Goal: Task Accomplishment & Management: Use online tool/utility

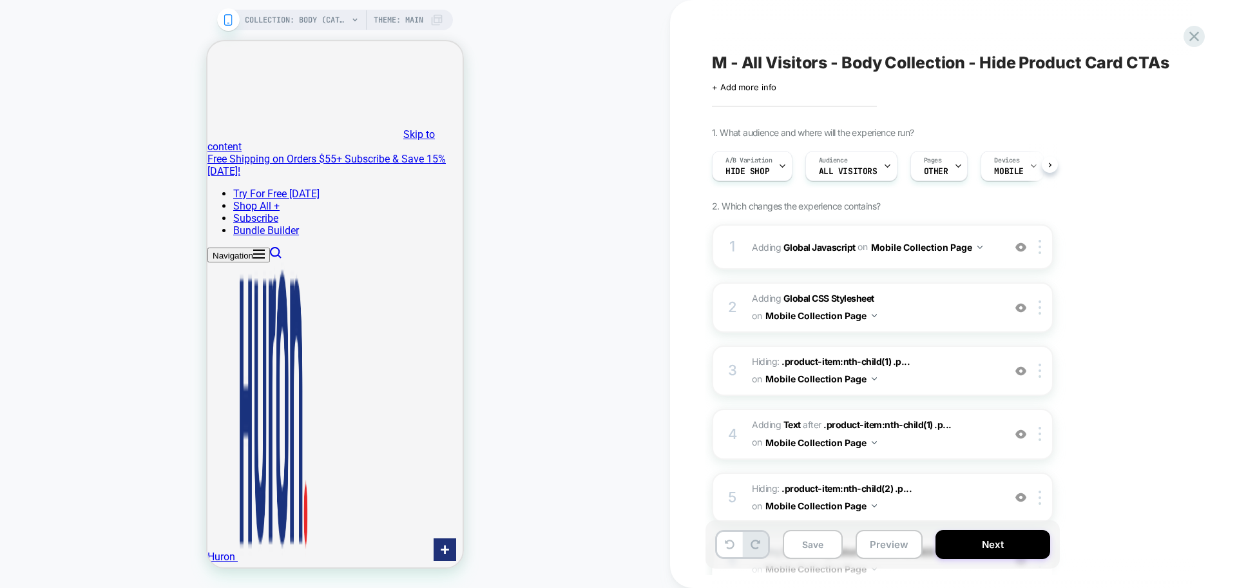
scroll to position [0, 1]
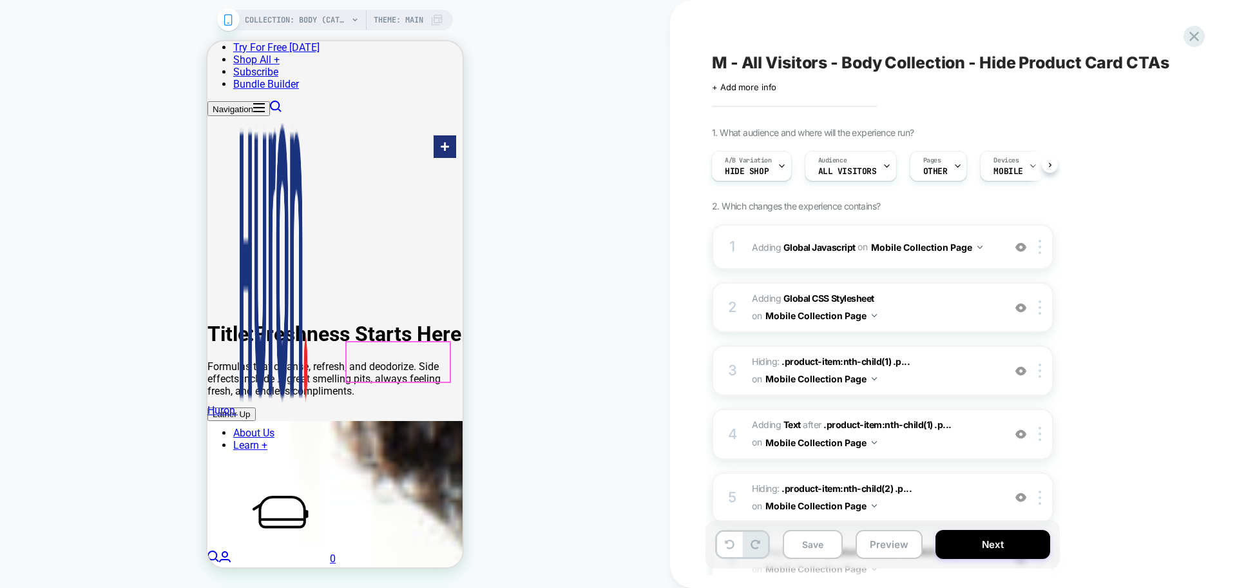
scroll to position [322, 0]
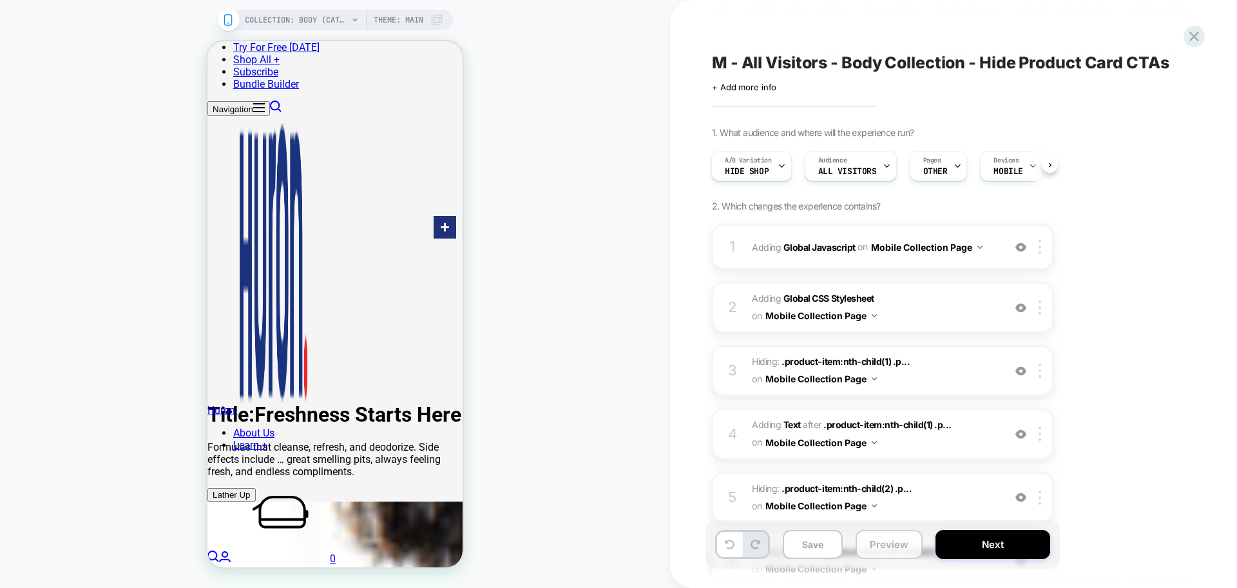
drag, startPoint x: 894, startPoint y: 548, endPoint x: 892, endPoint y: 532, distance: 16.9
click at [894, 549] on button "Preview" at bounding box center [889, 544] width 67 height 29
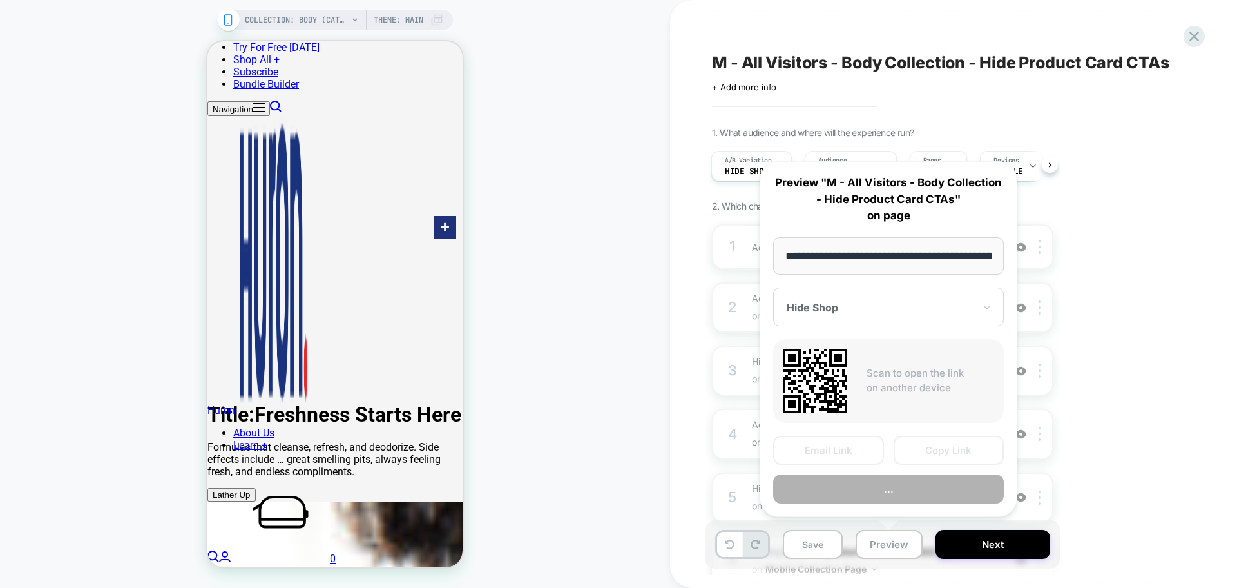
scroll to position [0, 95]
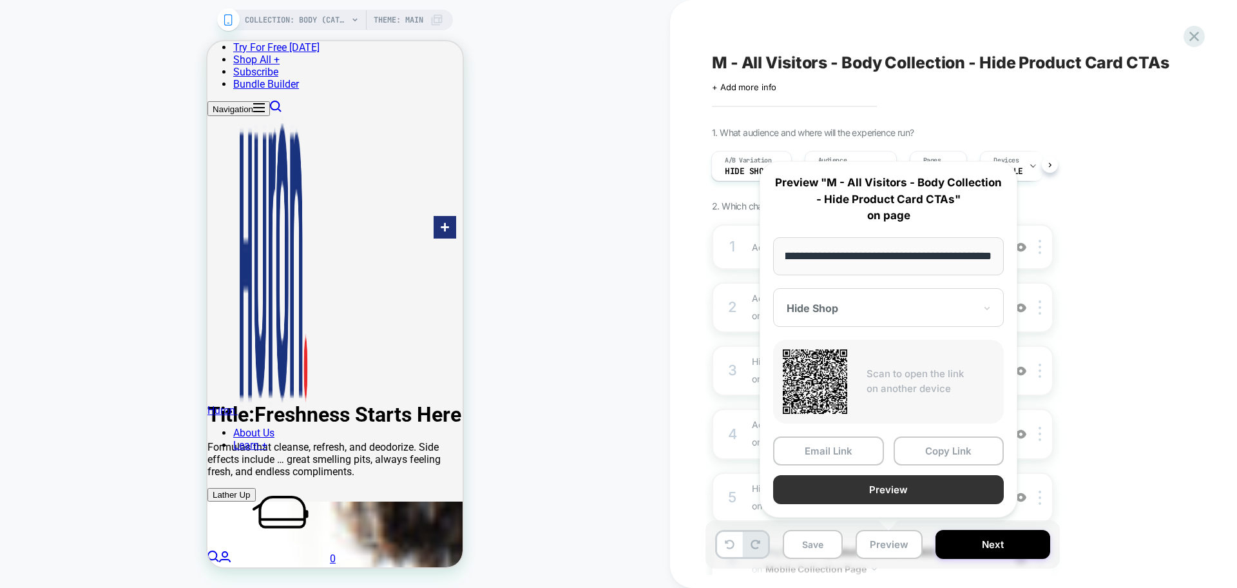
click at [919, 491] on button "Preview" at bounding box center [888, 489] width 231 height 29
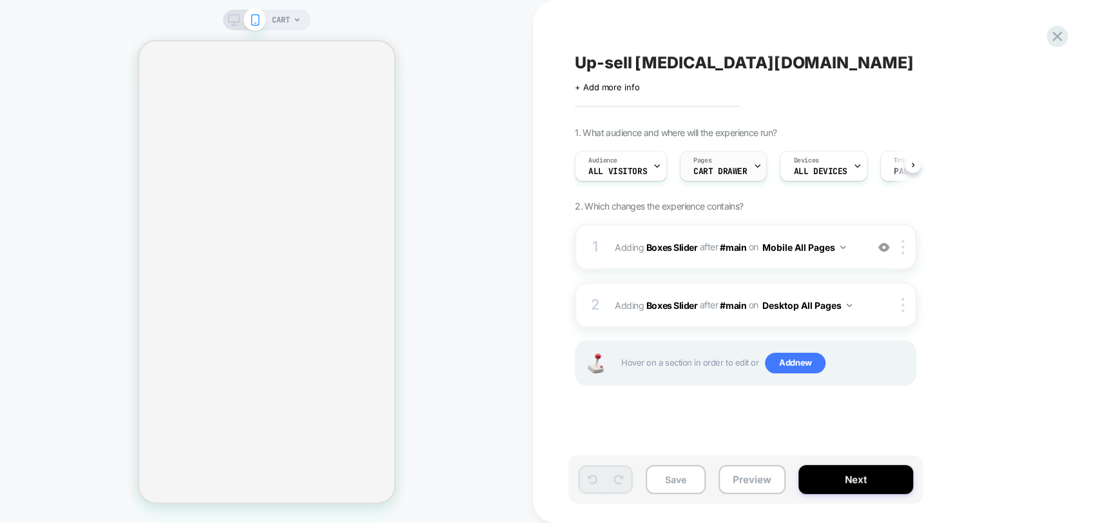
click at [731, 163] on div "Pages CART DRAWER" at bounding box center [720, 165] width 79 height 29
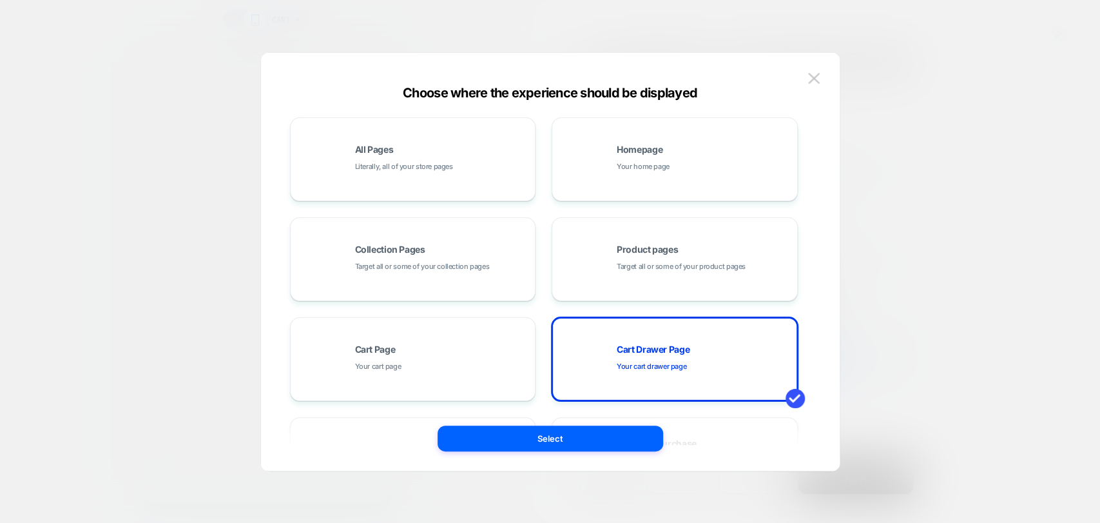
click at [820, 84] on button at bounding box center [813, 78] width 19 height 19
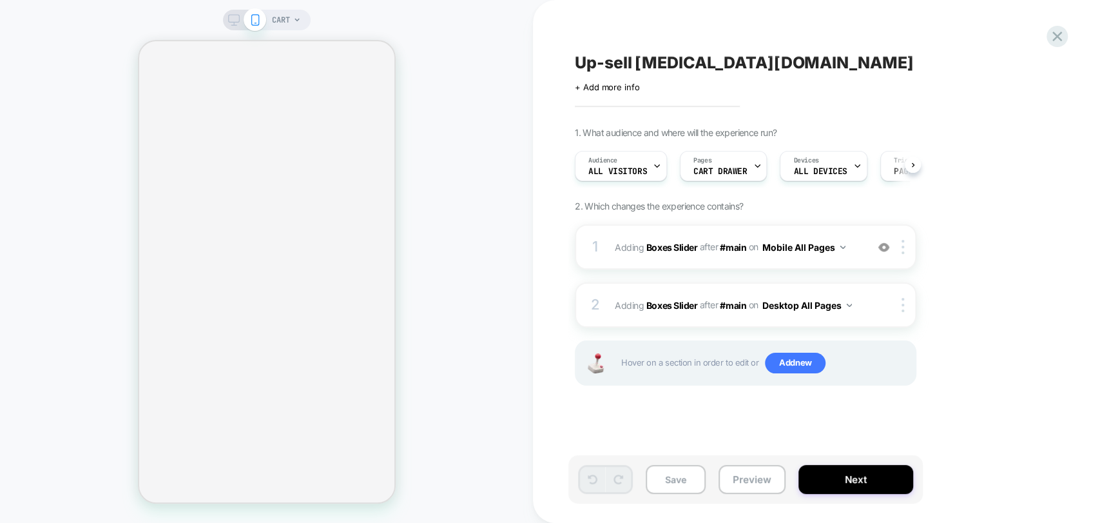
click at [273, 23] on span "CART" at bounding box center [281, 20] width 18 height 21
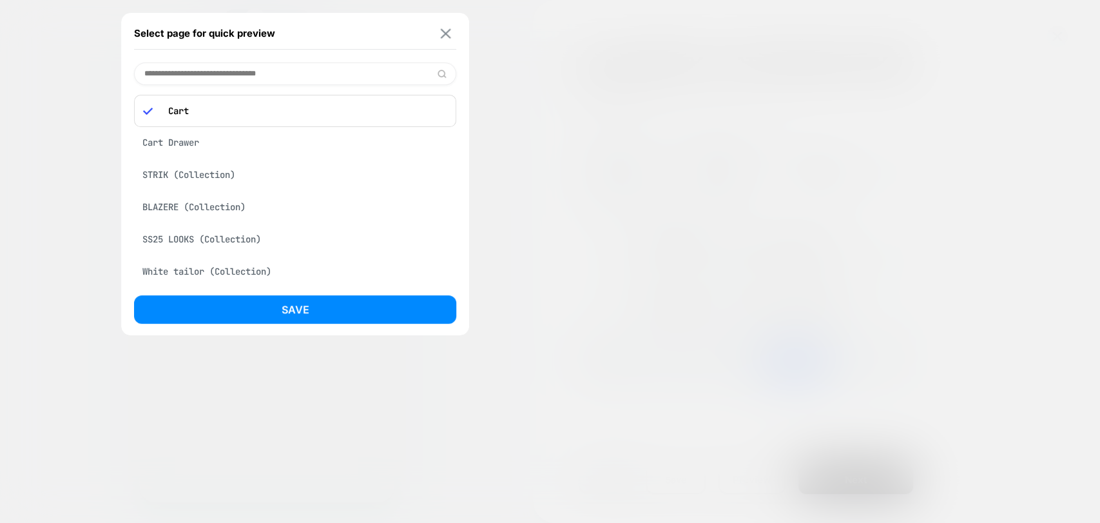
click at [449, 28] on img at bounding box center [446, 33] width 10 height 10
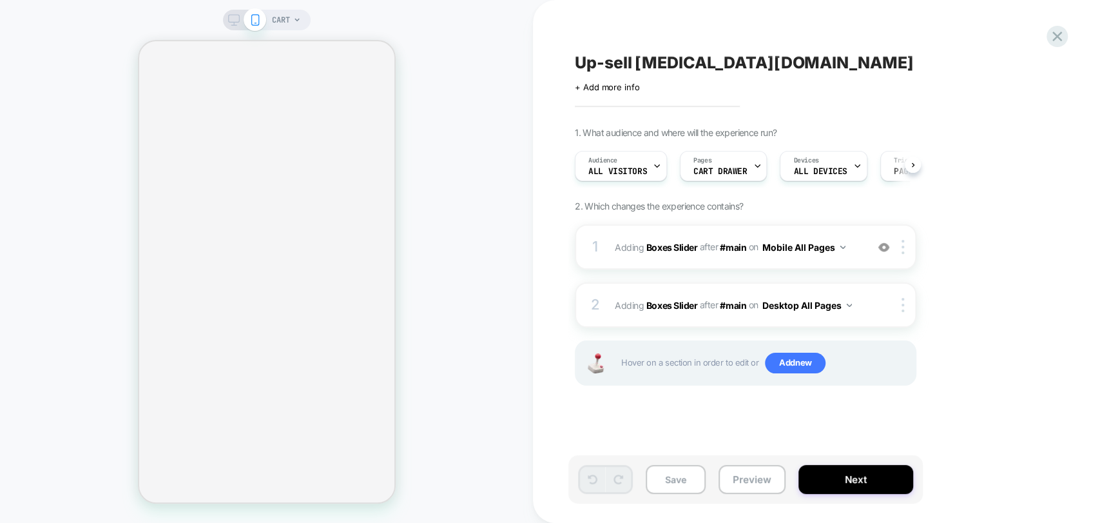
click at [305, 19] on div "CART" at bounding box center [267, 20] width 88 height 21
click at [291, 26] on div "CART" at bounding box center [286, 20] width 29 height 21
click at [289, 26] on span "CART" at bounding box center [281, 20] width 18 height 21
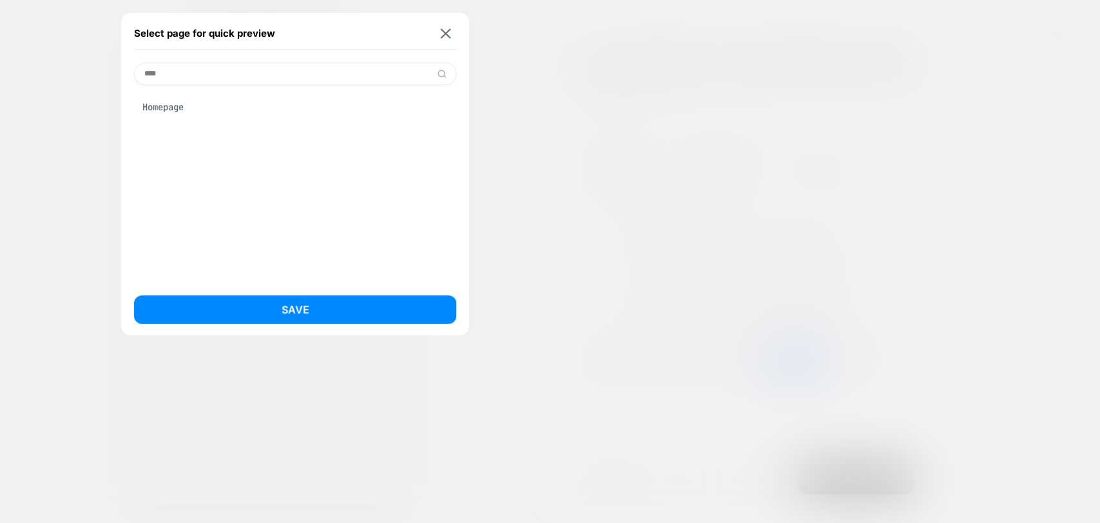
type input "****"
click at [171, 108] on div "Homepage" at bounding box center [295, 107] width 322 height 24
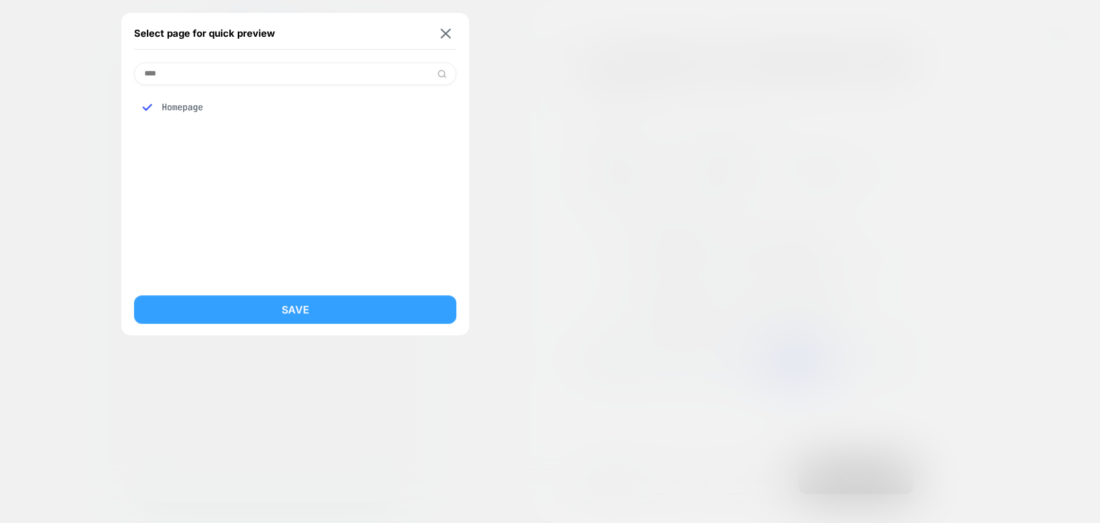
click at [269, 301] on button "Save" at bounding box center [295, 309] width 322 height 28
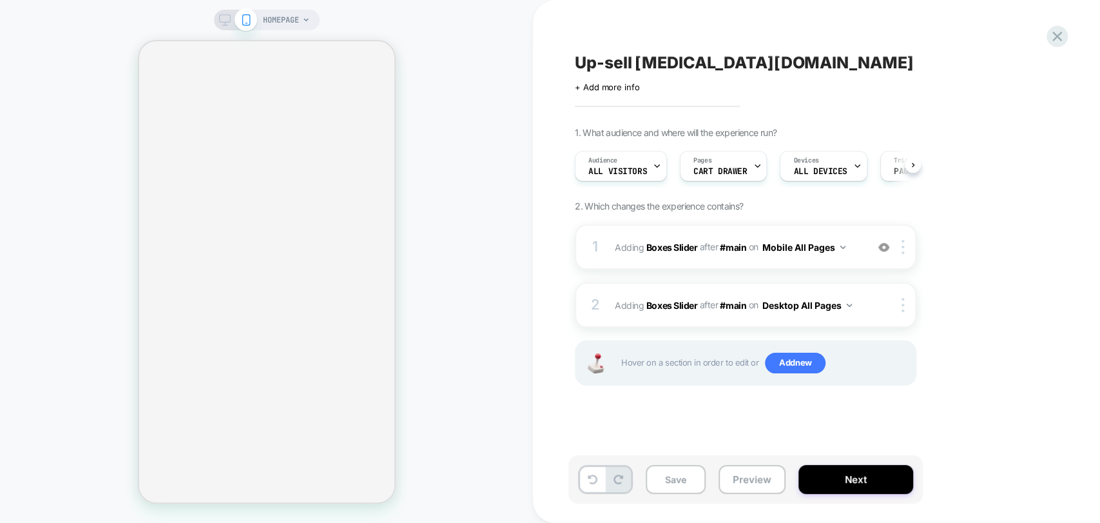
scroll to position [0, 1]
click at [448, 129] on div "HOMEPAGE" at bounding box center [266, 261] width 533 height 497
click at [421, 87] on div "HOMEPAGE" at bounding box center [266, 261] width 533 height 497
click at [78, 307] on div "HOMEPAGE" at bounding box center [266, 261] width 533 height 497
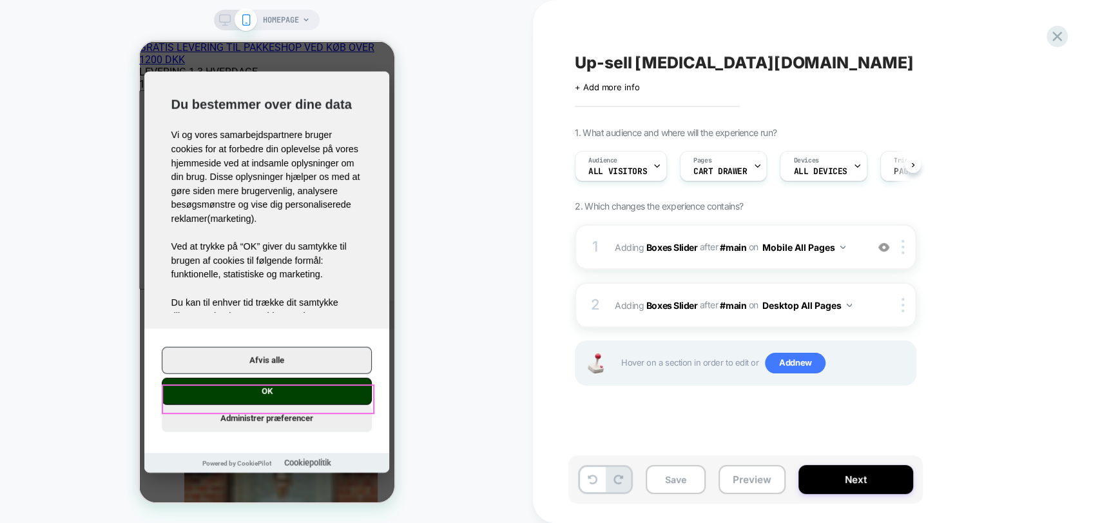
click at [252, 393] on button "OK" at bounding box center [266, 390] width 210 height 27
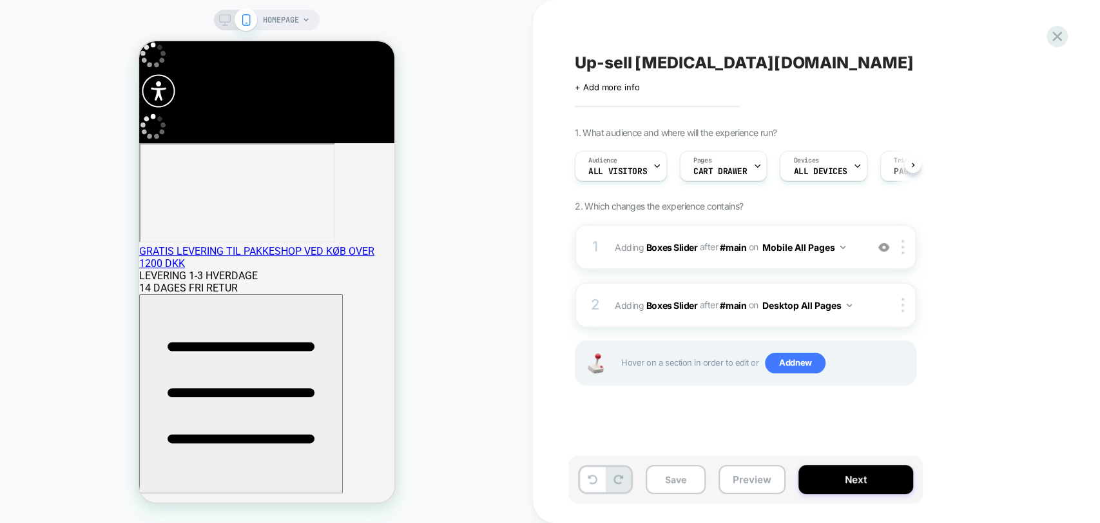
click at [219, 24] on icon at bounding box center [225, 20] width 12 height 12
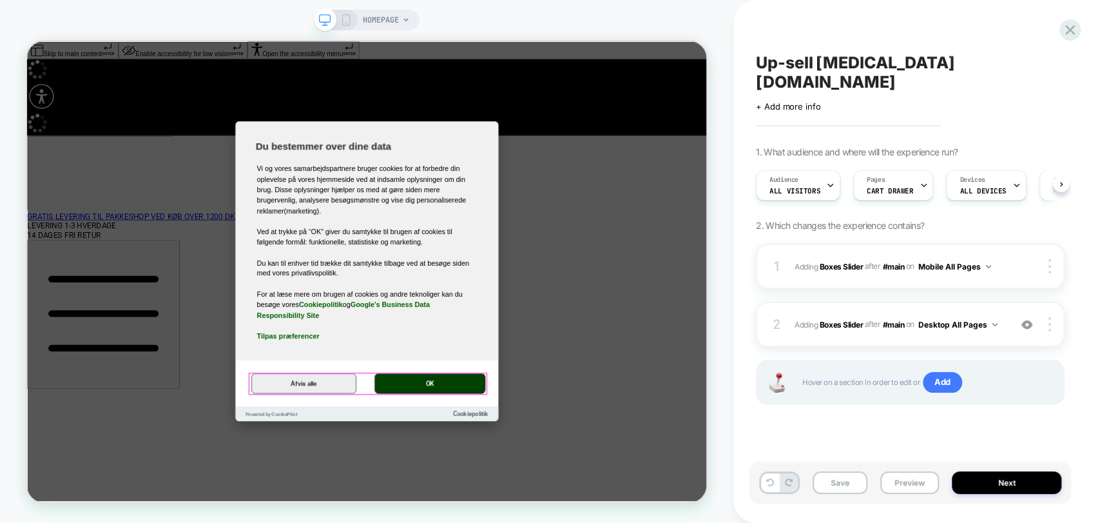
click at [569, 495] on button "OK" at bounding box center [564, 496] width 148 height 27
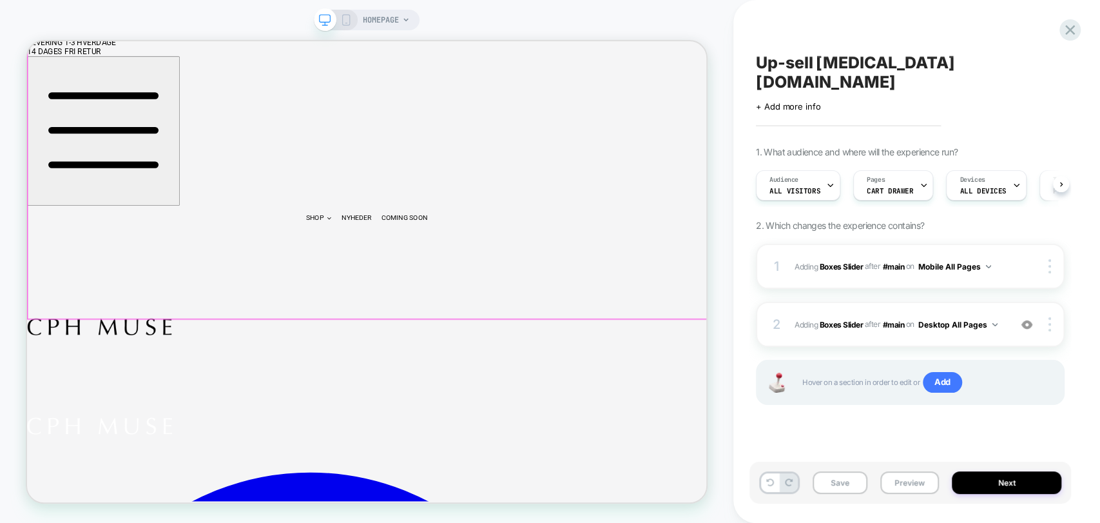
scroll to position [429, 0]
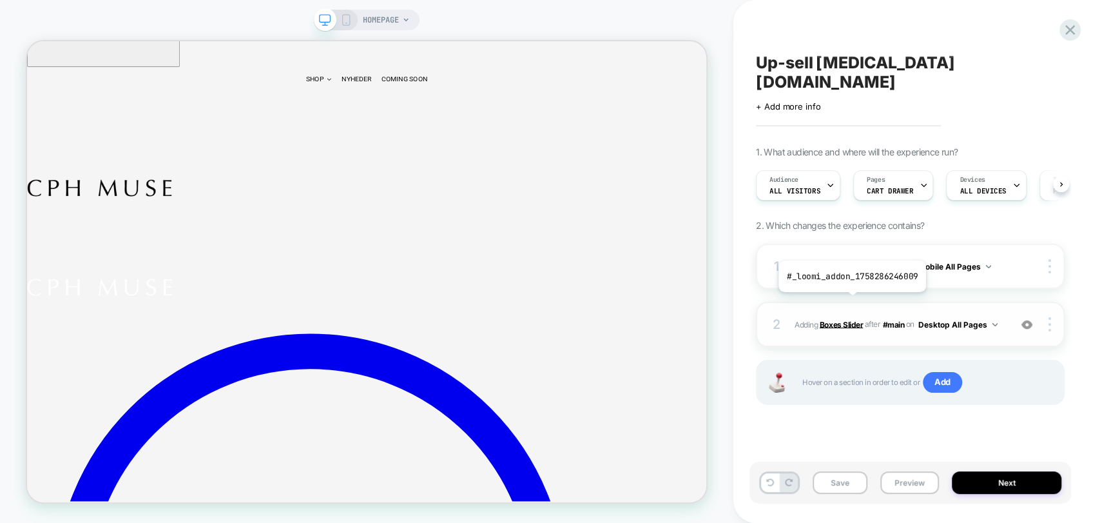
click at [851, 319] on b "Boxes Slider" at bounding box center [841, 324] width 43 height 10
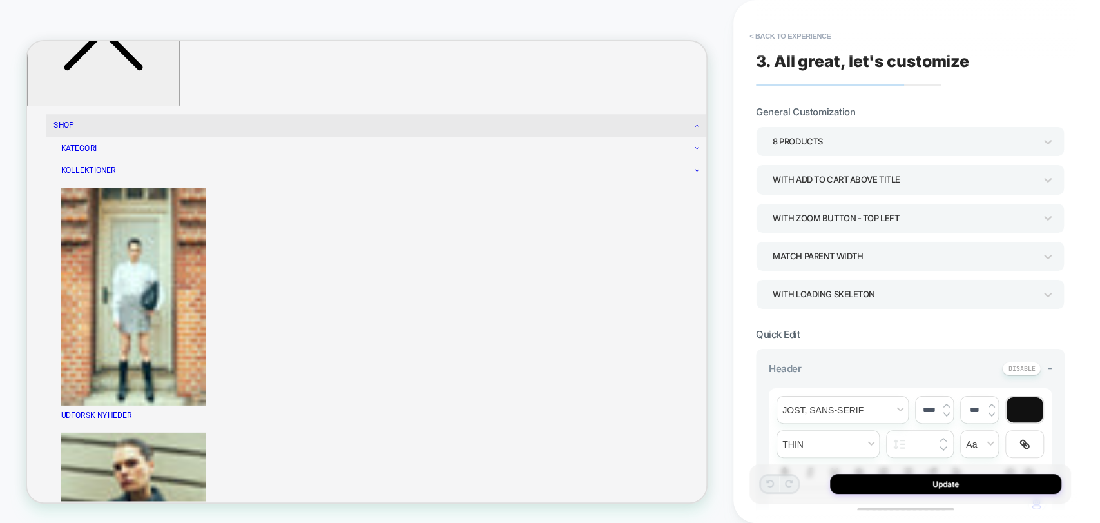
scroll to position [5563, 0]
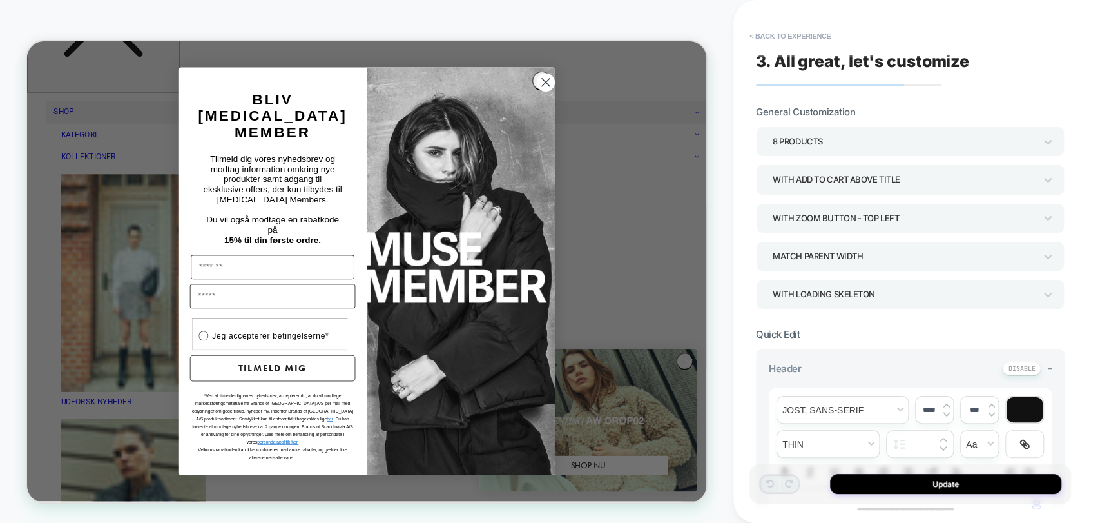
drag, startPoint x: 708, startPoint y: 104, endPoint x: 813, endPoint y: 94, distance: 105.6
click at [713, 101] on icon "Close dialog" at bounding box center [718, 96] width 10 height 10
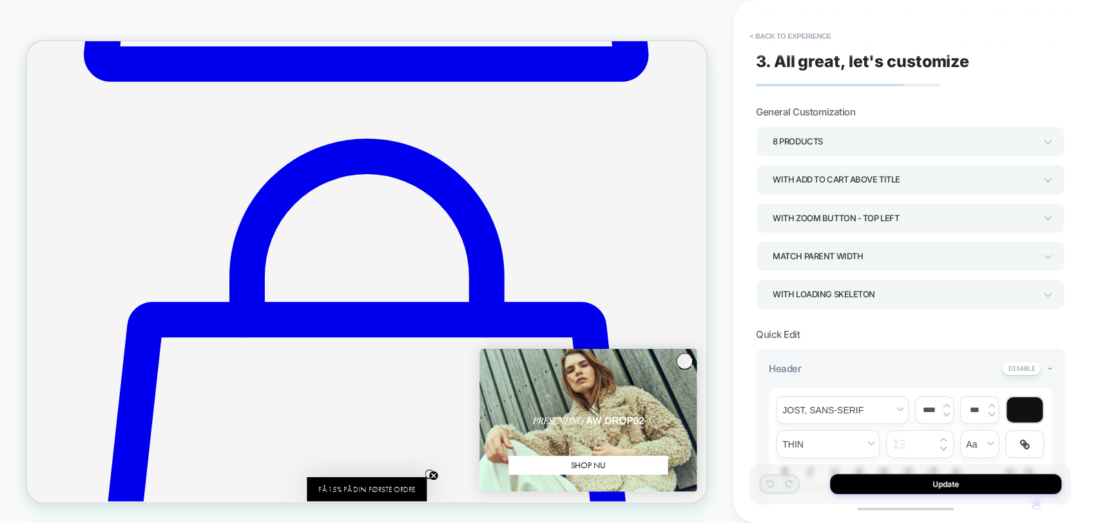
scroll to position [2842, 0]
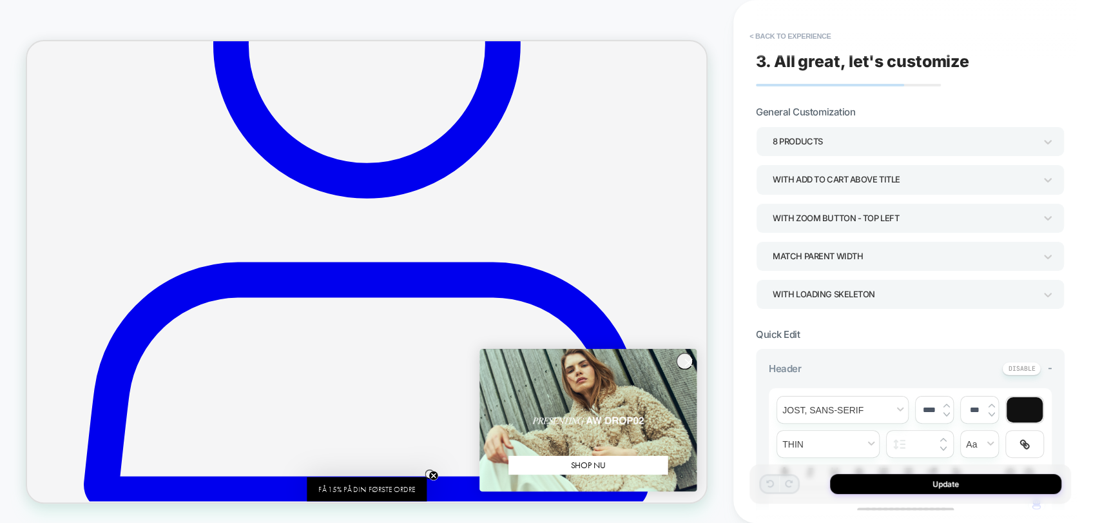
click at [911, 464] on circle "Close dialog" at bounding box center [908, 469] width 21 height 21
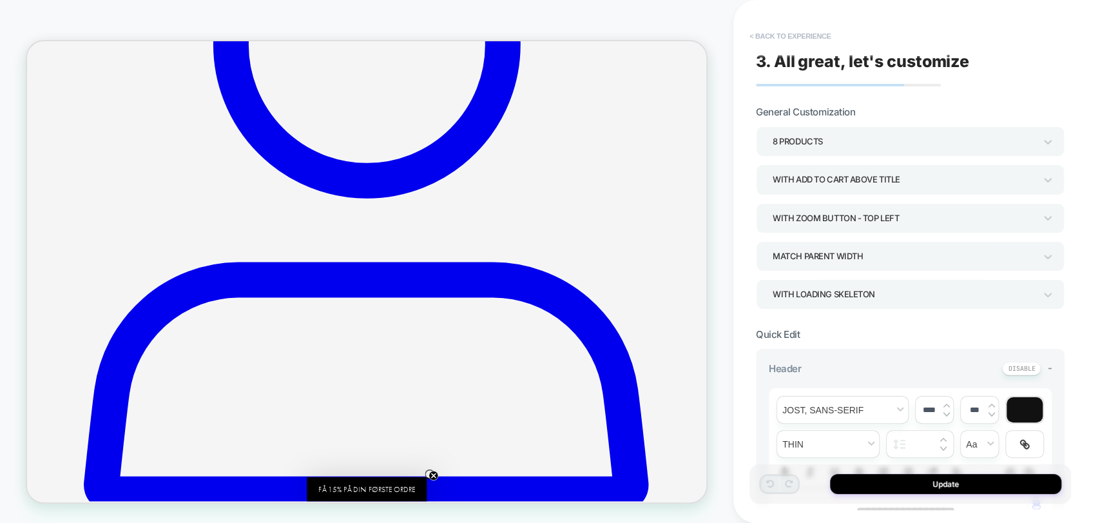
click at [799, 27] on button "< Back to experience" at bounding box center [790, 36] width 94 height 21
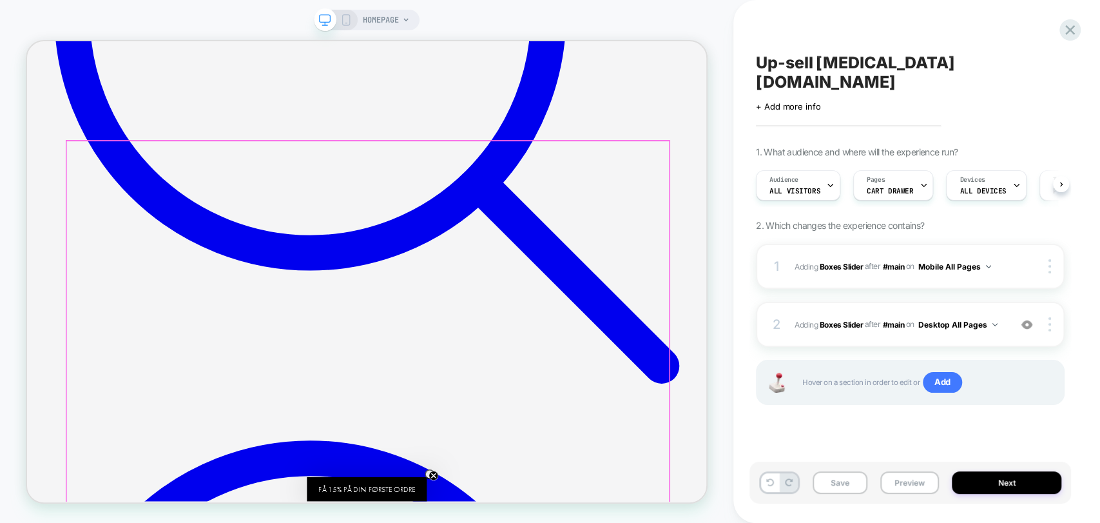
scroll to position [551, 0]
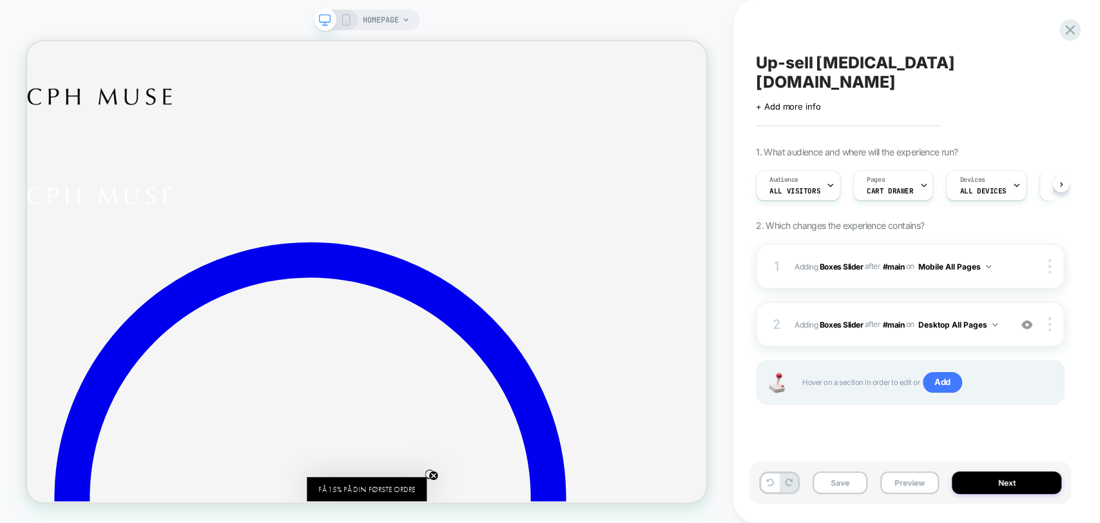
click at [344, 24] on icon at bounding box center [346, 20] width 12 height 12
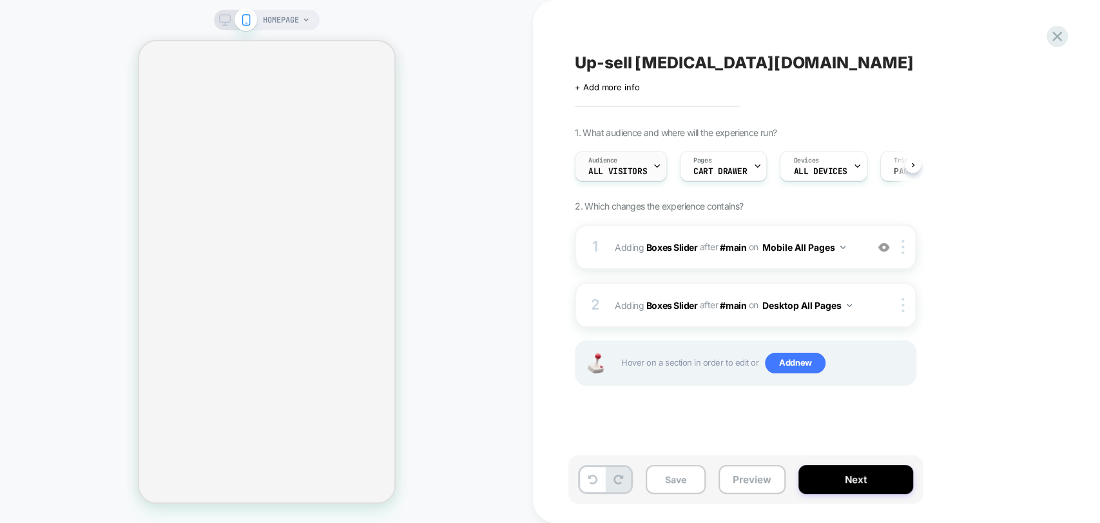
click at [637, 173] on span "All Visitors" at bounding box center [617, 171] width 59 height 9
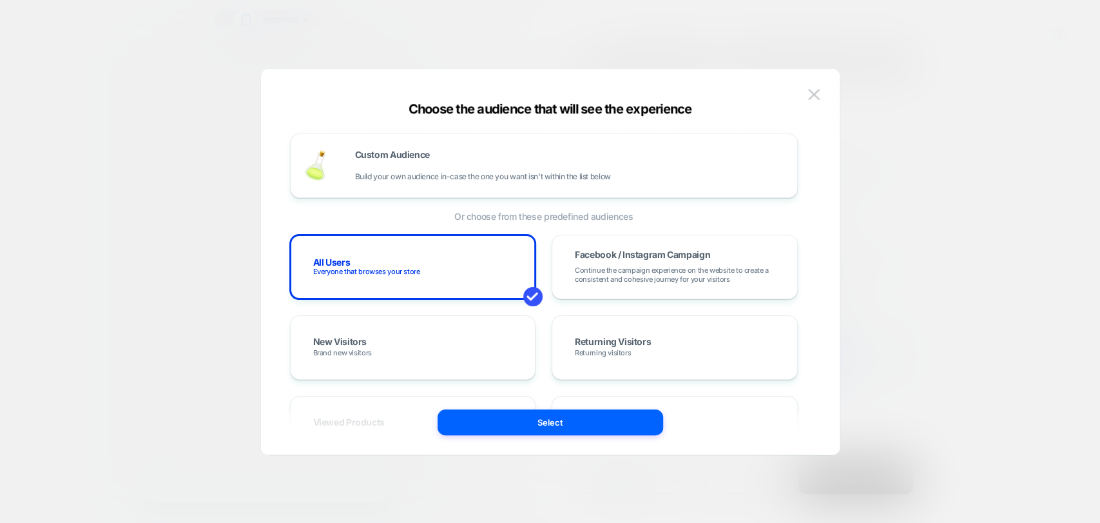
click at [831, 94] on div "Choose the audience that will see the experience Custom Audience Build your own…" at bounding box center [550, 268] width 579 height 373
click at [822, 96] on button at bounding box center [813, 94] width 19 height 19
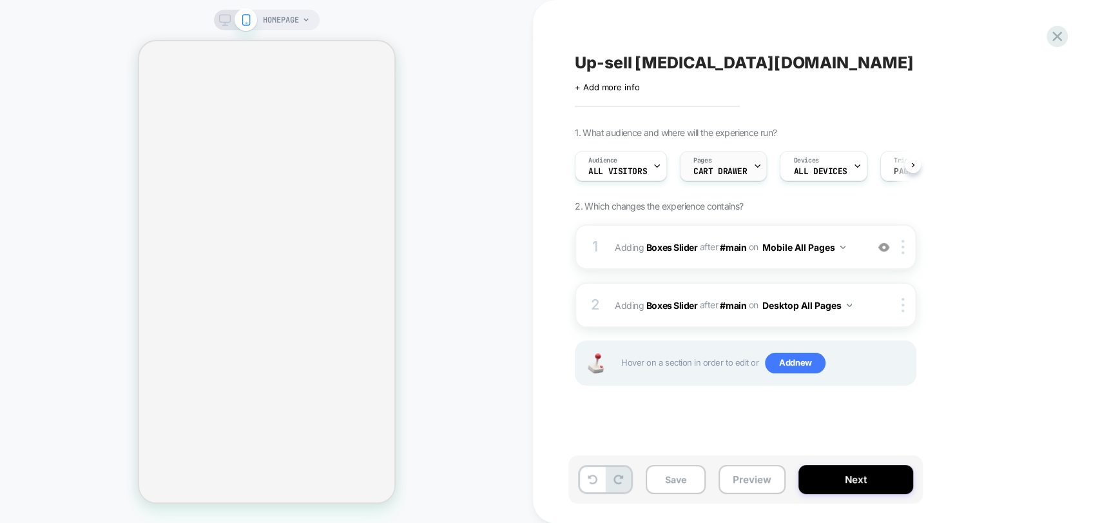
click at [728, 172] on span "CART DRAWER" at bounding box center [719, 171] width 53 height 9
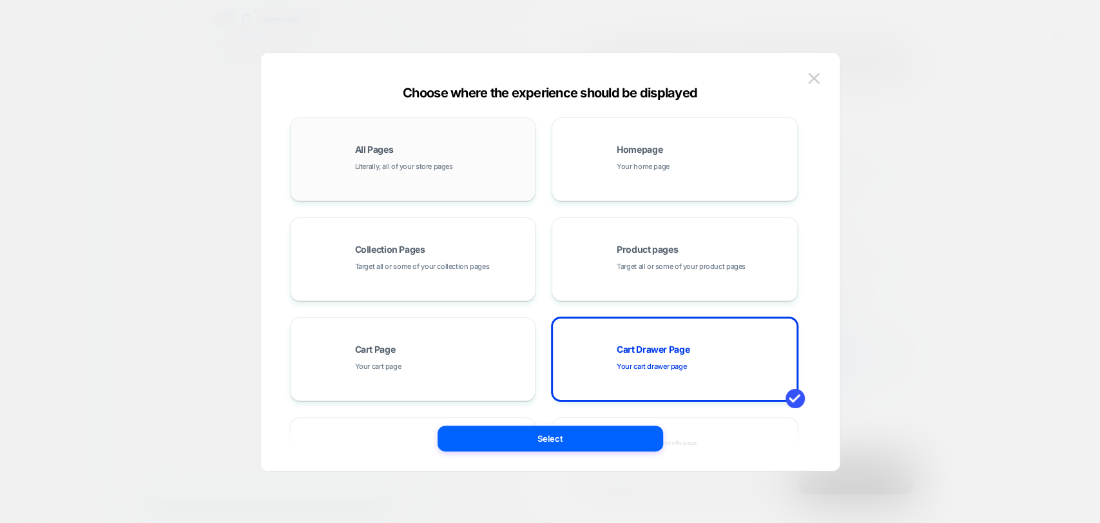
click at [416, 157] on div "All Pages Literally, all of your store pages" at bounding box center [442, 159] width 174 height 28
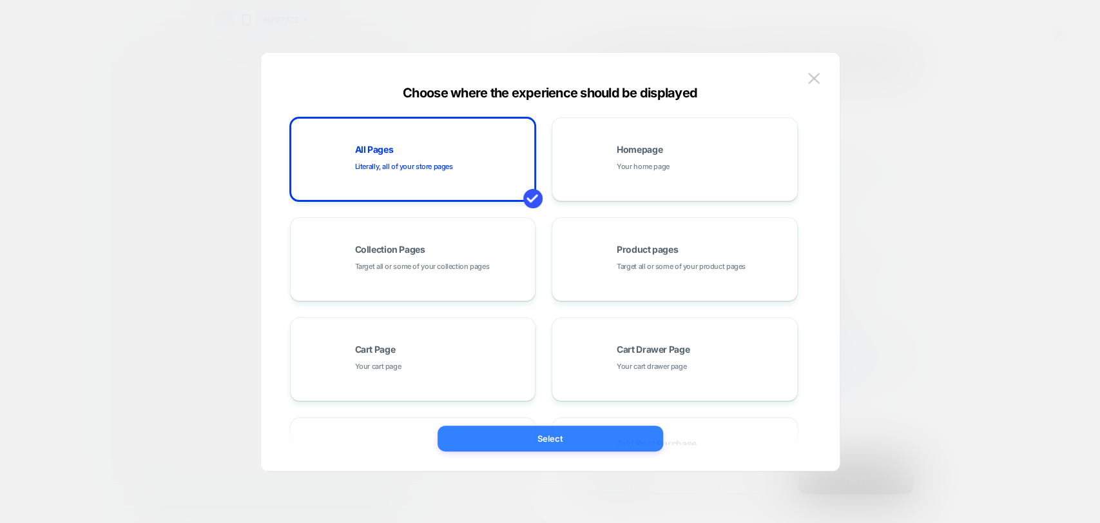
click at [576, 436] on button "Select" at bounding box center [551, 438] width 226 height 26
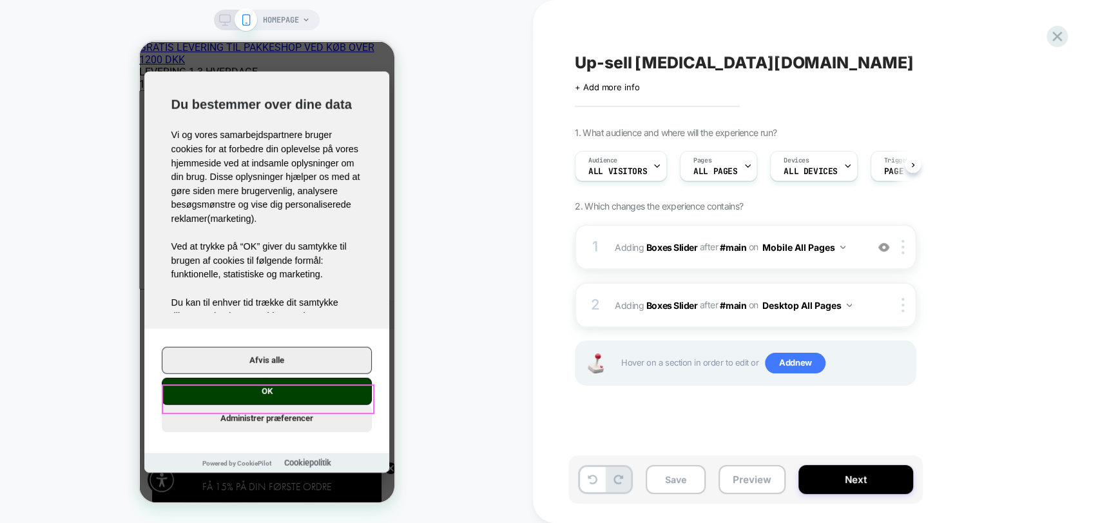
click at [276, 404] on button "OK" at bounding box center [266, 390] width 210 height 27
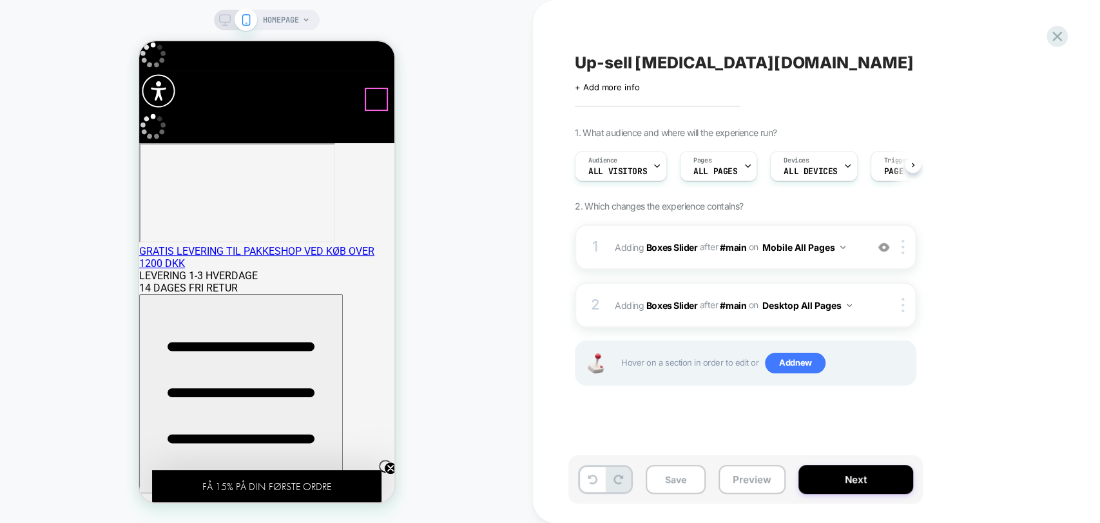
click at [387, 462] on circle "Close teaser" at bounding box center [390, 468] width 12 height 12
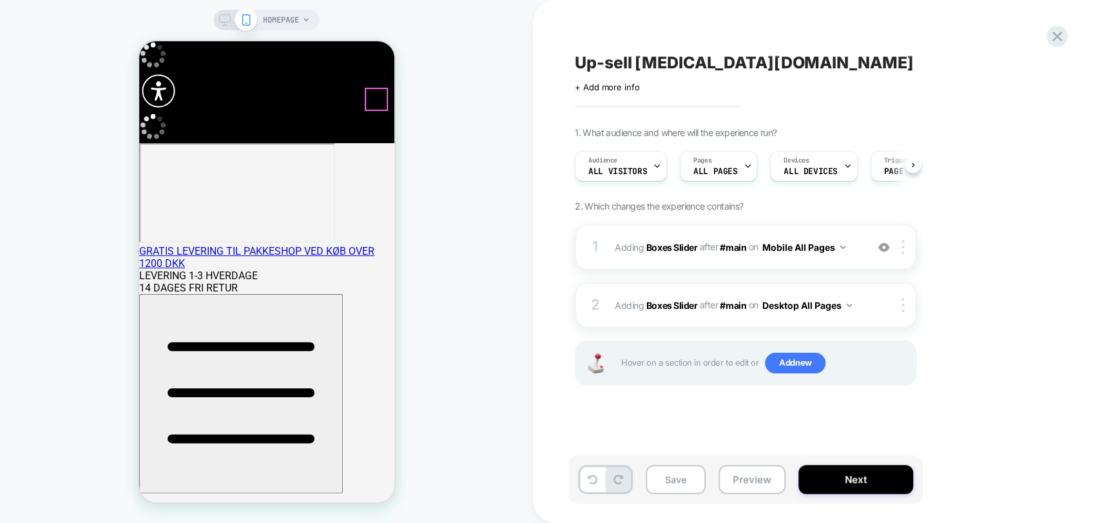
click at [1059, 32] on icon at bounding box center [1057, 36] width 17 height 17
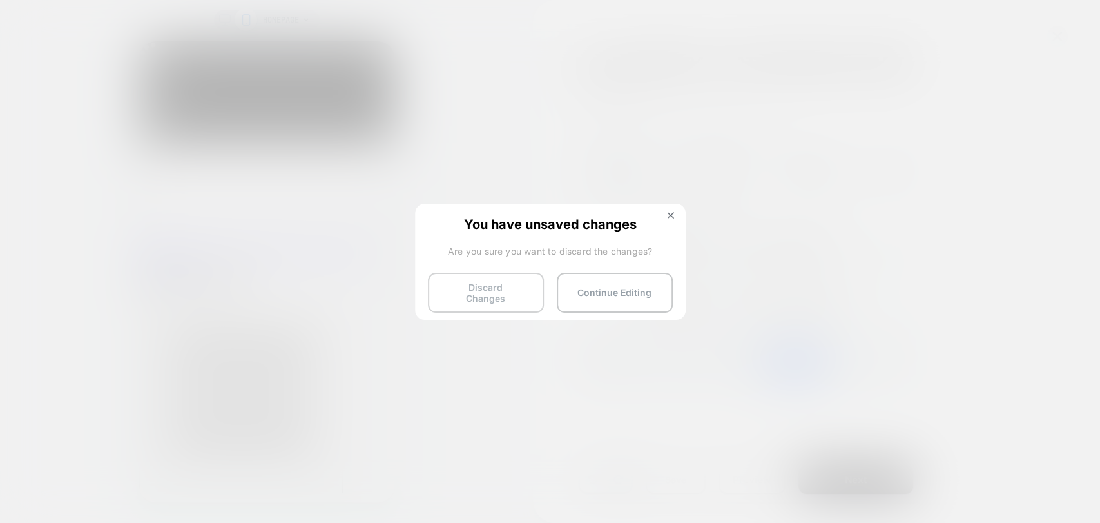
click at [501, 293] on button "Discard Changes" at bounding box center [486, 293] width 116 height 40
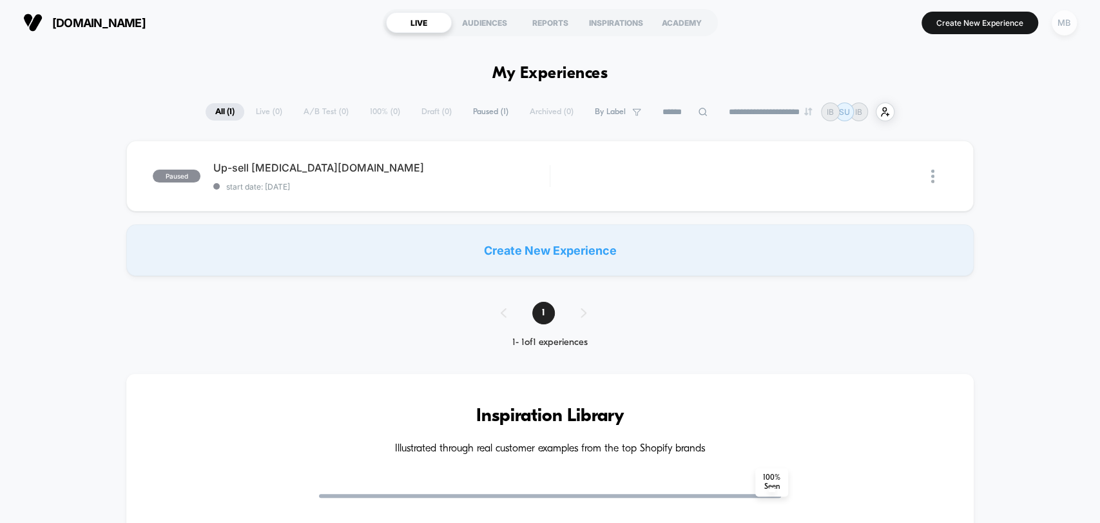
click at [1063, 23] on div "MB" at bounding box center [1064, 22] width 25 height 25
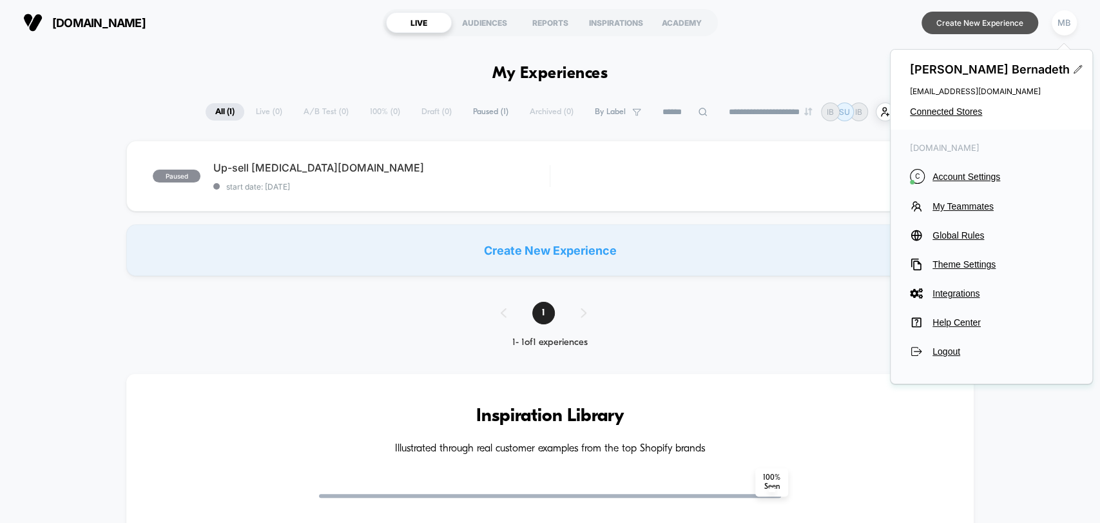
click at [964, 19] on button "Create New Experience" at bounding box center [980, 23] width 117 height 23
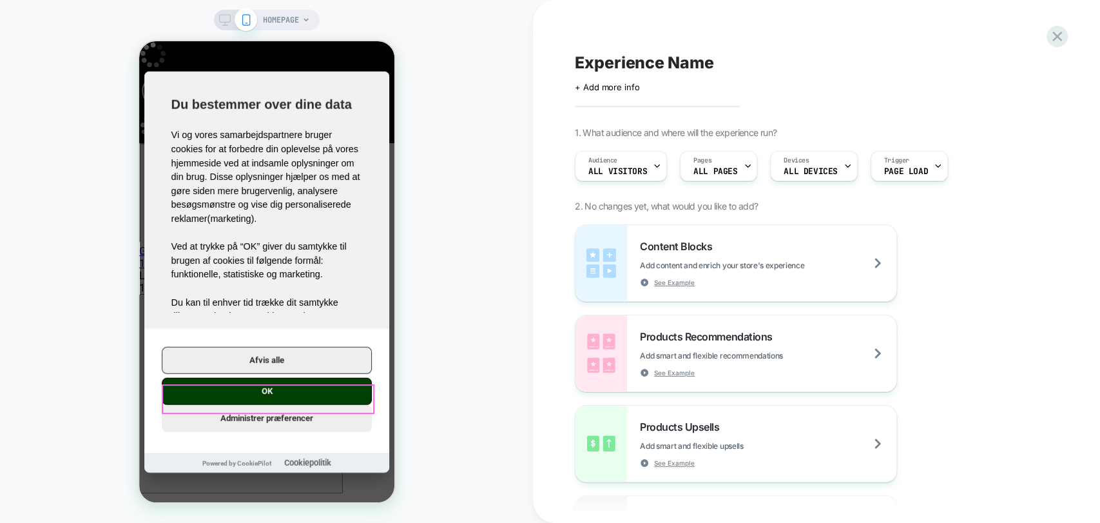
click at [298, 394] on button "OK" at bounding box center [266, 390] width 210 height 27
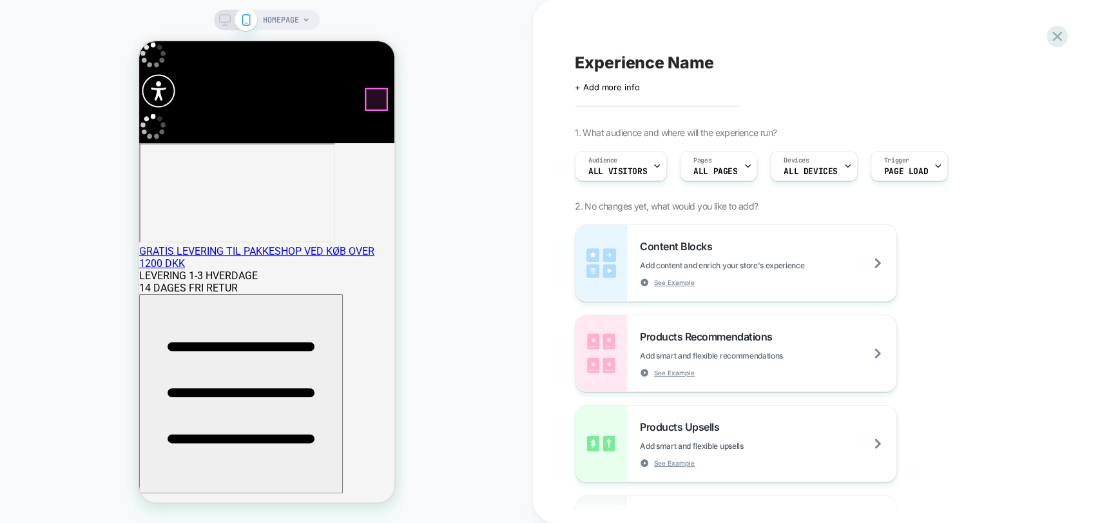
click at [375, 99] on div at bounding box center [375, 99] width 21 height 21
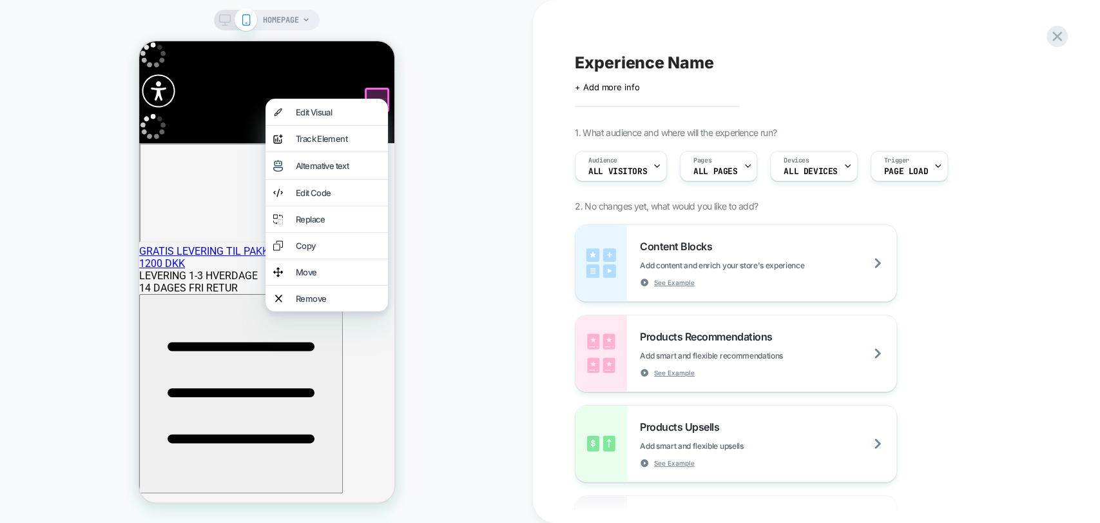
click at [516, 225] on div "HOMEPAGE" at bounding box center [266, 261] width 533 height 497
click at [446, 94] on div "HOMEPAGE" at bounding box center [266, 261] width 533 height 497
click at [436, 91] on div "HOMEPAGE" at bounding box center [266, 261] width 533 height 497
click at [70, 161] on div "HOMEPAGE" at bounding box center [266, 261] width 533 height 497
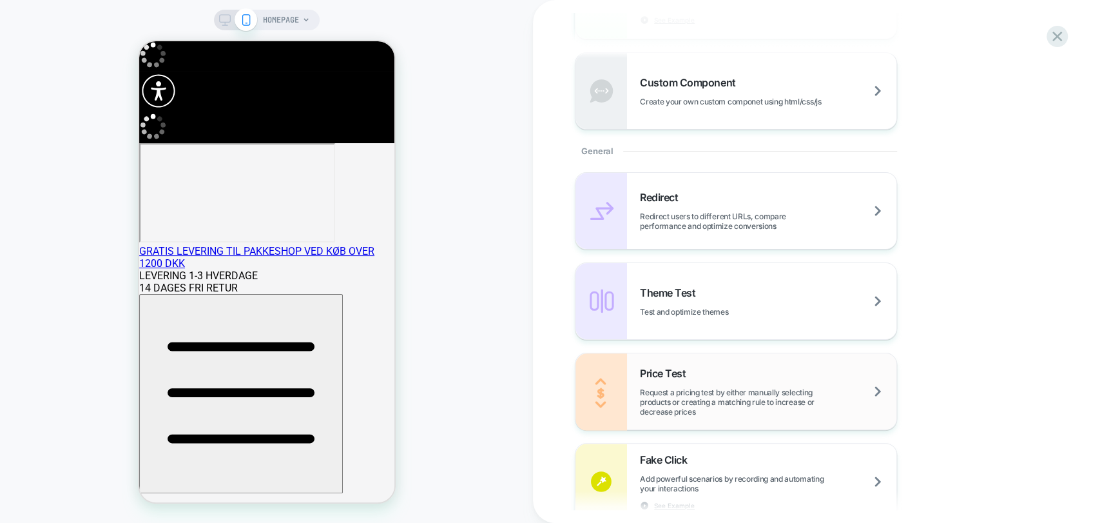
scroll to position [572, 0]
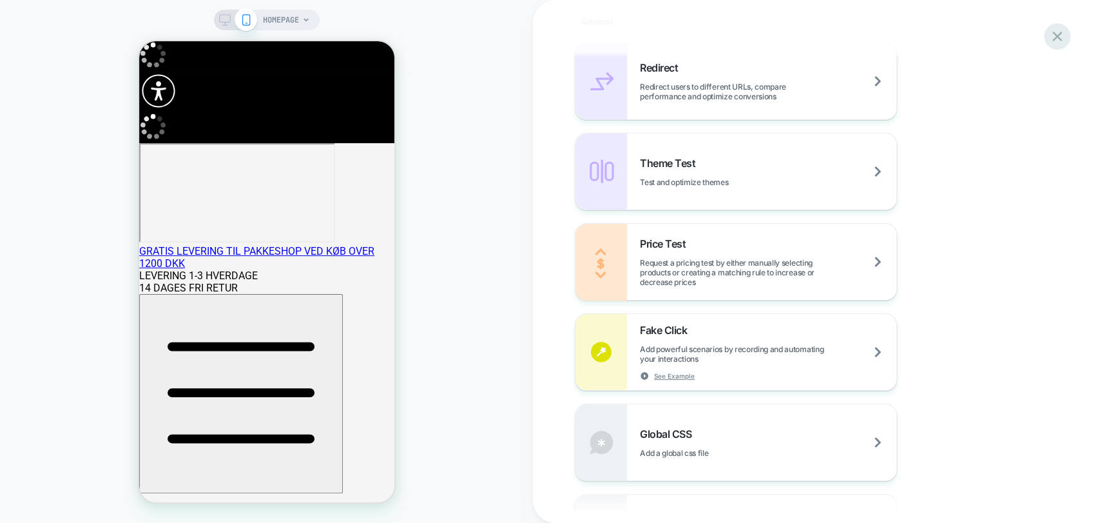
click at [1058, 36] on icon at bounding box center [1057, 36] width 17 height 17
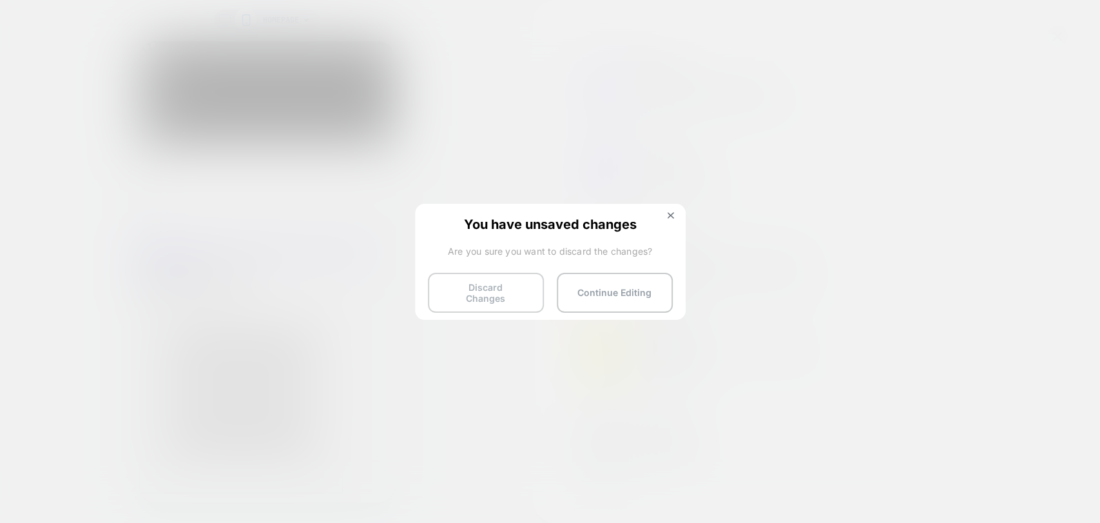
click at [507, 286] on button "Discard Changes" at bounding box center [486, 293] width 116 height 40
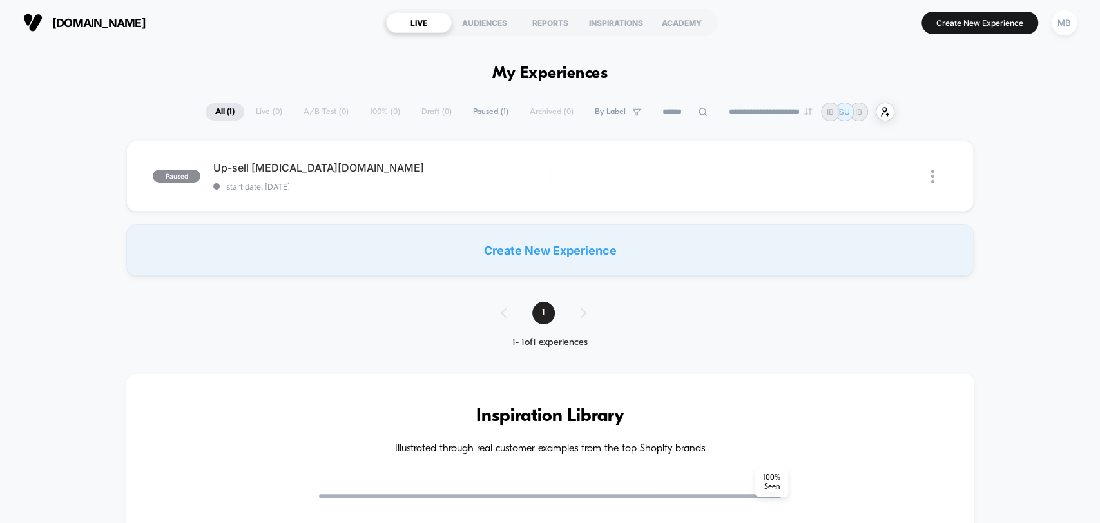
type input "***"
click at [1072, 23] on div "MB" at bounding box center [1064, 22] width 25 height 25
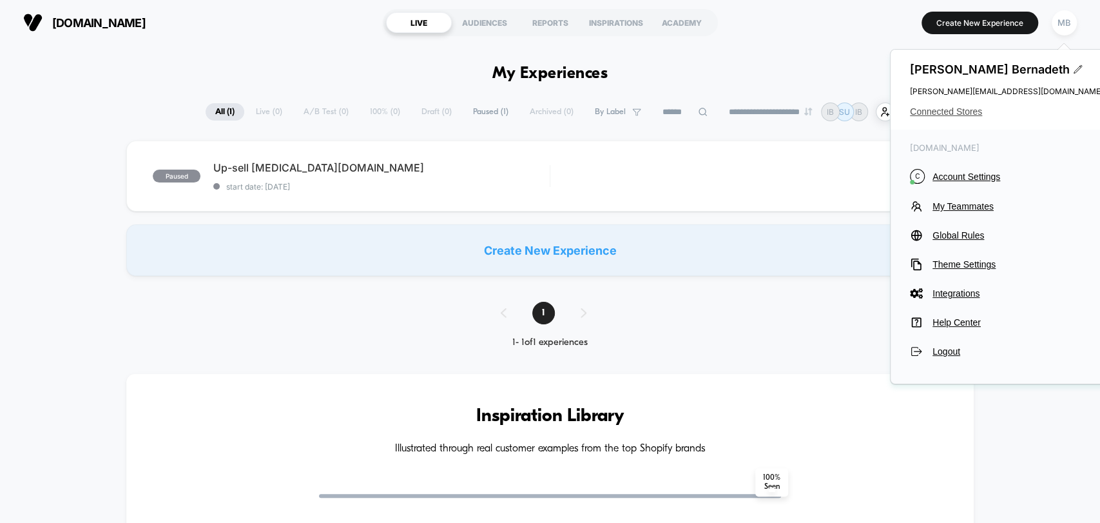
click at [955, 112] on span "Connected Stores" at bounding box center [1006, 111] width 193 height 10
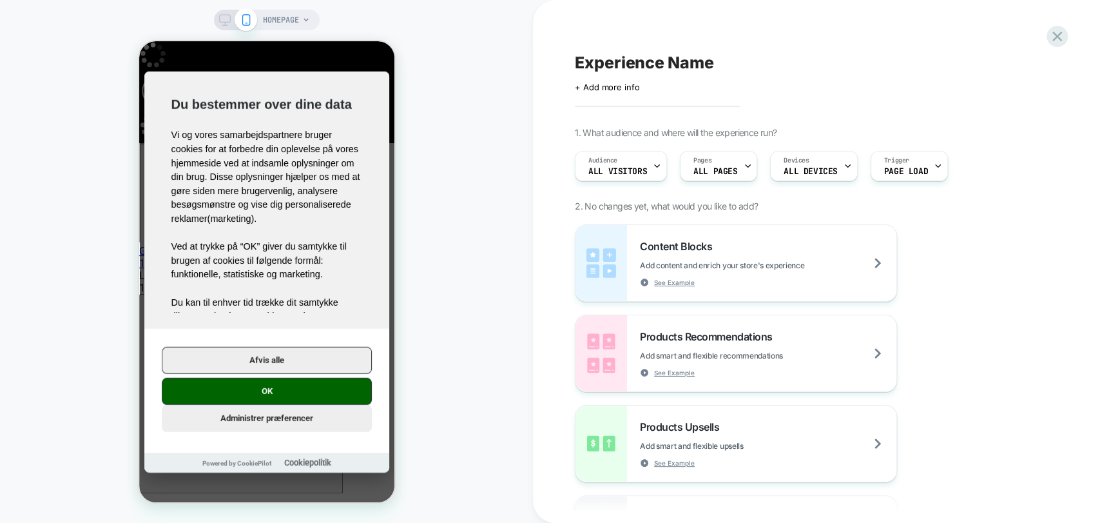
click at [308, 389] on button "OK" at bounding box center [266, 390] width 210 height 27
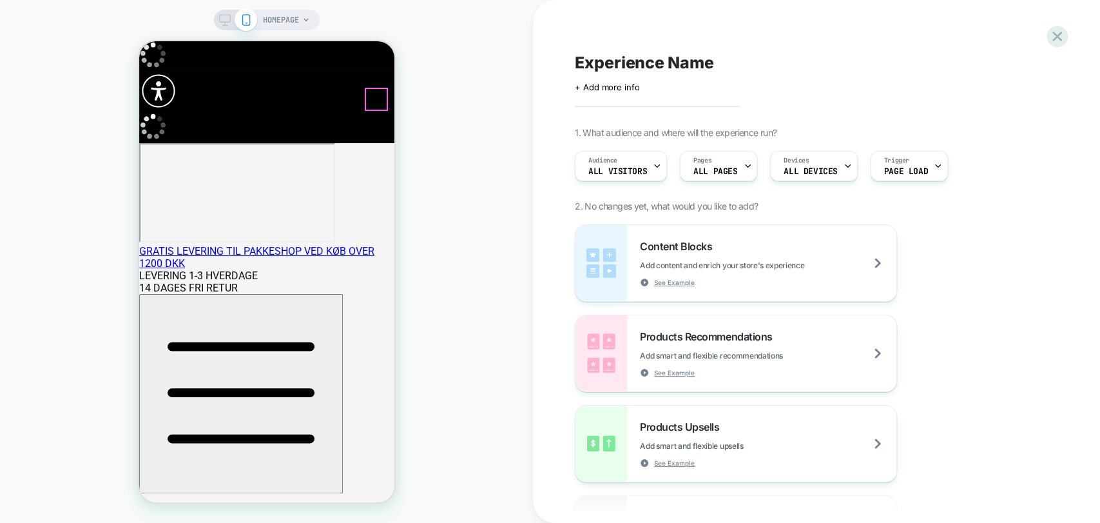
click at [683, 250] on span "Content Blocks" at bounding box center [679, 246] width 79 height 13
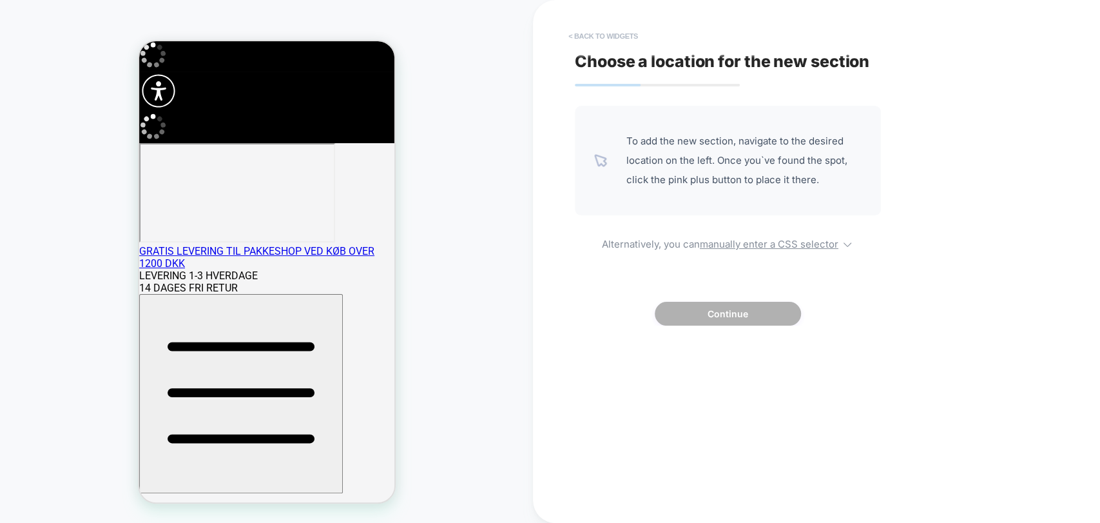
click at [603, 33] on button "< Back to widgets" at bounding box center [603, 36] width 82 height 21
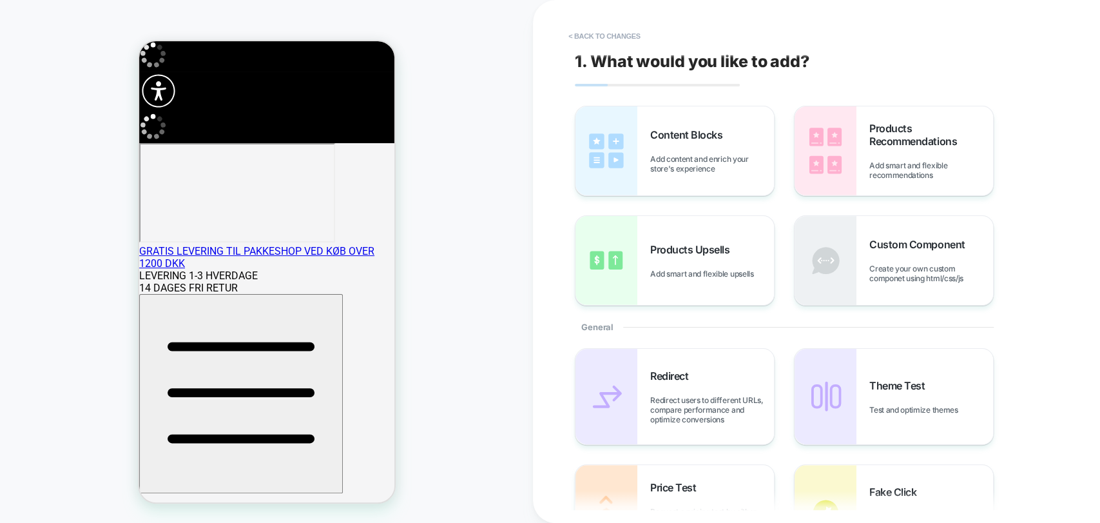
click at [628, 34] on button "< Back to changes" at bounding box center [604, 36] width 85 height 21
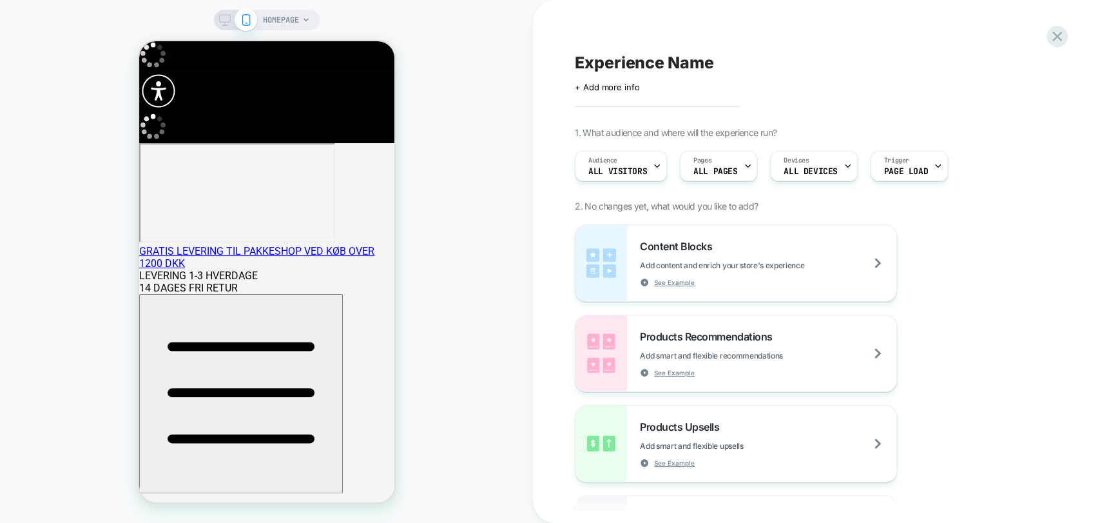
click at [670, 243] on span "Content Blocks" at bounding box center [679, 246] width 79 height 13
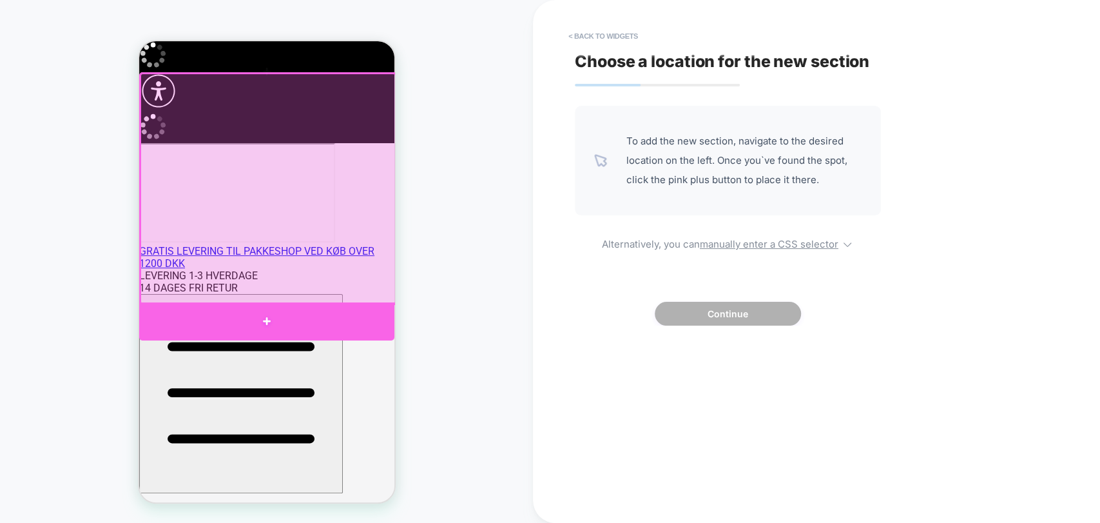
click at [261, 314] on div at bounding box center [266, 321] width 255 height 38
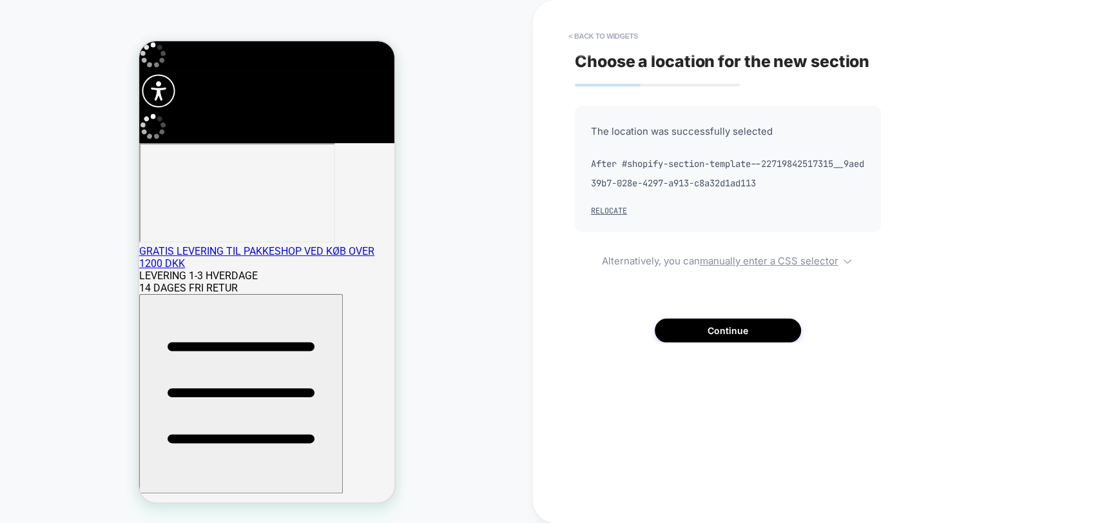
scroll to position [58, 0]
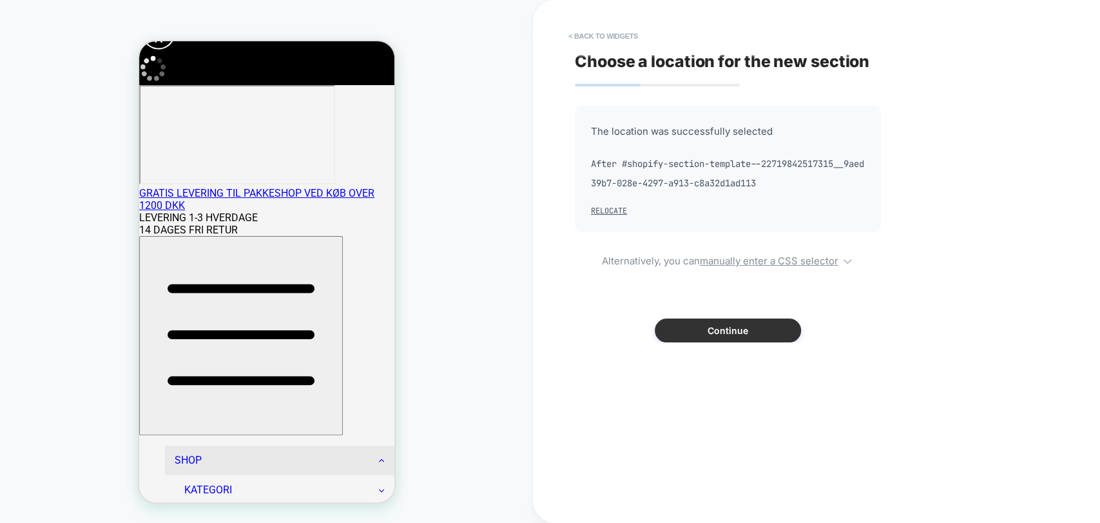
click at [728, 342] on button "Continue" at bounding box center [728, 330] width 146 height 24
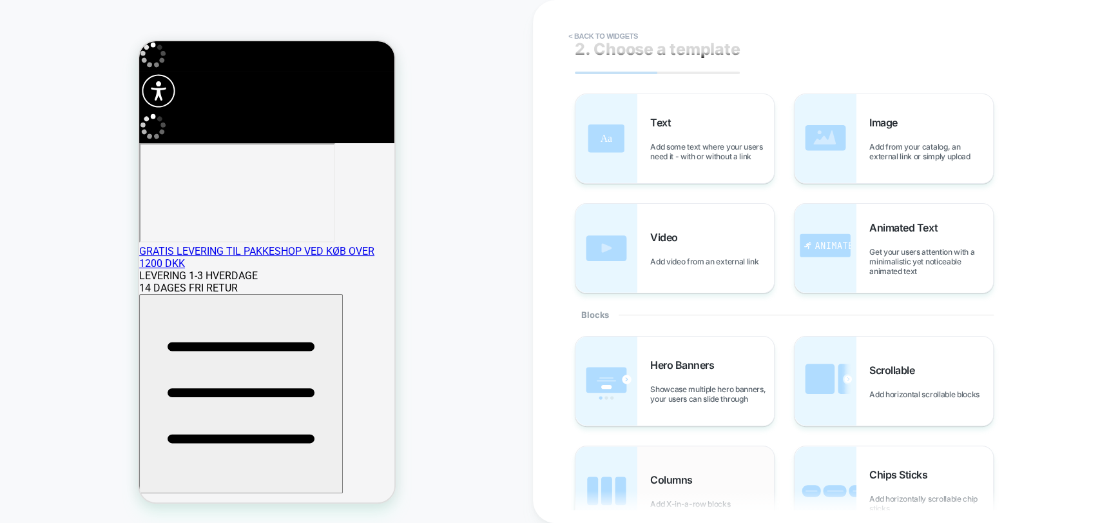
scroll to position [0, 0]
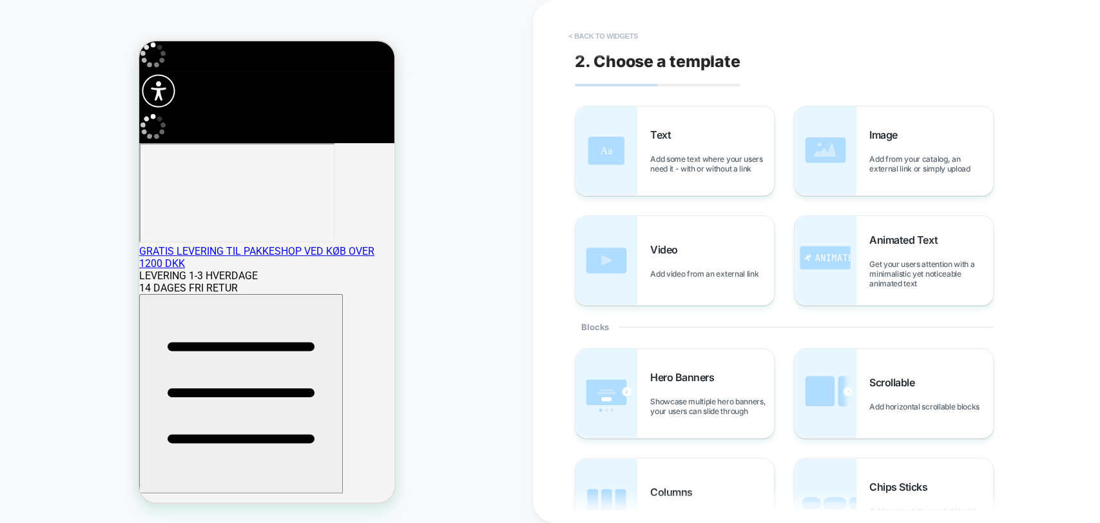
click at [599, 27] on button "< Back to widgets" at bounding box center [603, 36] width 82 height 21
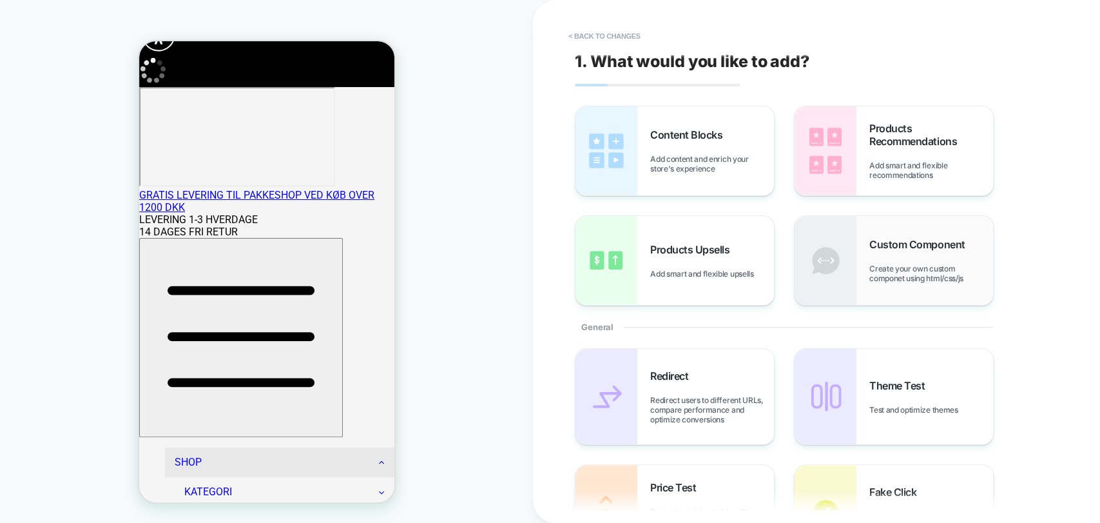
scroll to position [58, 0]
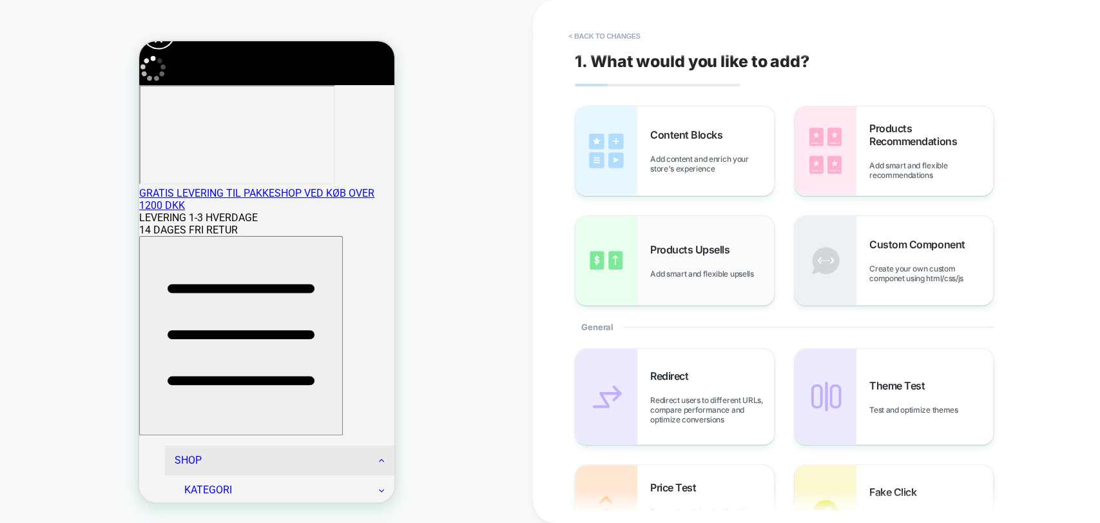
click at [710, 291] on div "Products Upsells Add smart and flexible upsells" at bounding box center [675, 260] width 199 height 89
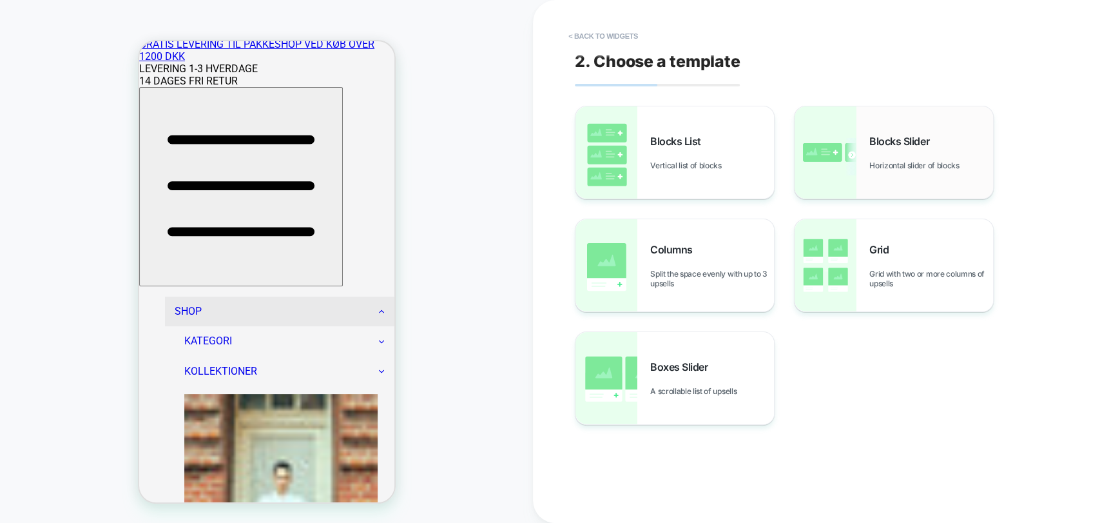
scroll to position [267, 0]
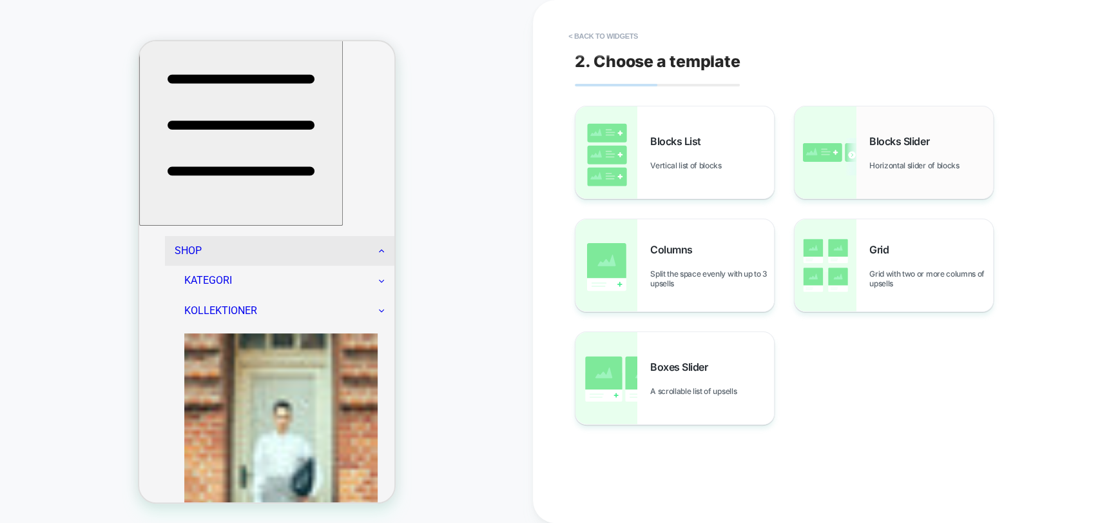
drag, startPoint x: 857, startPoint y: 162, endPoint x: 152, endPoint y: 121, distance: 706.3
click at [857, 162] on div "Blocks Slider Horizontal slider of blocks" at bounding box center [894, 152] width 199 height 92
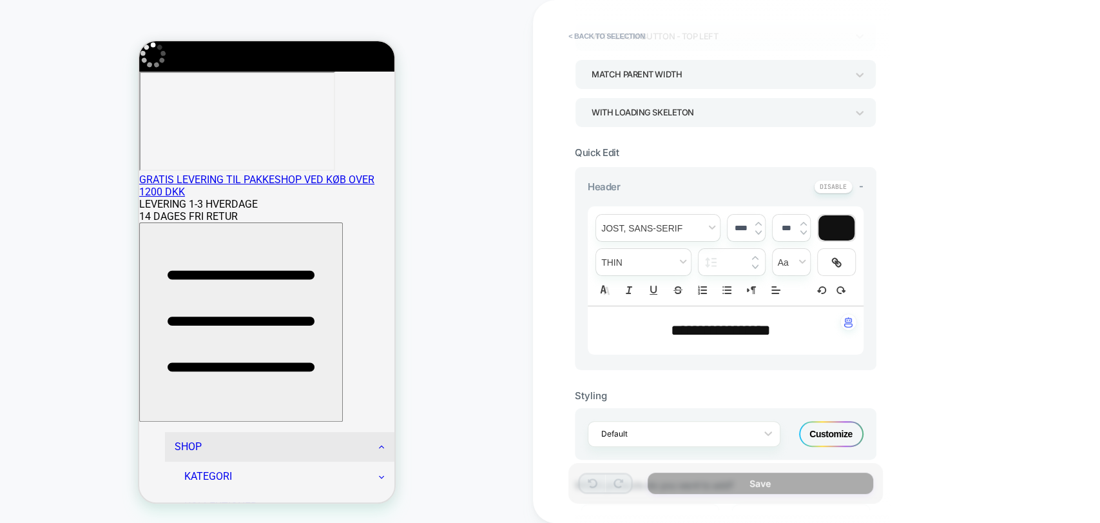
scroll to position [286, 0]
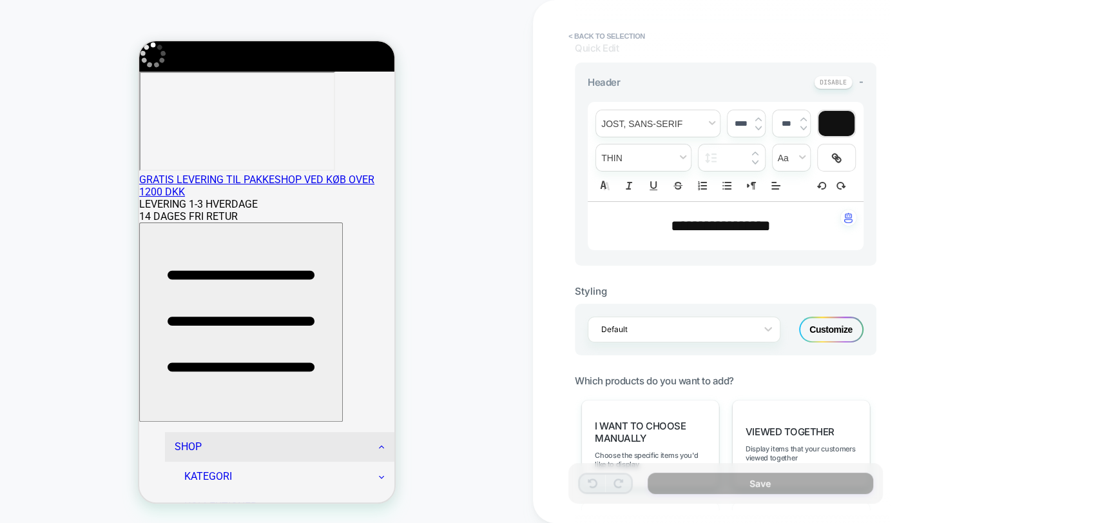
click at [935, 420] on div "**********" at bounding box center [816, 261] width 567 height 523
click at [590, 29] on button "< Back to selection" at bounding box center [607, 36] width 90 height 21
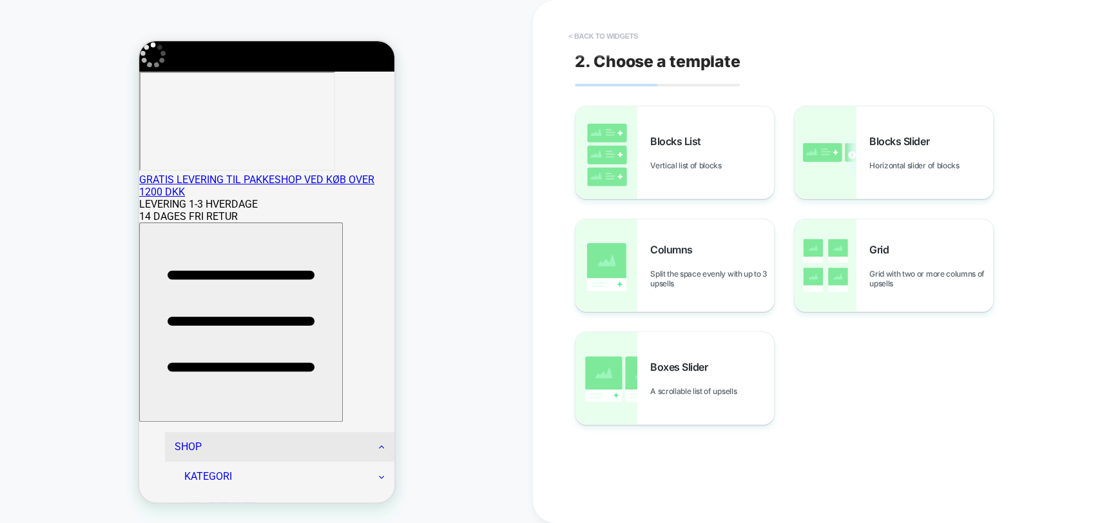
click at [610, 29] on button "< Back to widgets" at bounding box center [603, 36] width 82 height 21
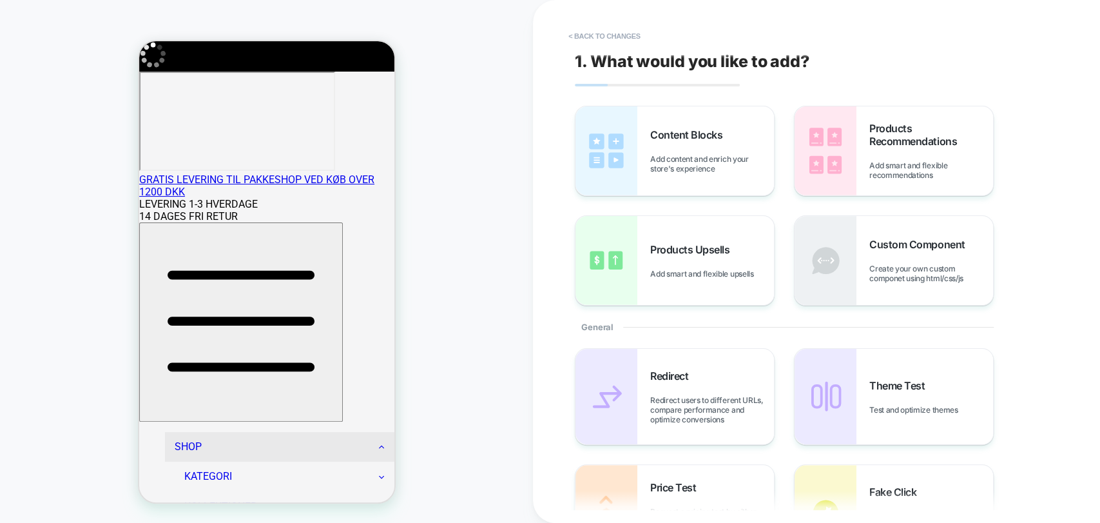
scroll to position [54, 0]
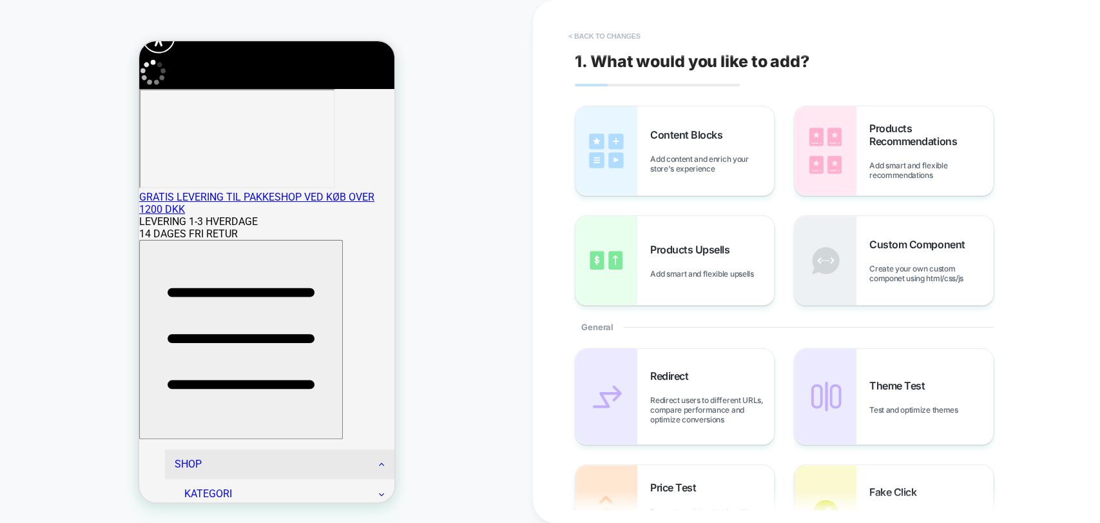
click at [615, 27] on button "< Back to changes" at bounding box center [604, 36] width 85 height 21
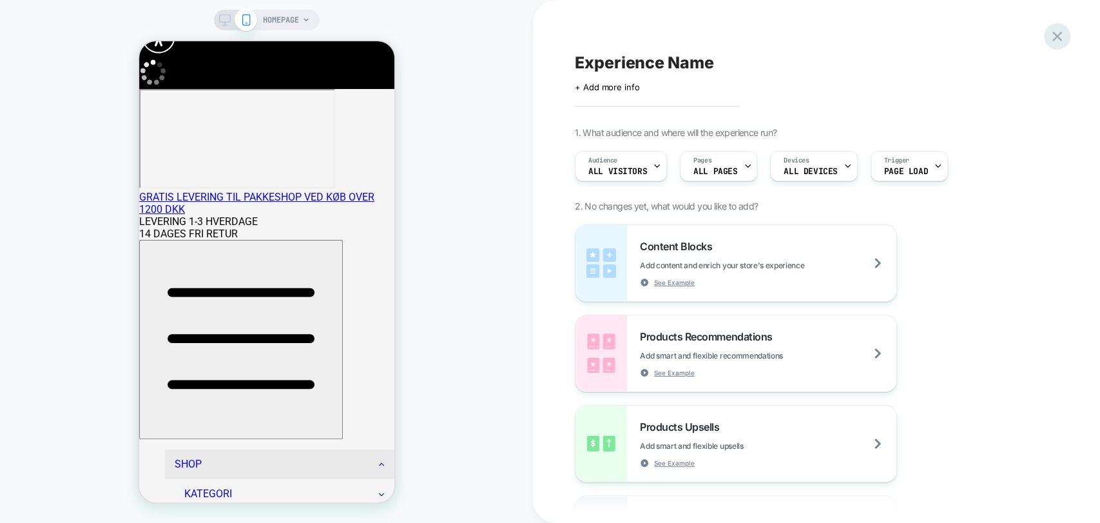
click at [1054, 31] on icon at bounding box center [1057, 36] width 17 height 17
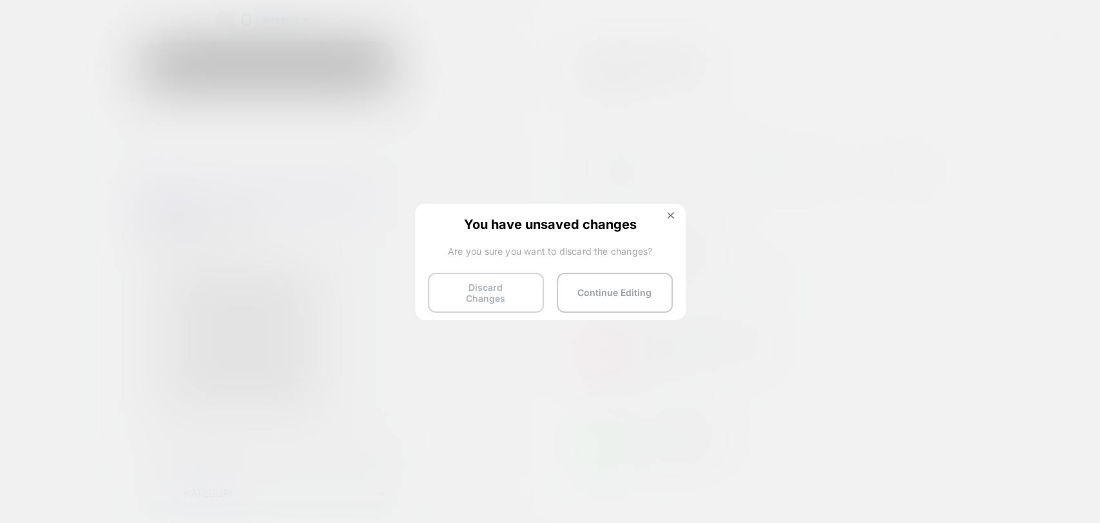
click at [489, 283] on button "Discard Changes" at bounding box center [486, 293] width 116 height 40
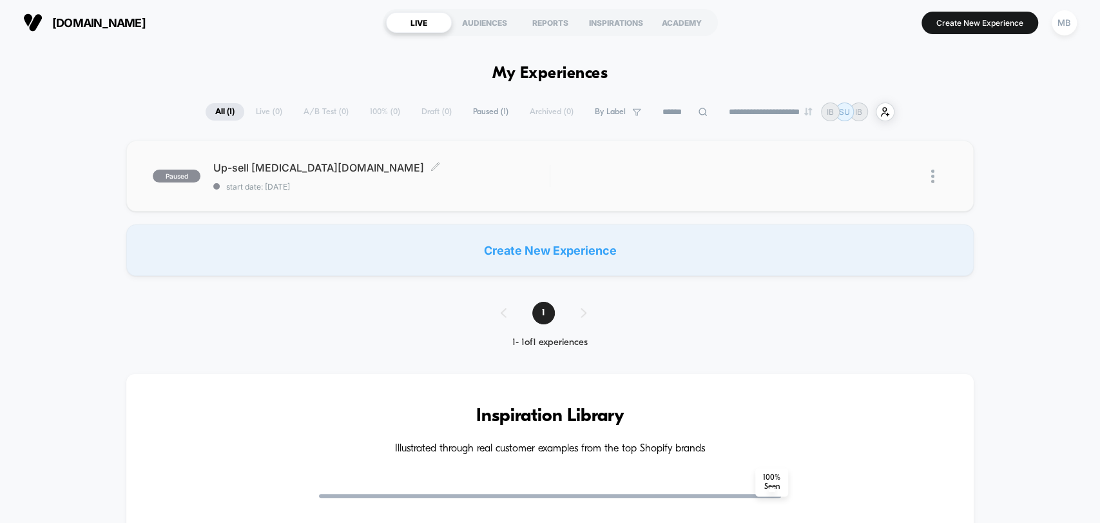
click at [423, 184] on span "start date: [DATE]" at bounding box center [381, 187] width 336 height 10
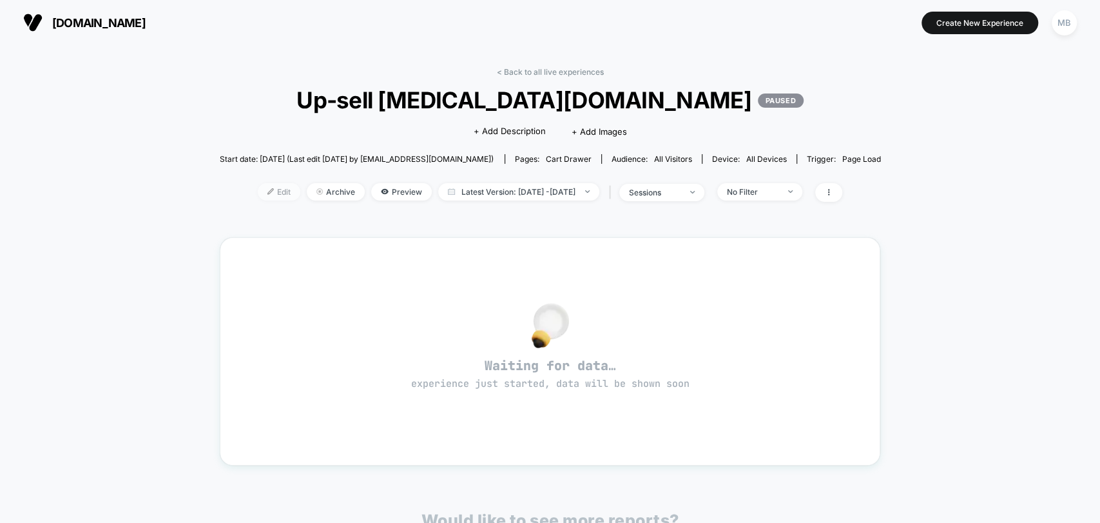
click at [264, 187] on span "Edit" at bounding box center [279, 191] width 43 height 17
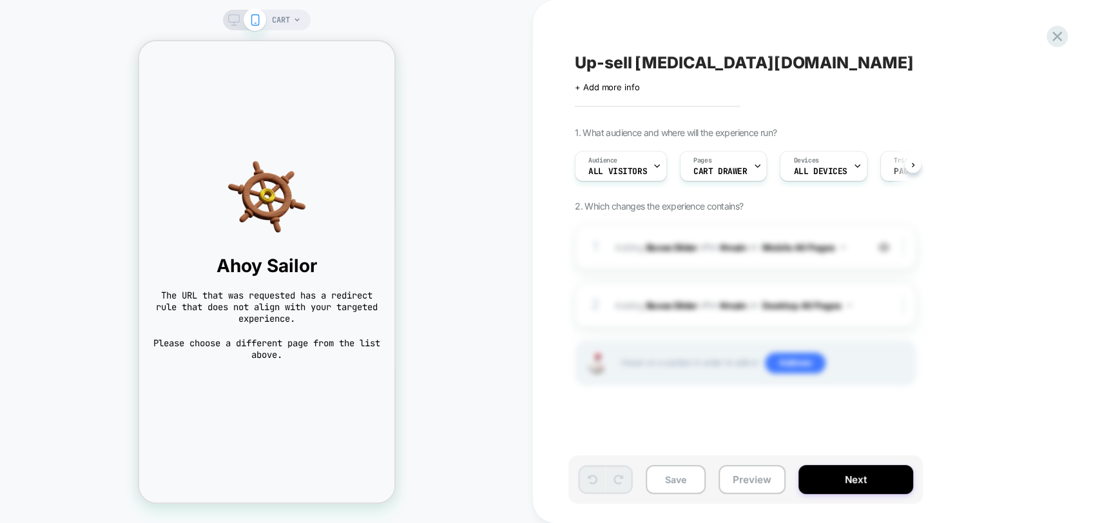
click at [105, 68] on div "CART" at bounding box center [266, 261] width 533 height 497
click at [284, 17] on span "CART" at bounding box center [281, 20] width 18 height 21
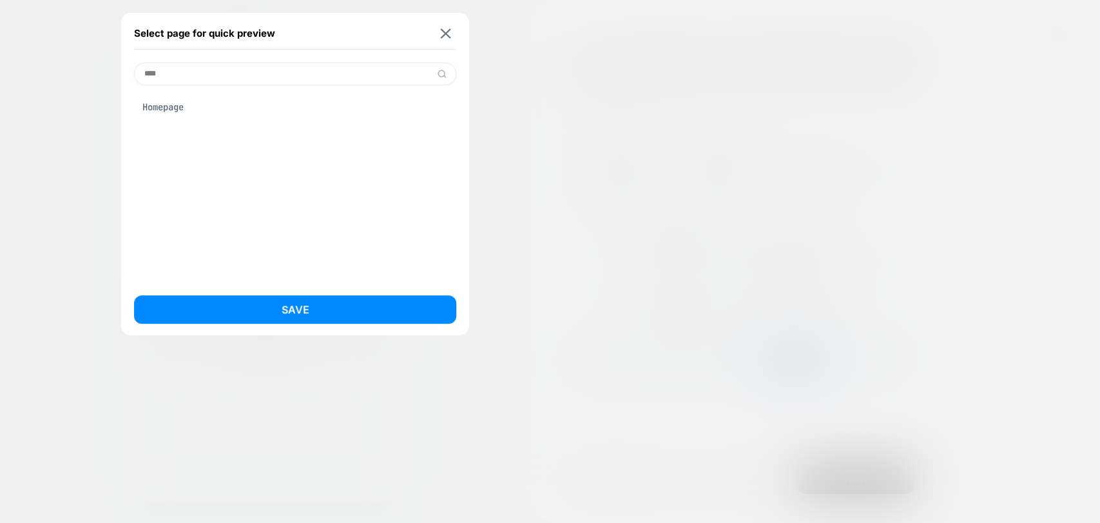
type input "****"
click at [217, 100] on div "Homepage" at bounding box center [295, 107] width 322 height 24
click at [307, 308] on button "Save" at bounding box center [295, 309] width 322 height 28
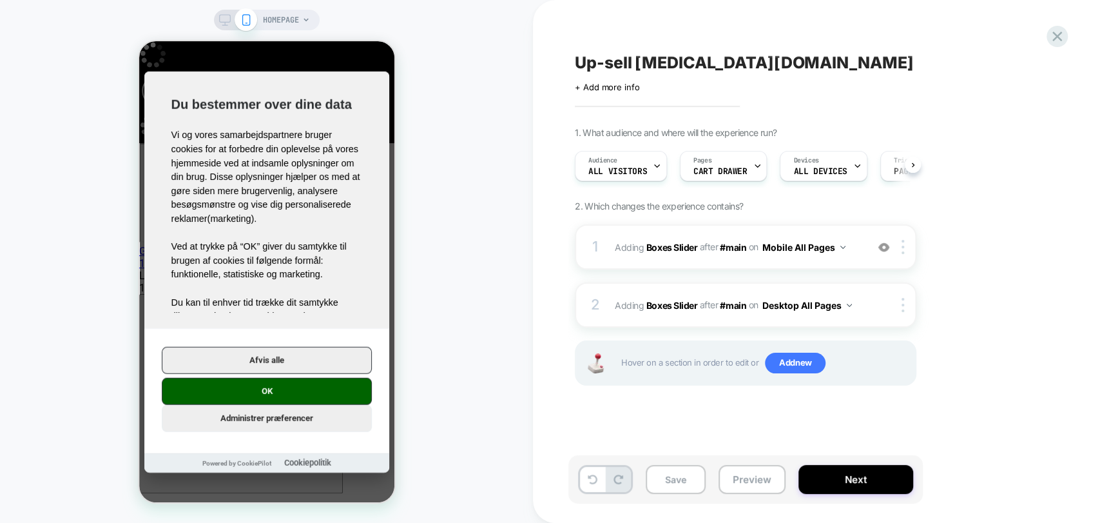
scroll to position [0, 1]
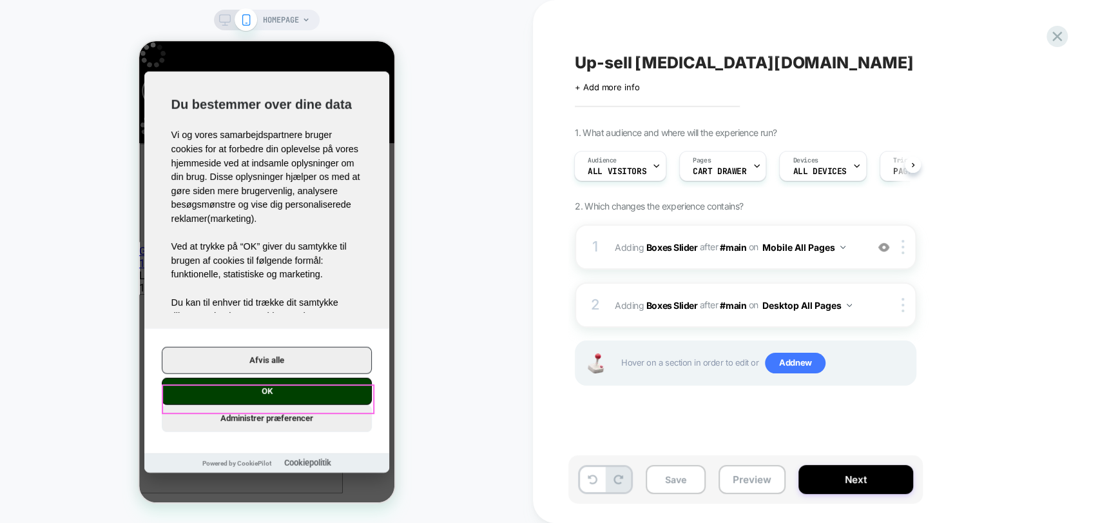
click at [291, 395] on button "OK" at bounding box center [266, 390] width 210 height 27
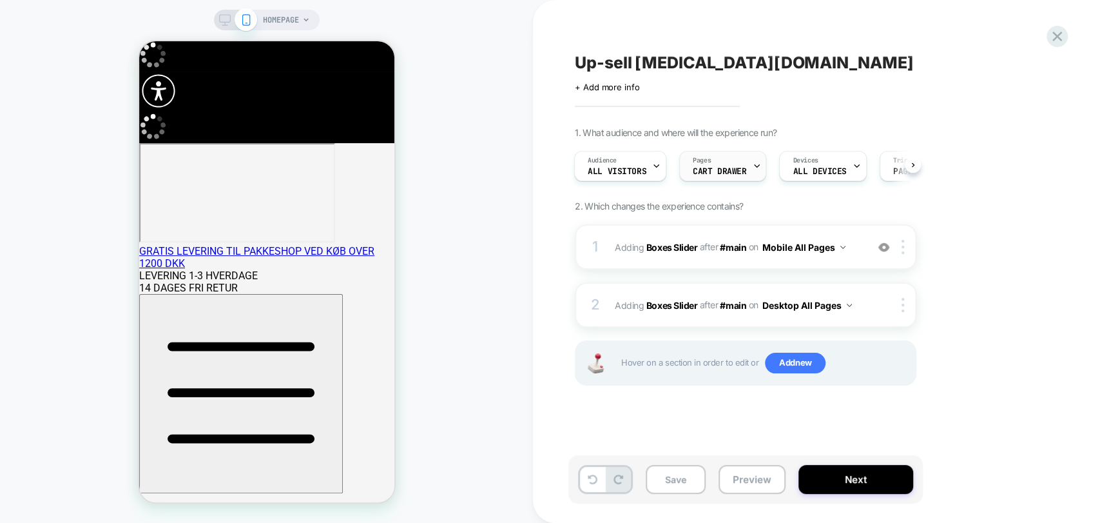
click at [725, 173] on span "CART DRAWER" at bounding box center [719, 171] width 53 height 9
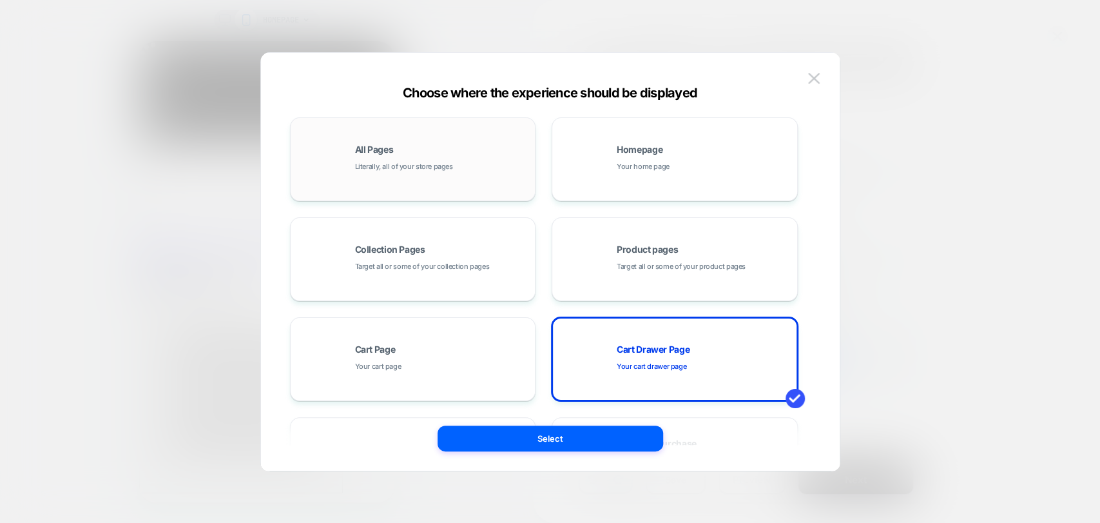
click at [456, 157] on div "All Pages Literally, all of your store pages" at bounding box center [442, 159] width 174 height 28
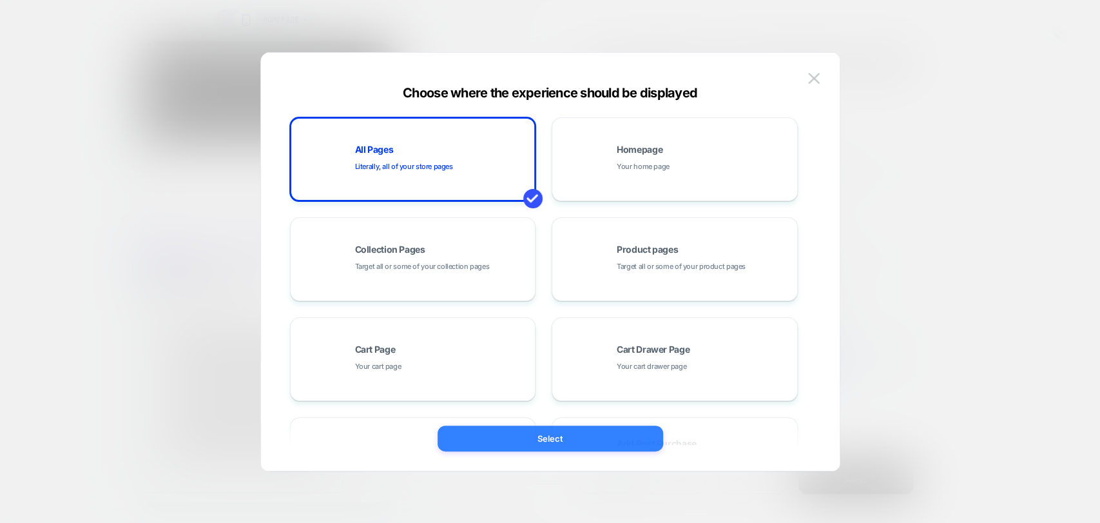
click at [541, 438] on button "Select" at bounding box center [551, 438] width 226 height 26
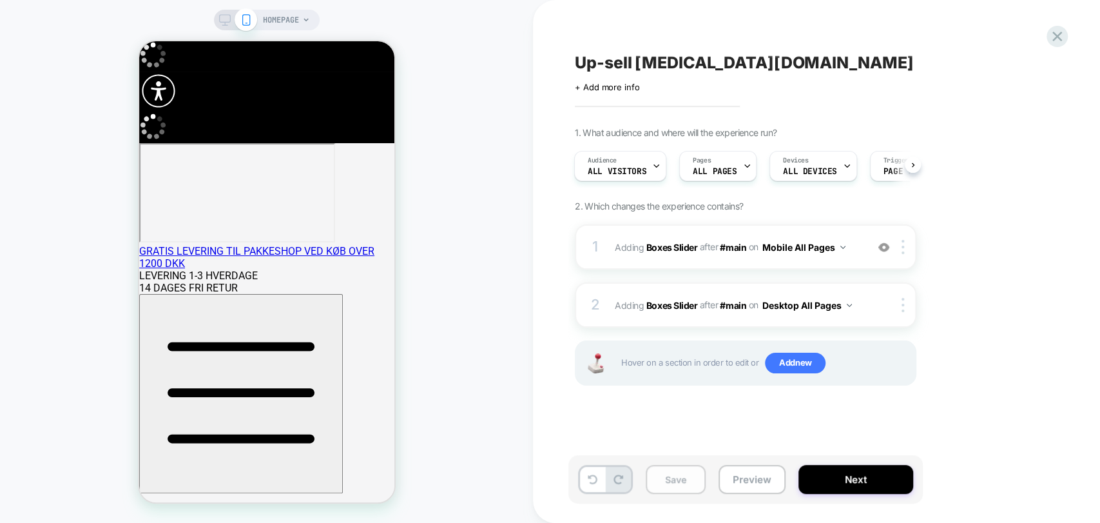
click at [680, 492] on button "Save" at bounding box center [676, 479] width 60 height 29
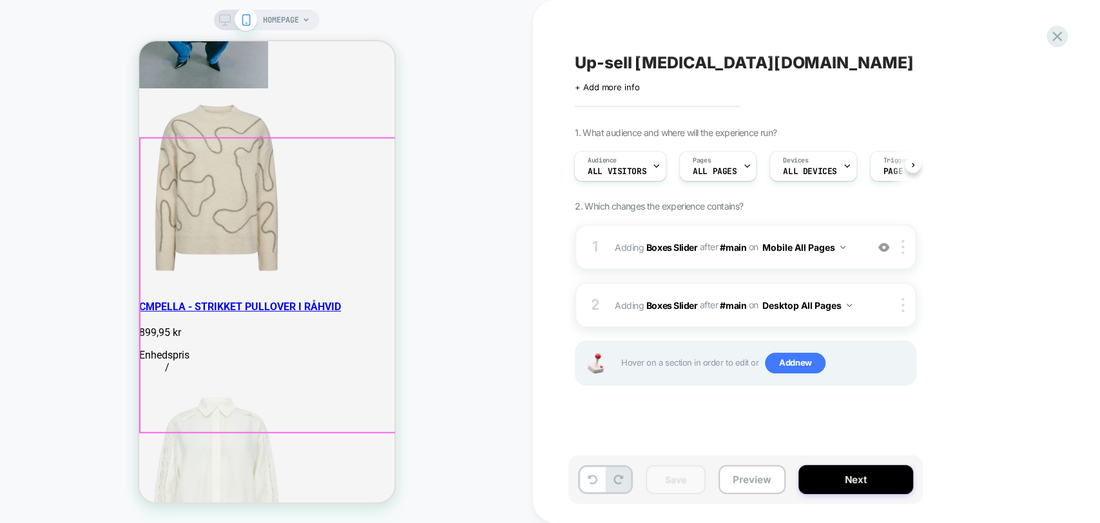
scroll to position [5529, 0]
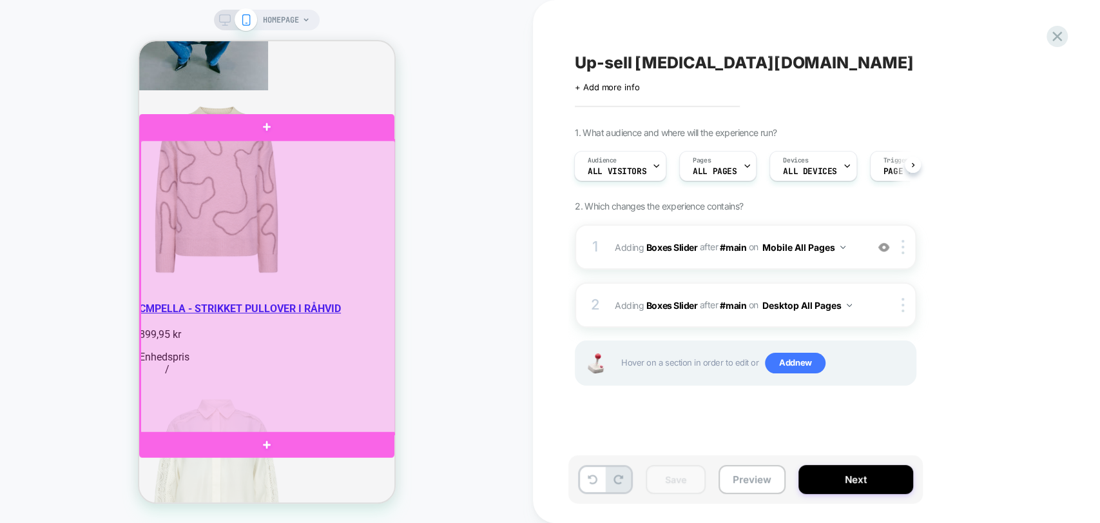
click at [281, 193] on div at bounding box center [267, 288] width 255 height 294
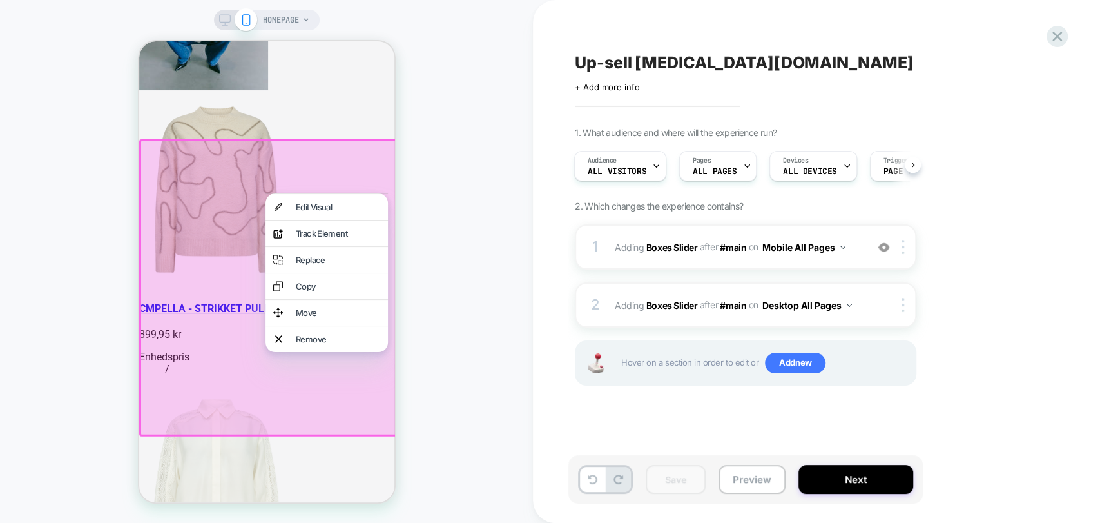
click at [988, 351] on div "1. What audience and where will the experience run? Audience All Visitors Pages…" at bounding box center [810, 272] width 470 height 291
click at [903, 241] on img at bounding box center [903, 247] width 3 height 14
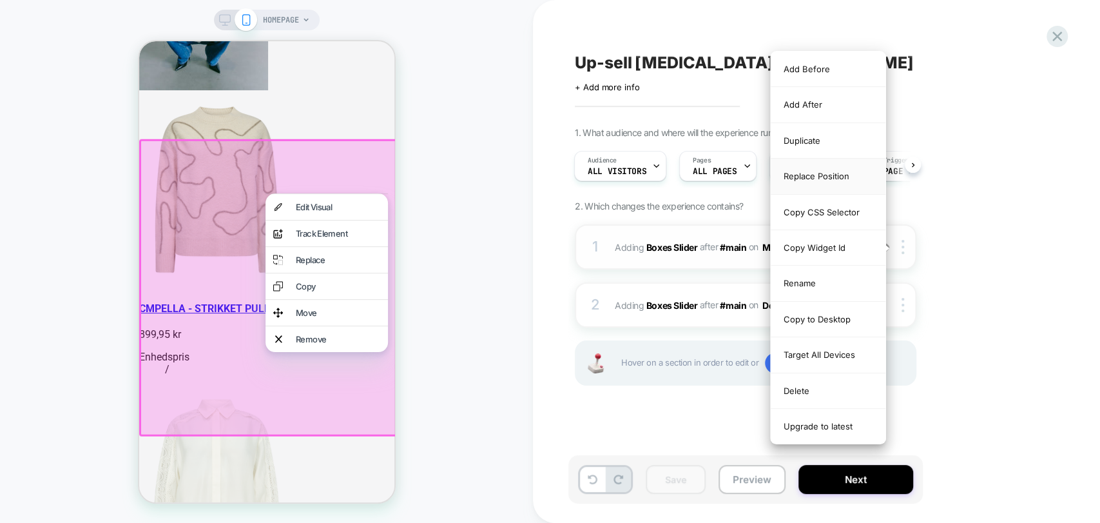
click at [813, 172] on div "Replace Position" at bounding box center [828, 176] width 115 height 35
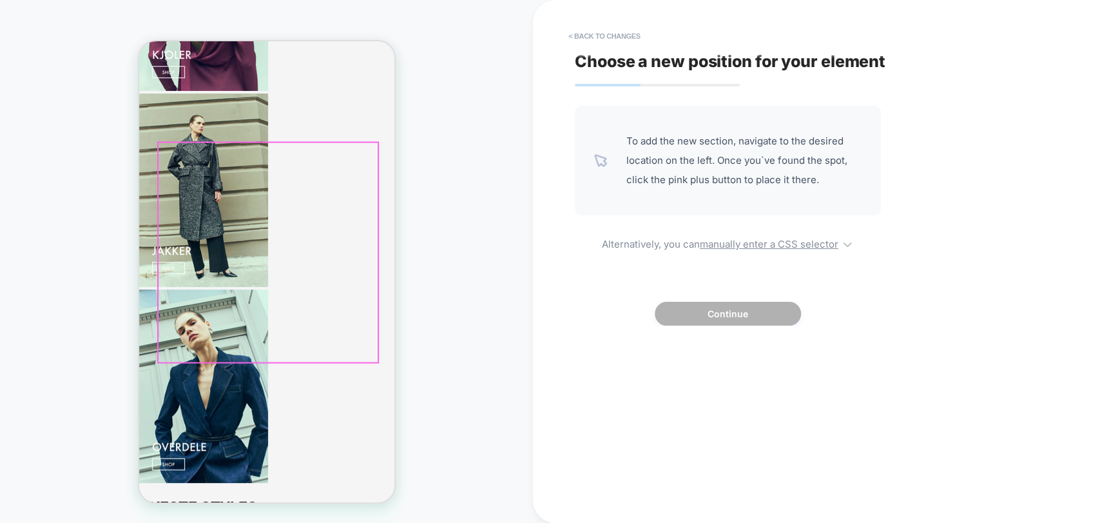
scroll to position [5243, 0]
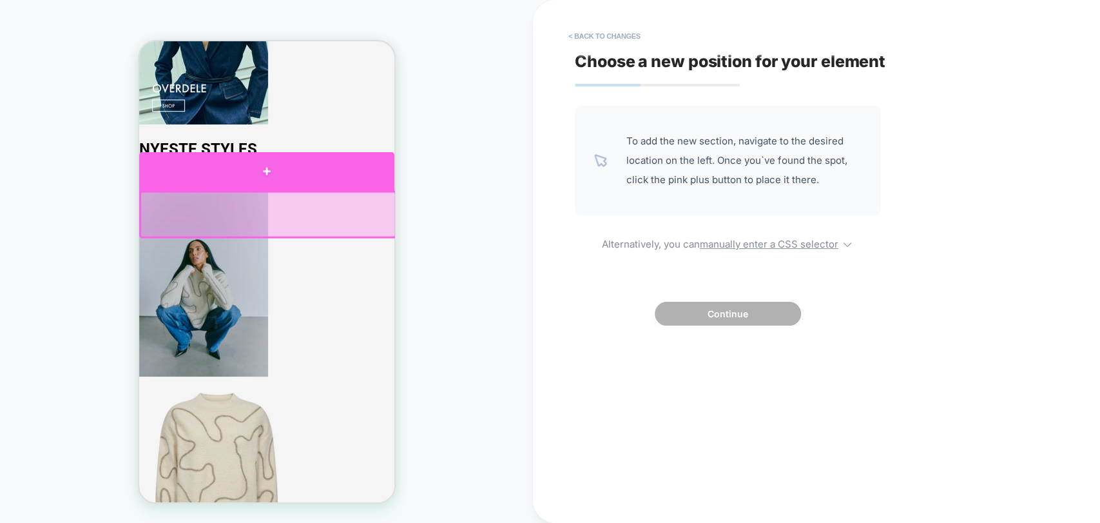
click at [263, 173] on div at bounding box center [266, 171] width 255 height 39
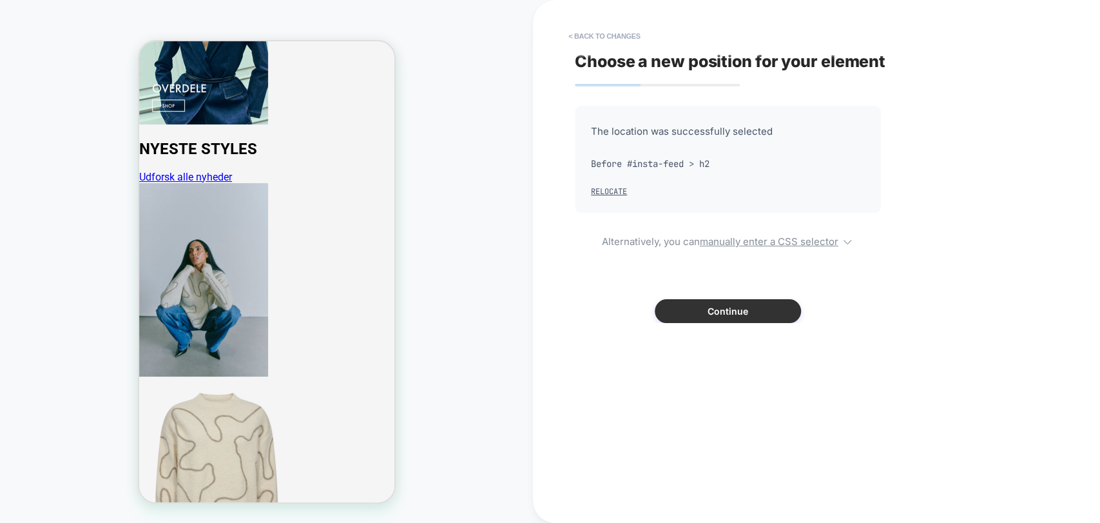
click at [701, 318] on button "Continue" at bounding box center [728, 311] width 146 height 24
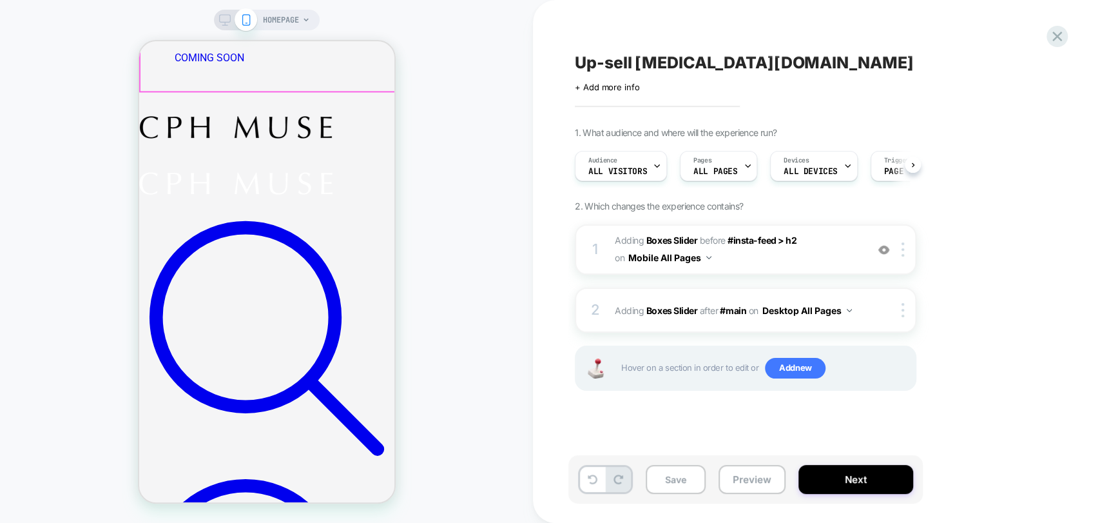
scroll to position [732, 0]
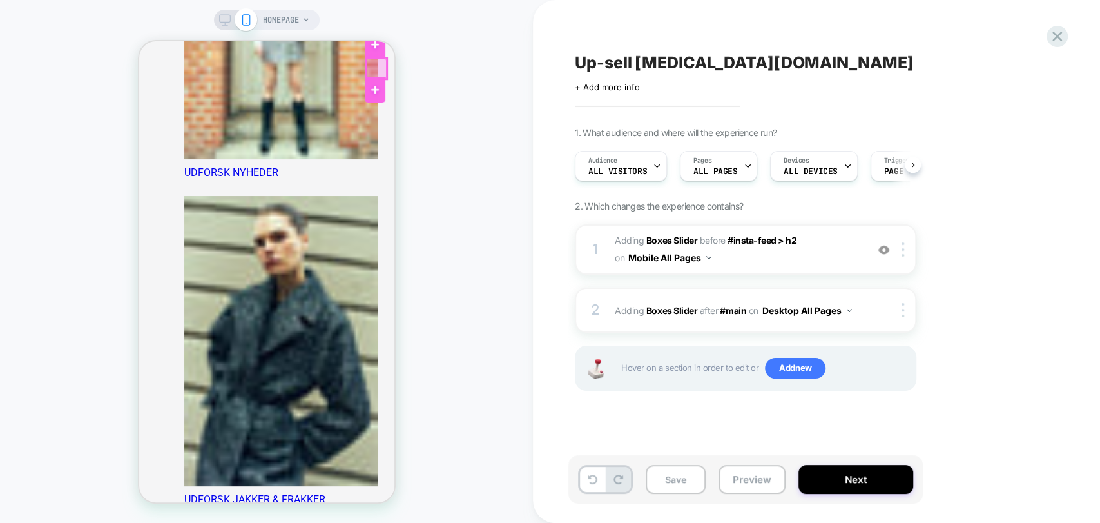
click at [374, 72] on div at bounding box center [375, 68] width 21 height 21
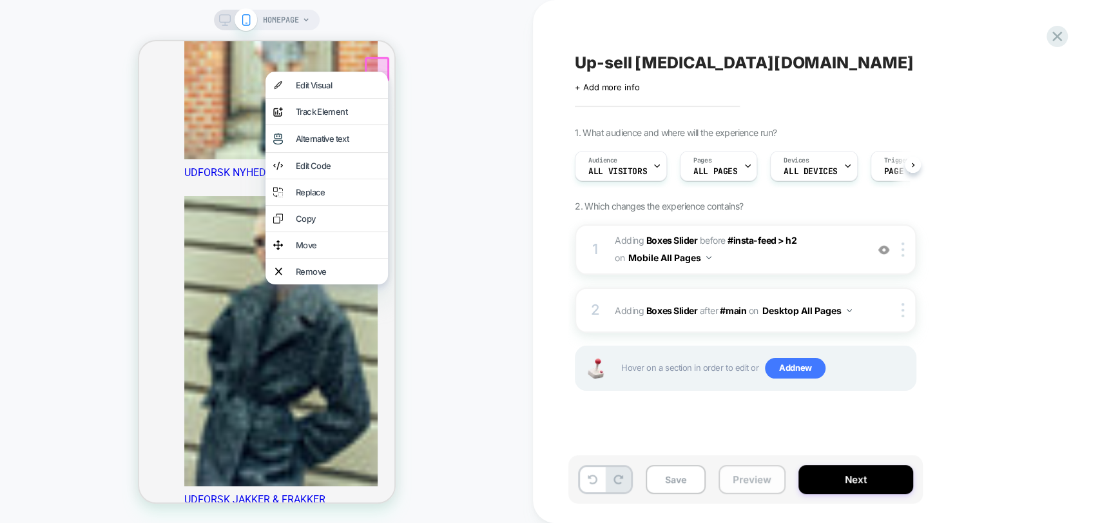
click at [753, 481] on button "Preview" at bounding box center [752, 479] width 67 height 29
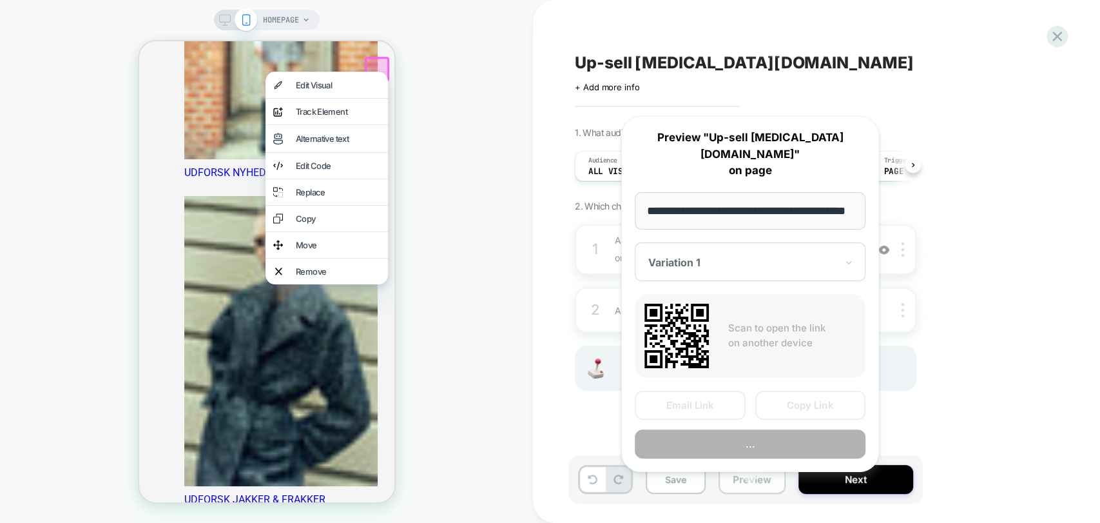
click at [746, 481] on button "Preview" at bounding box center [752, 479] width 67 height 29
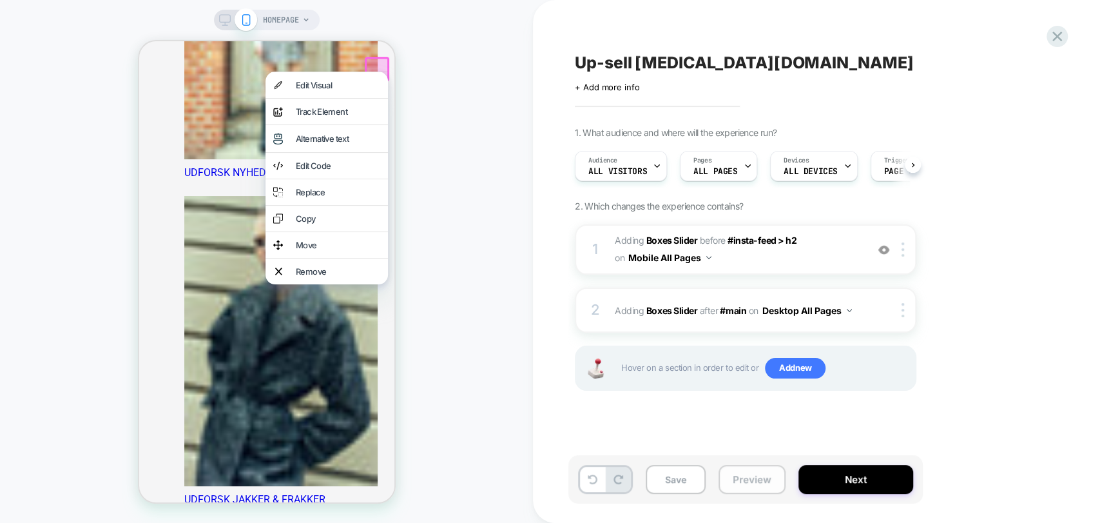
click at [763, 474] on button "Preview" at bounding box center [752, 479] width 67 height 29
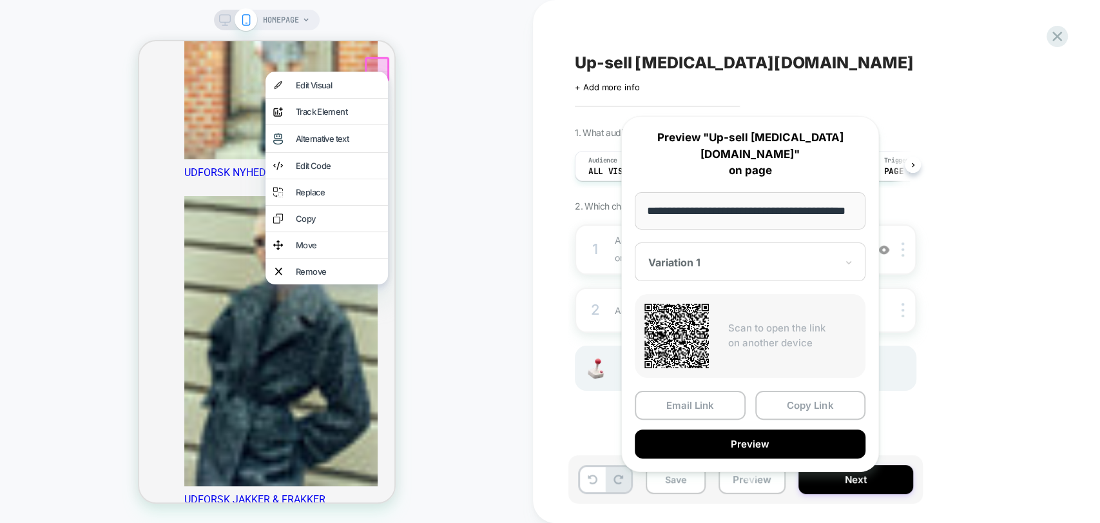
click at [791, 434] on button "Preview" at bounding box center [750, 443] width 231 height 29
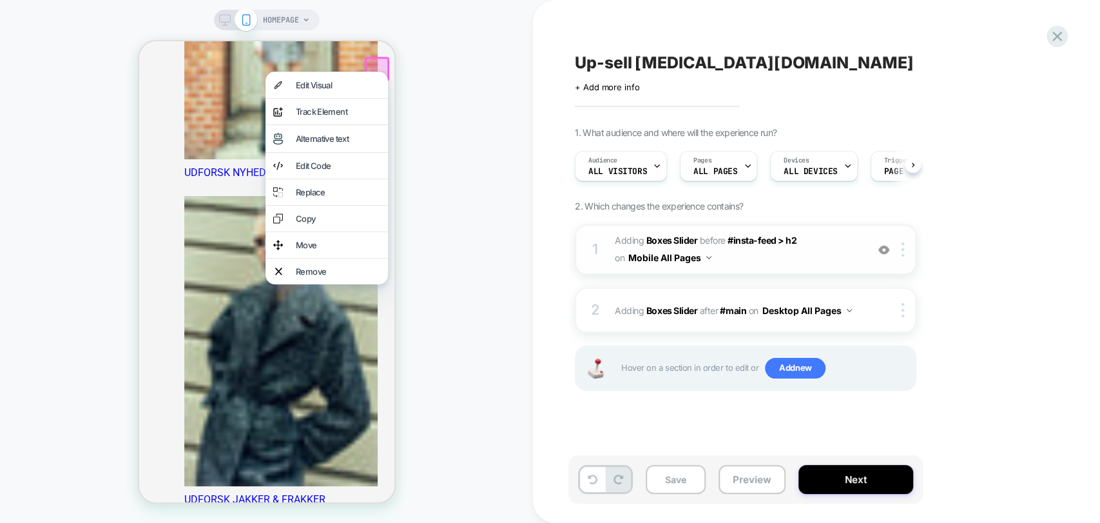
click at [699, 258] on button "Mobile All Pages" at bounding box center [669, 257] width 83 height 19
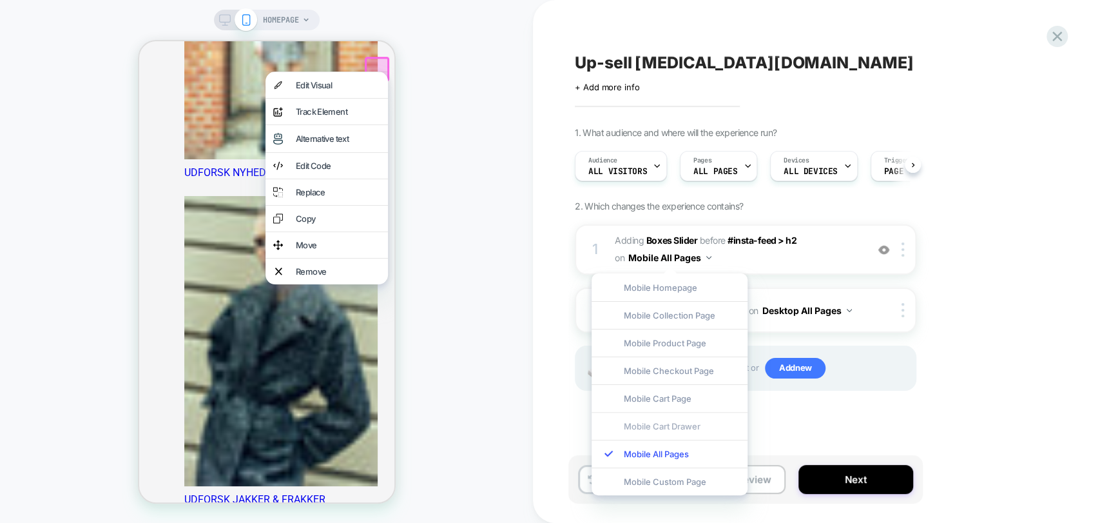
click at [685, 422] on div "Mobile Cart Drawer" at bounding box center [670, 426] width 156 height 28
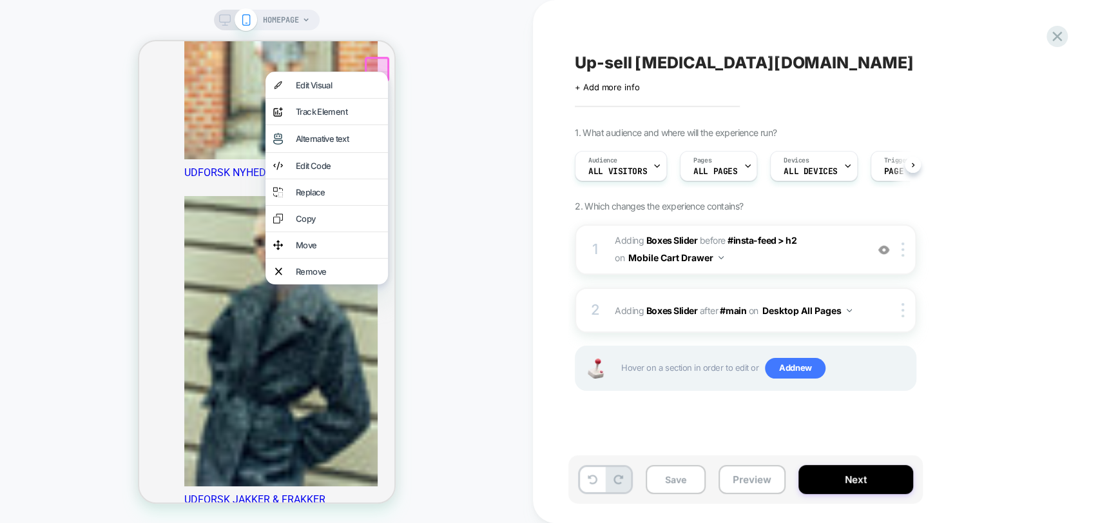
click at [492, 276] on div "HOMEPAGE" at bounding box center [266, 261] width 533 height 497
click at [905, 257] on div "1 #_loomi_addon_1758285404290 Adding Boxes Slider BEFORE #insta-feed > h2 #inst…" at bounding box center [746, 249] width 342 height 50
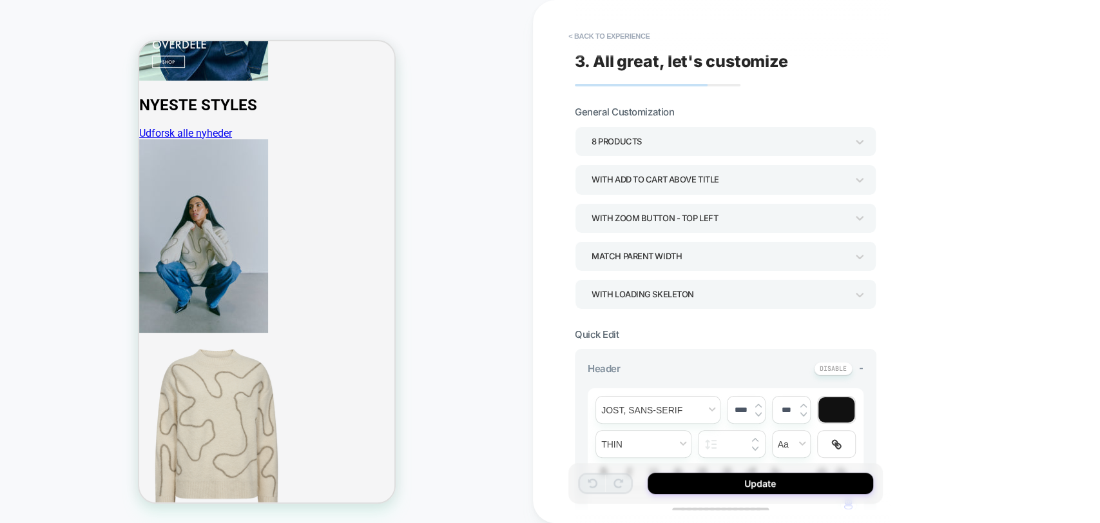
scroll to position [5305, 0]
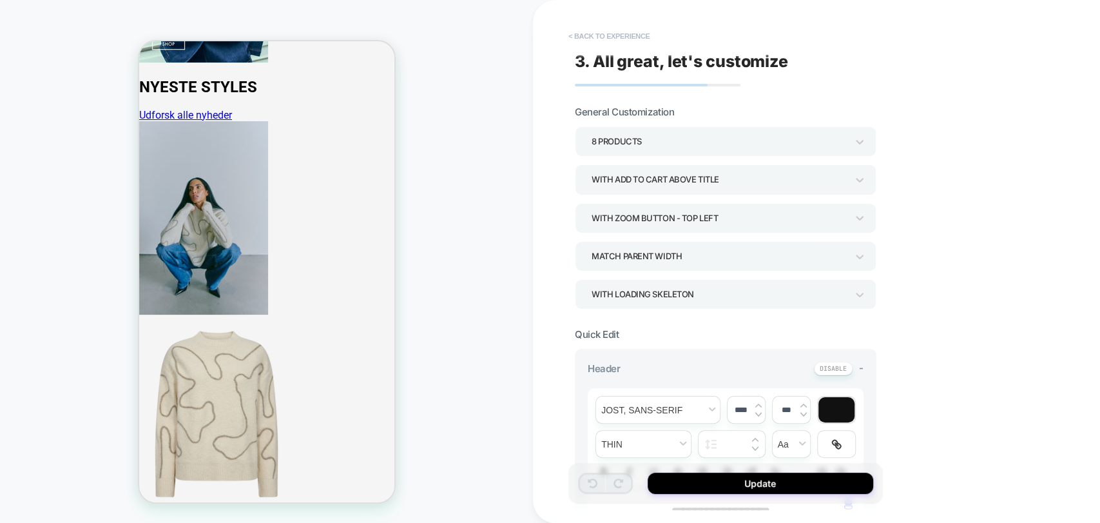
click at [606, 32] on button "< Back to experience" at bounding box center [609, 36] width 94 height 21
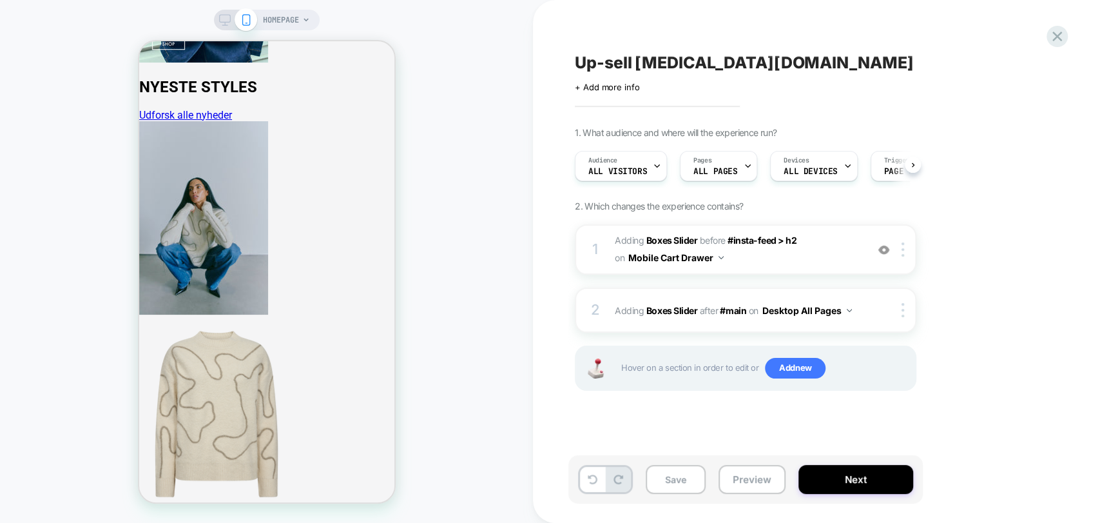
scroll to position [0, 0]
click at [910, 259] on div "1 #_loomi_addon_1758285404290 Adding Boxes Slider BEFORE #insta-feed > h2 #inst…" at bounding box center [746, 249] width 342 height 50
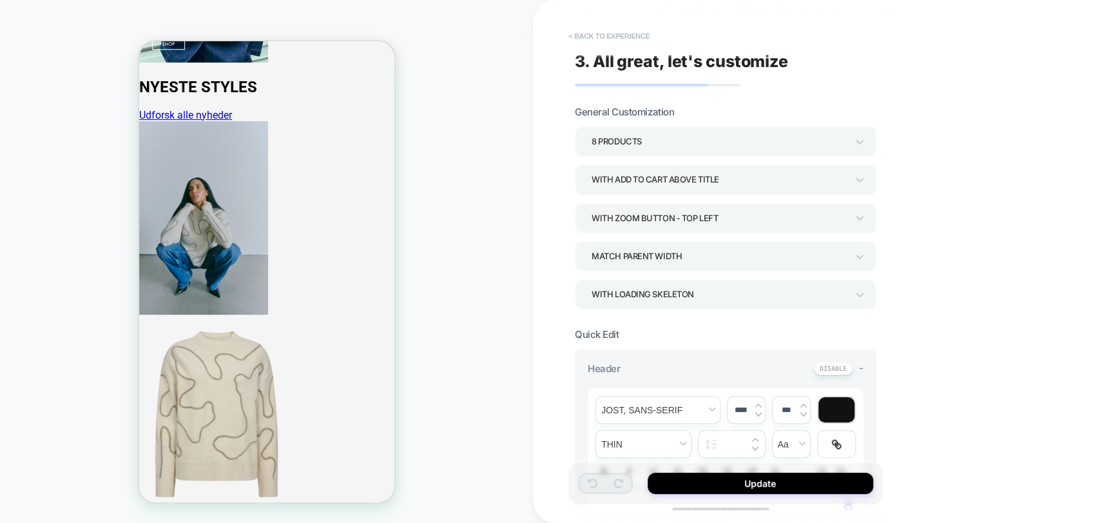
click at [587, 33] on button "< Back to experience" at bounding box center [609, 36] width 94 height 21
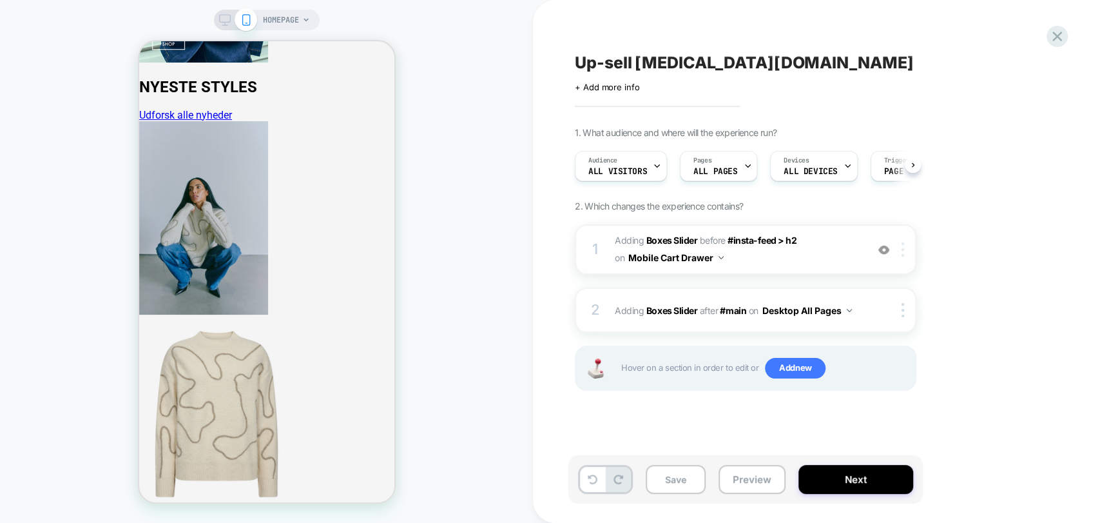
click at [903, 251] on img at bounding box center [903, 249] width 3 height 14
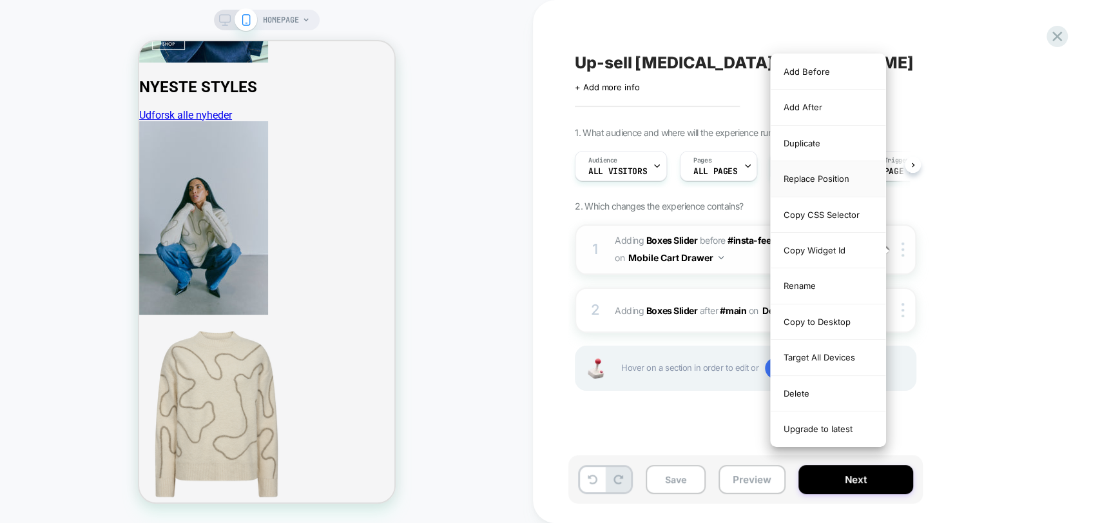
click at [801, 189] on div "Replace Position" at bounding box center [828, 178] width 115 height 35
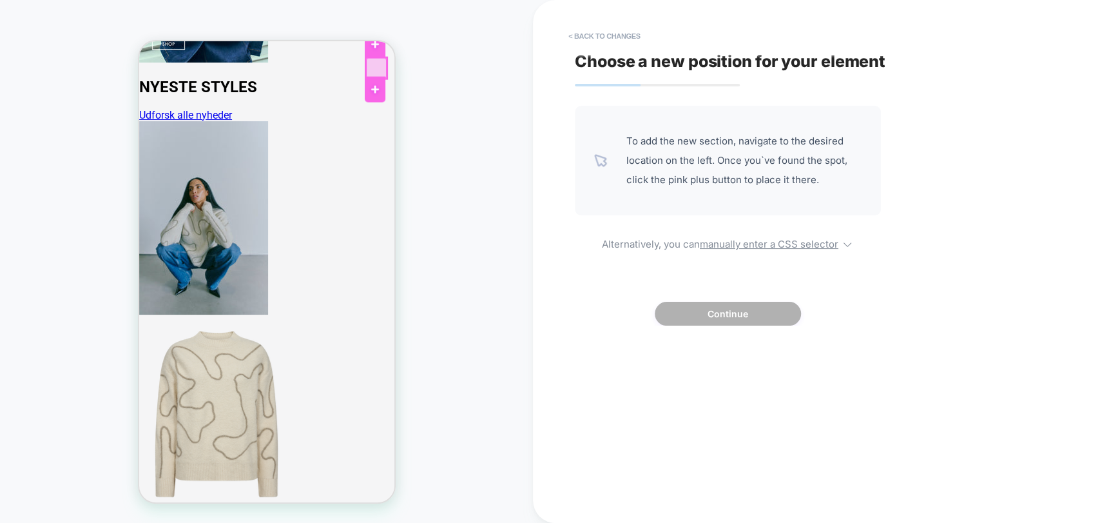
click at [381, 68] on div at bounding box center [375, 68] width 21 height 21
click at [441, 133] on div "HOMEPAGE" at bounding box center [266, 261] width 533 height 497
click at [610, 34] on button "< Back to changes" at bounding box center [604, 36] width 85 height 21
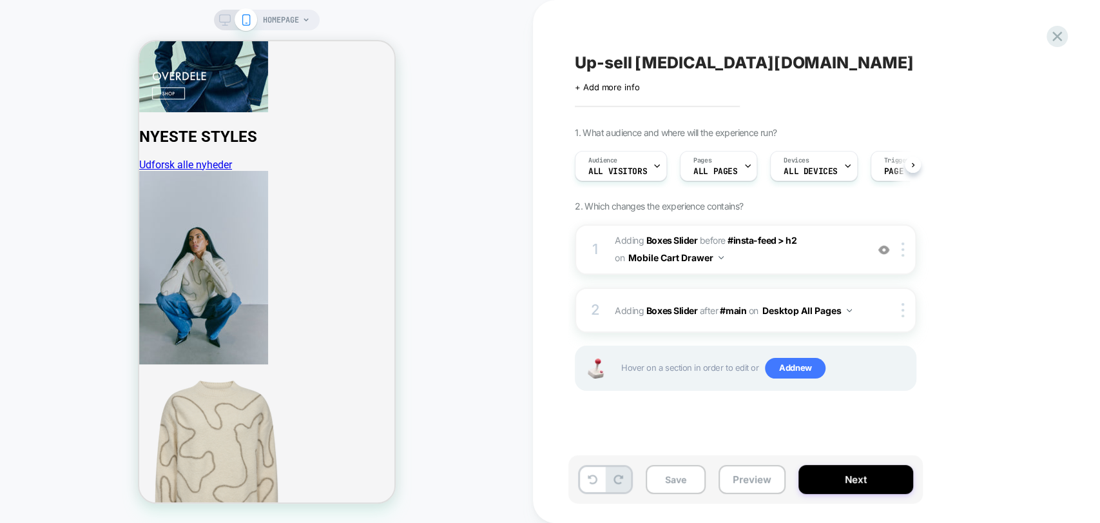
scroll to position [5233, 0]
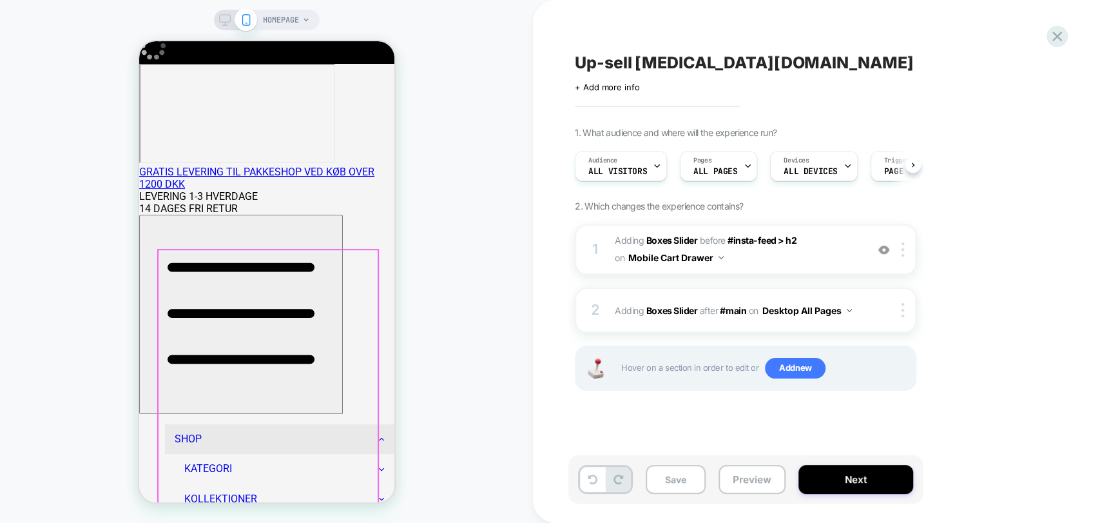
scroll to position [0, 0]
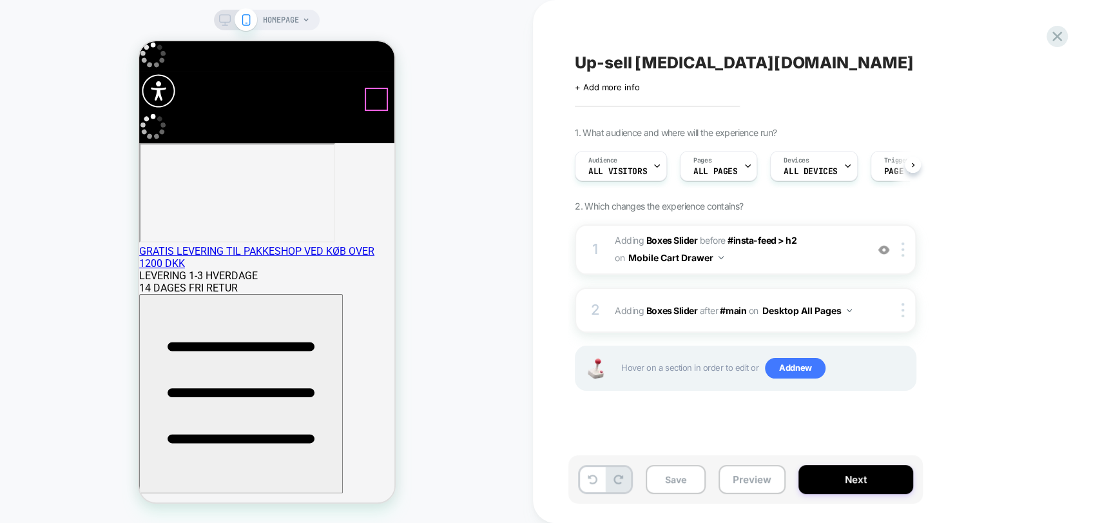
click at [282, 21] on span "HOMEPAGE" at bounding box center [281, 20] width 36 height 21
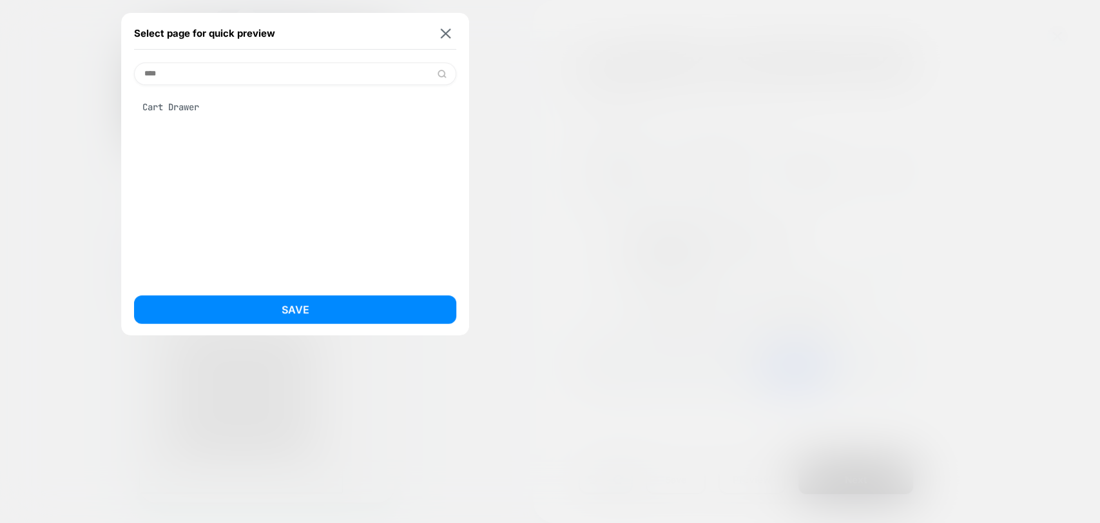
type input "****"
click at [232, 107] on div "Cart Drawer" at bounding box center [295, 107] width 322 height 24
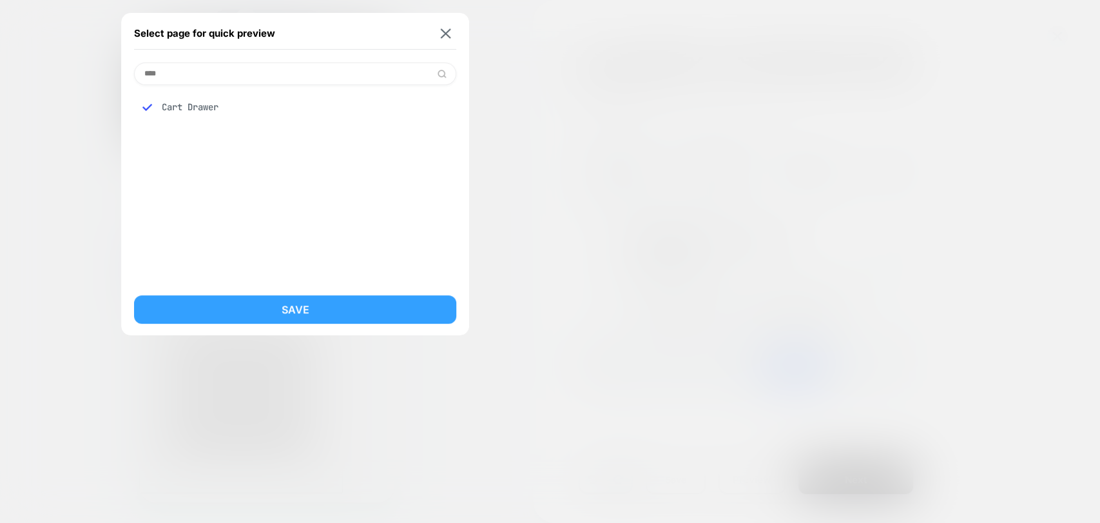
click at [304, 298] on button "Save" at bounding box center [295, 309] width 322 height 28
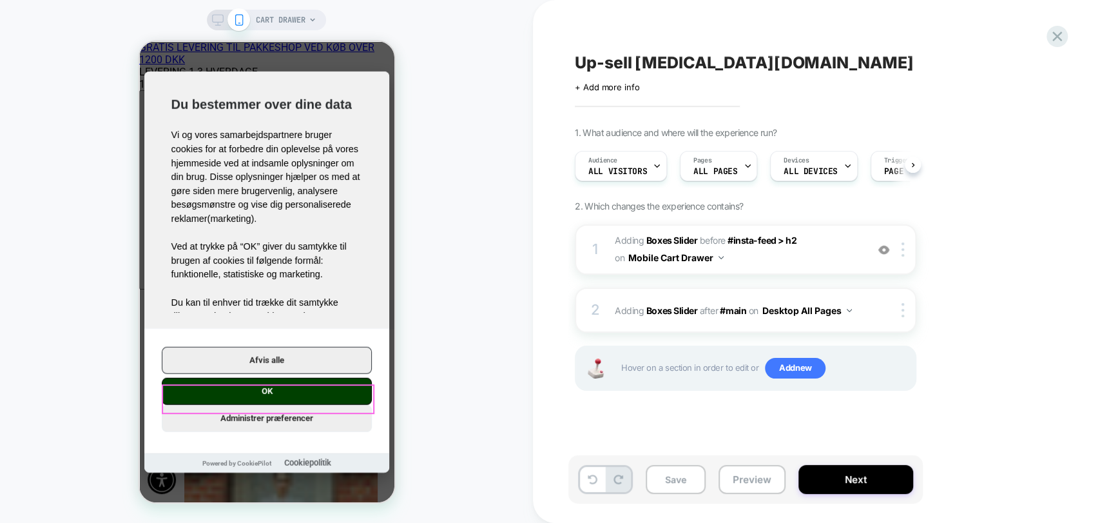
scroll to position [0, 1]
click at [296, 394] on button "OK" at bounding box center [266, 390] width 210 height 27
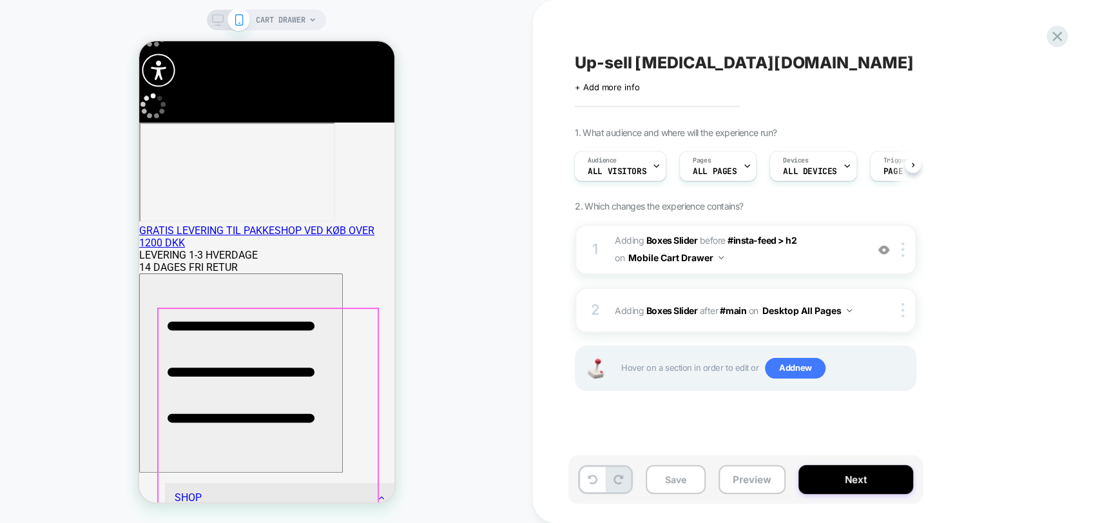
scroll to position [0, 0]
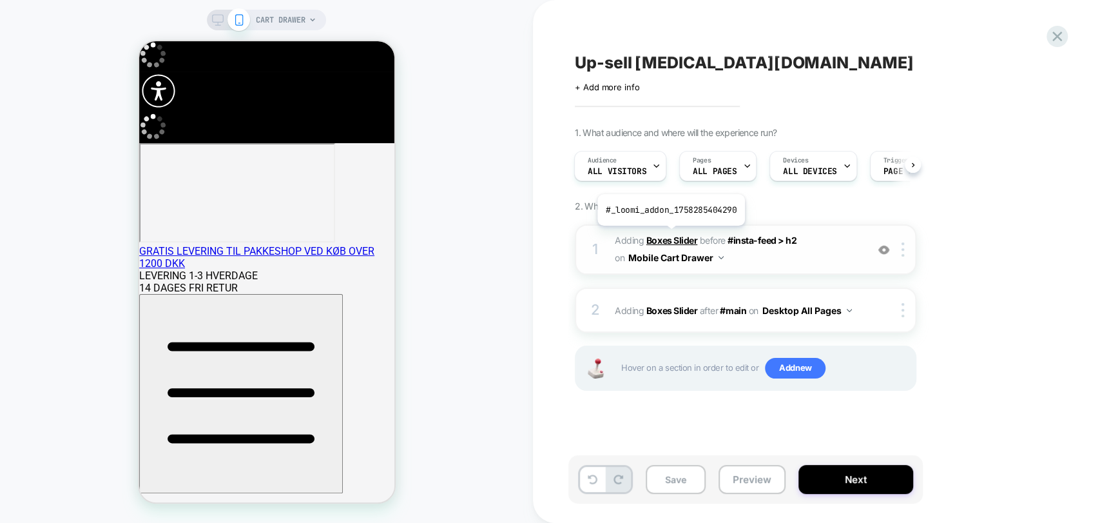
click at [670, 235] on b "Boxes Slider" at bounding box center [671, 240] width 51 height 11
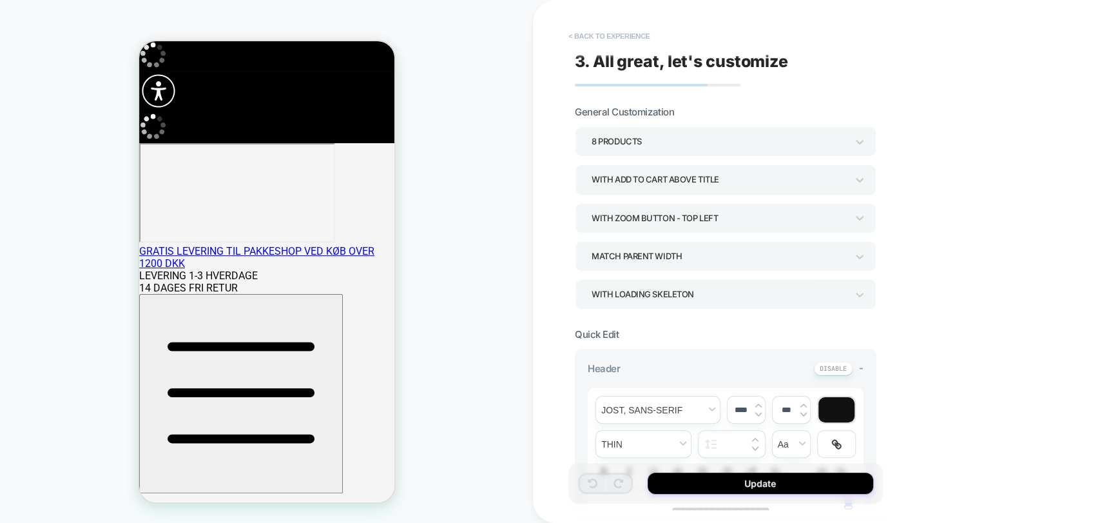
click at [599, 28] on button "< Back to experience" at bounding box center [609, 36] width 94 height 21
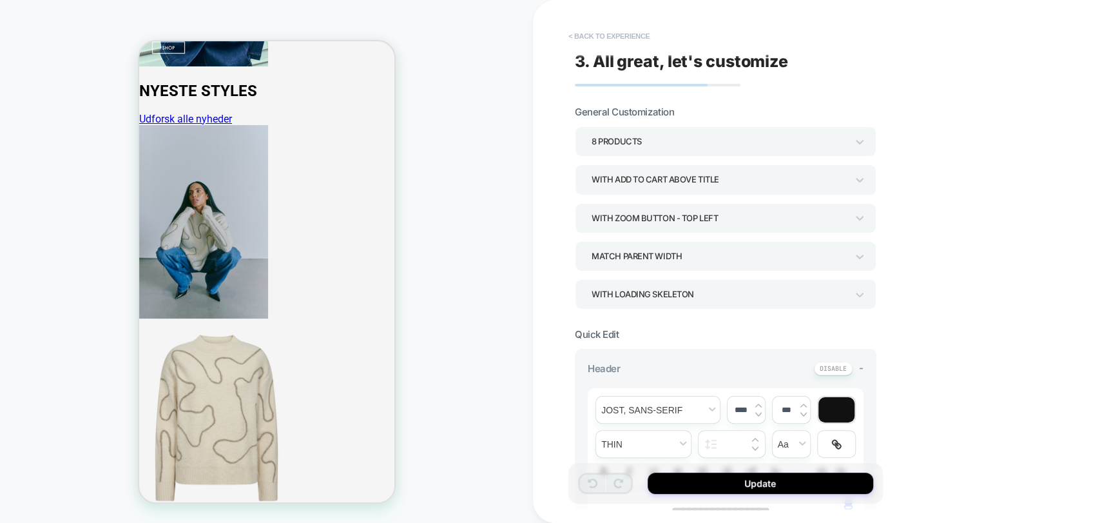
scroll to position [5305, 0]
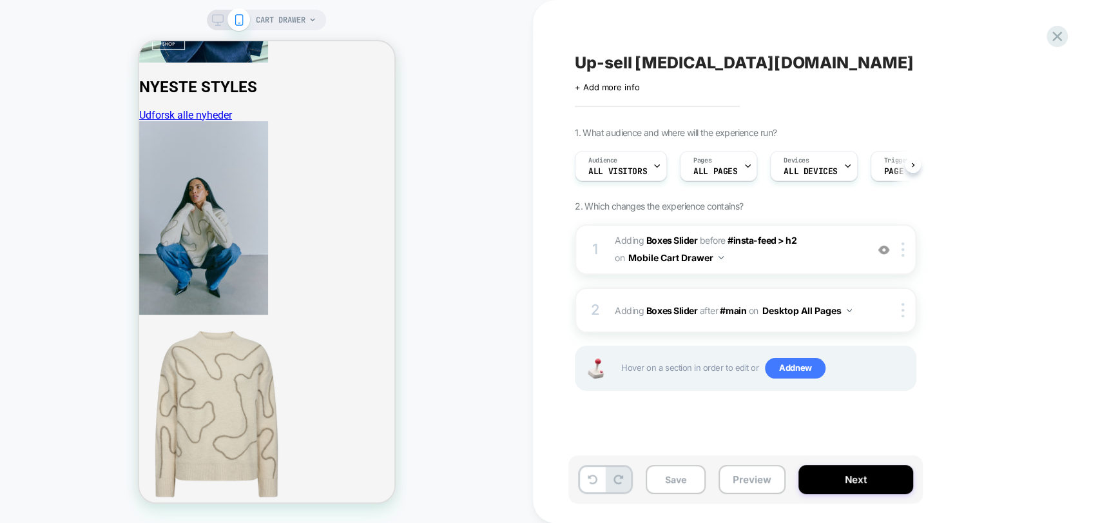
click at [608, 35] on div "Up-sell [MEDICAL_DATA][DOMAIN_NAME] Click to edit experience details + Add more…" at bounding box center [809, 261] width 483 height 497
click at [906, 254] on div at bounding box center [905, 249] width 21 height 14
click at [904, 249] on img at bounding box center [903, 249] width 3 height 14
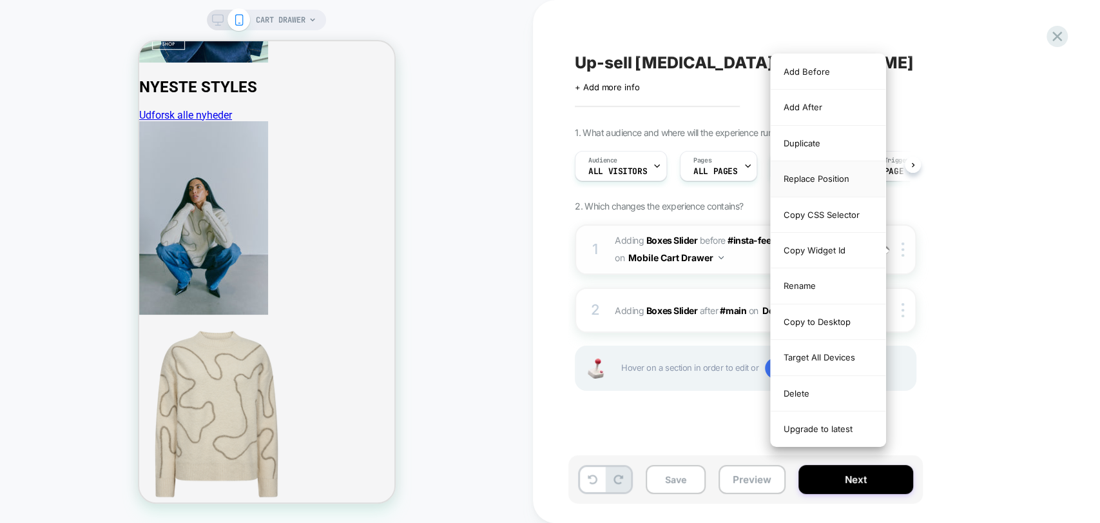
click at [822, 177] on div "Replace Position" at bounding box center [828, 178] width 115 height 35
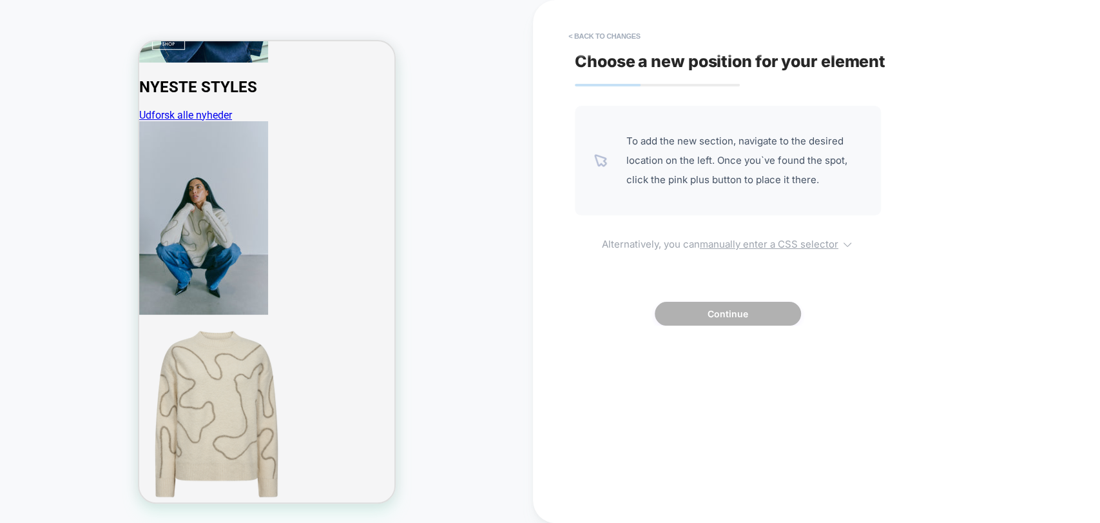
click at [754, 239] on u "manually enter a CSS selector" at bounding box center [769, 244] width 139 height 12
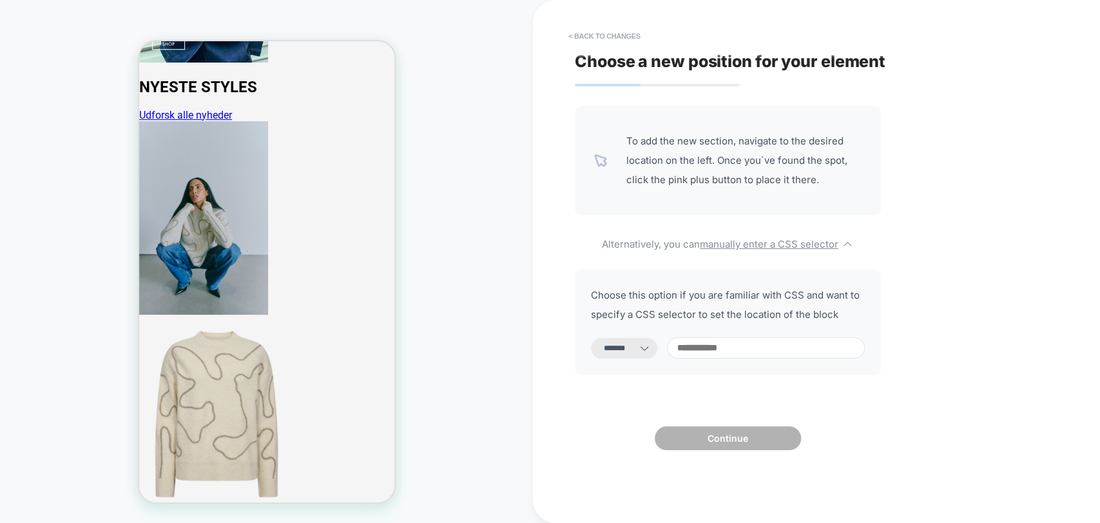
click at [648, 352] on select "**********" at bounding box center [624, 348] width 66 height 21
select select "*********"
click at [591, 338] on select "**********" at bounding box center [624, 348] width 66 height 21
drag, startPoint x: 743, startPoint y: 367, endPoint x: 747, endPoint y: 351, distance: 16.6
click at [744, 367] on div "**********" at bounding box center [728, 321] width 306 height 105
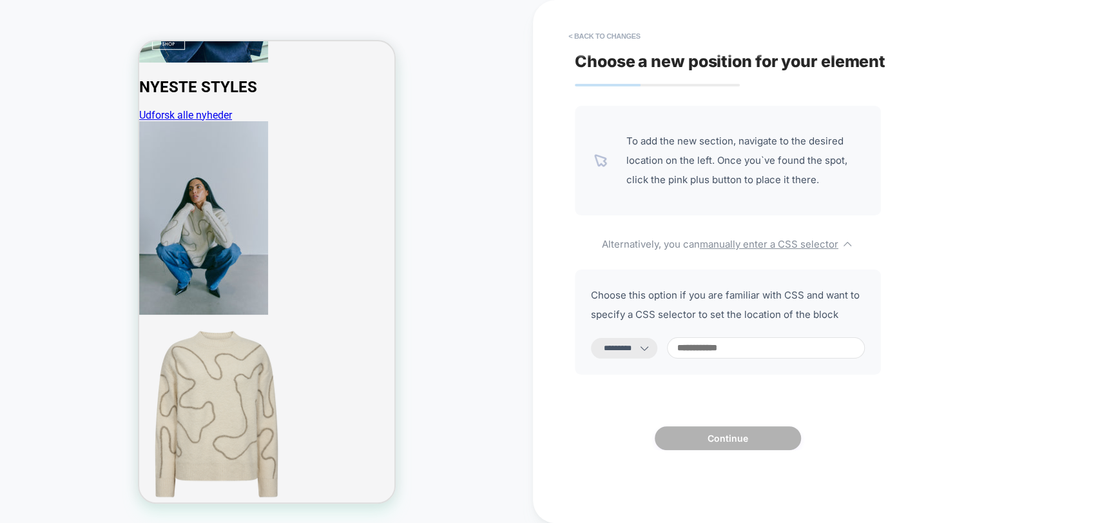
click at [748, 347] on input at bounding box center [766, 347] width 198 height 21
paste input "**********"
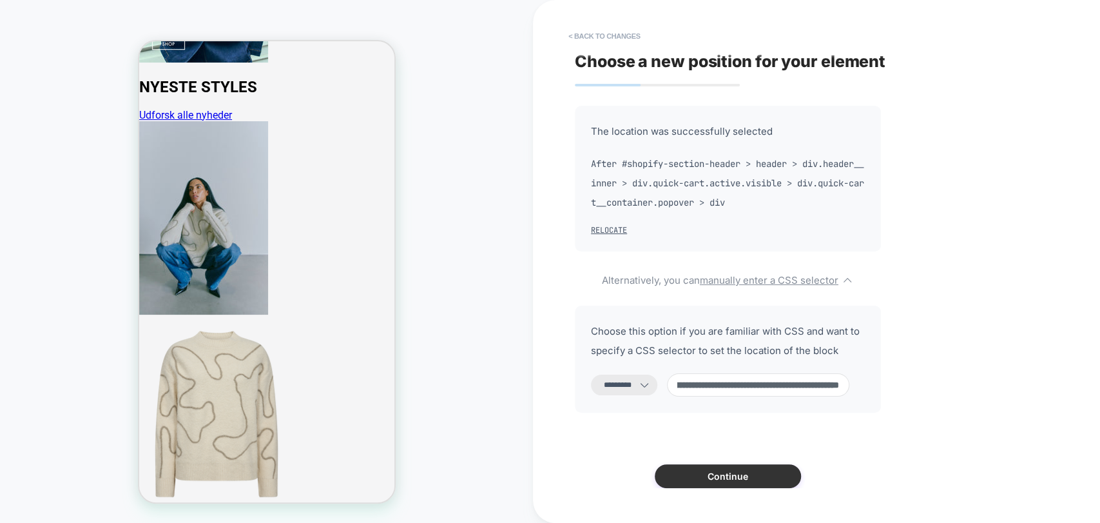
type input "**********"
click at [730, 484] on button "Continue" at bounding box center [728, 476] width 146 height 24
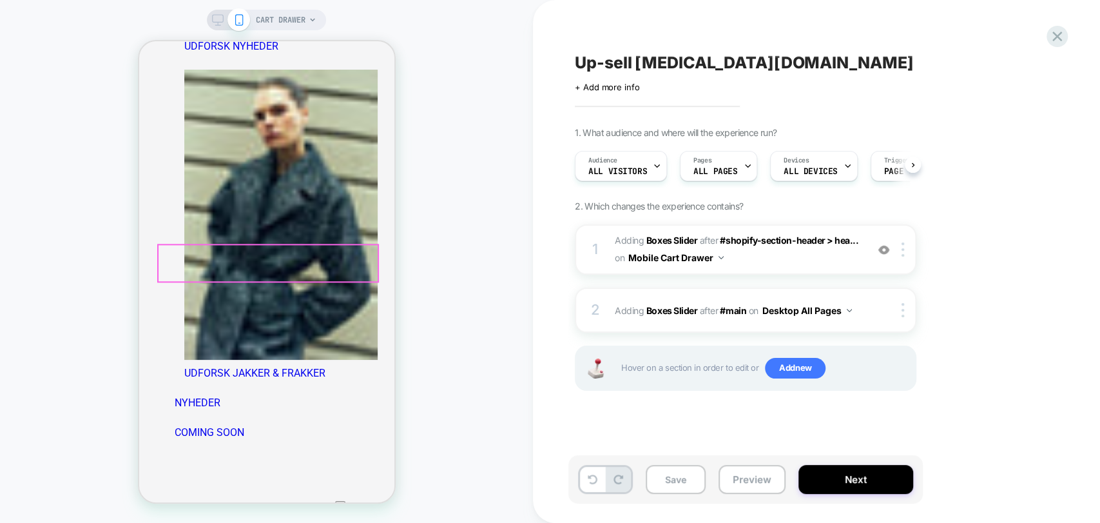
scroll to position [4088, 0]
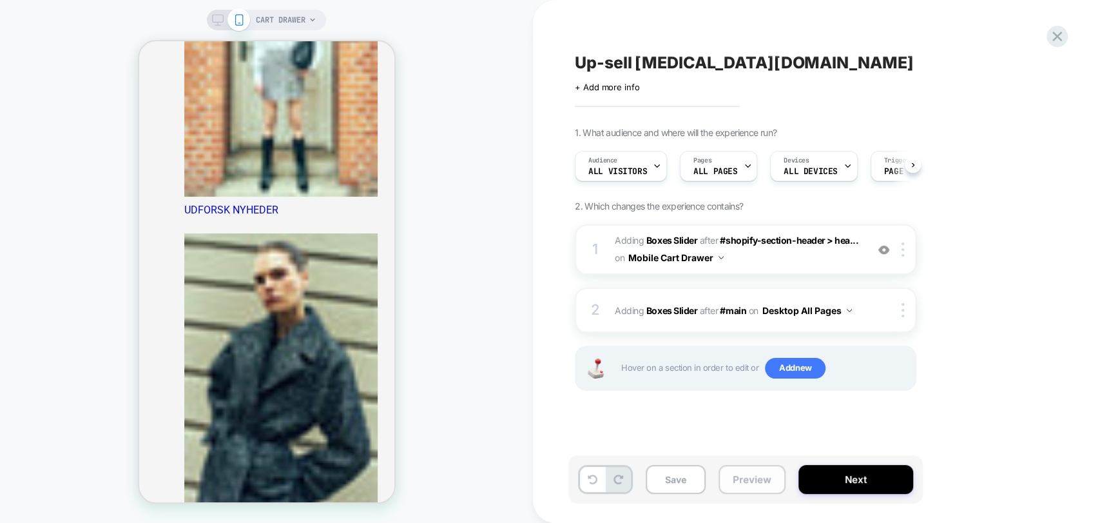
click at [741, 490] on button "Preview" at bounding box center [752, 479] width 67 height 29
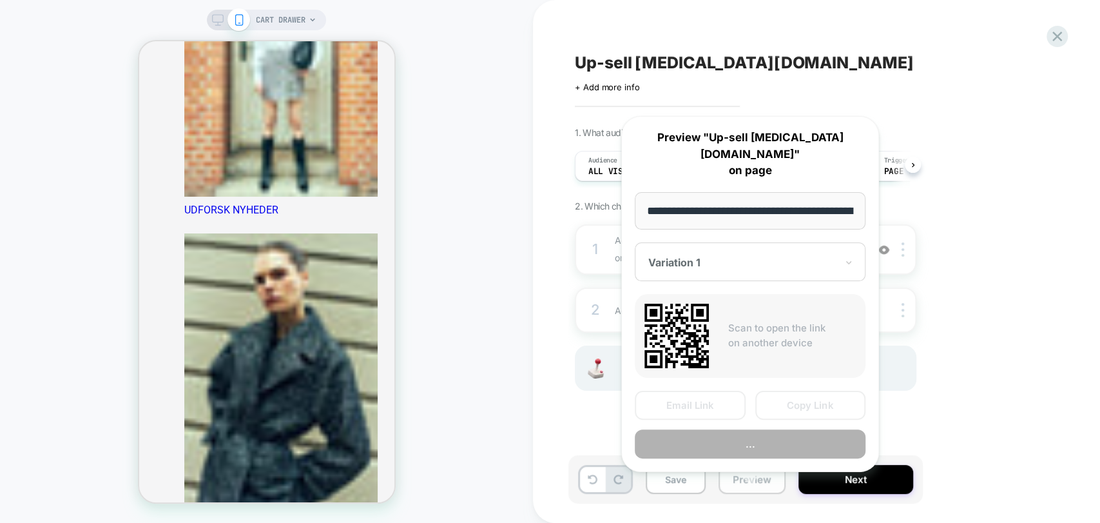
scroll to position [0, 149]
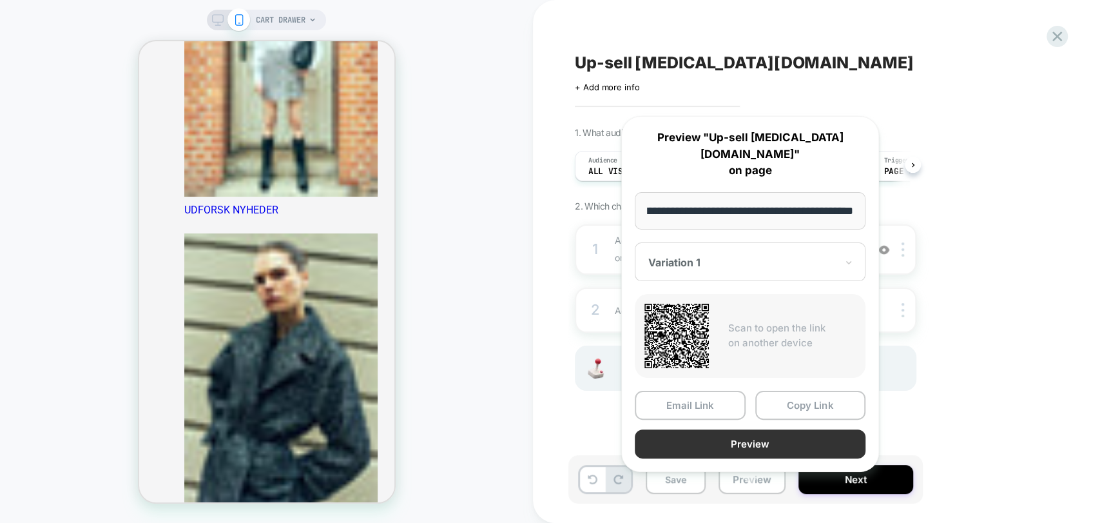
click at [772, 429] on button "Preview" at bounding box center [750, 443] width 231 height 29
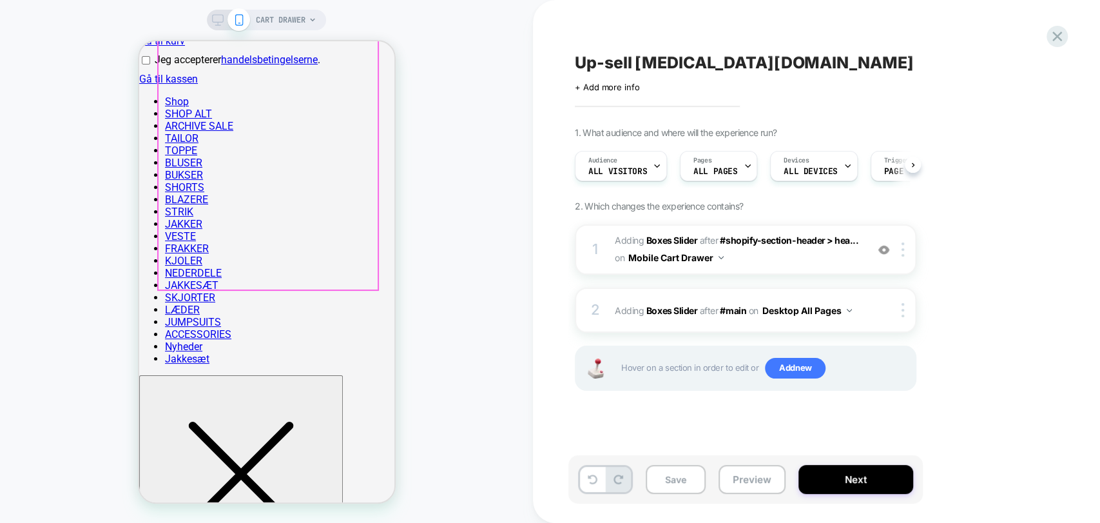
scroll to position [3228, 0]
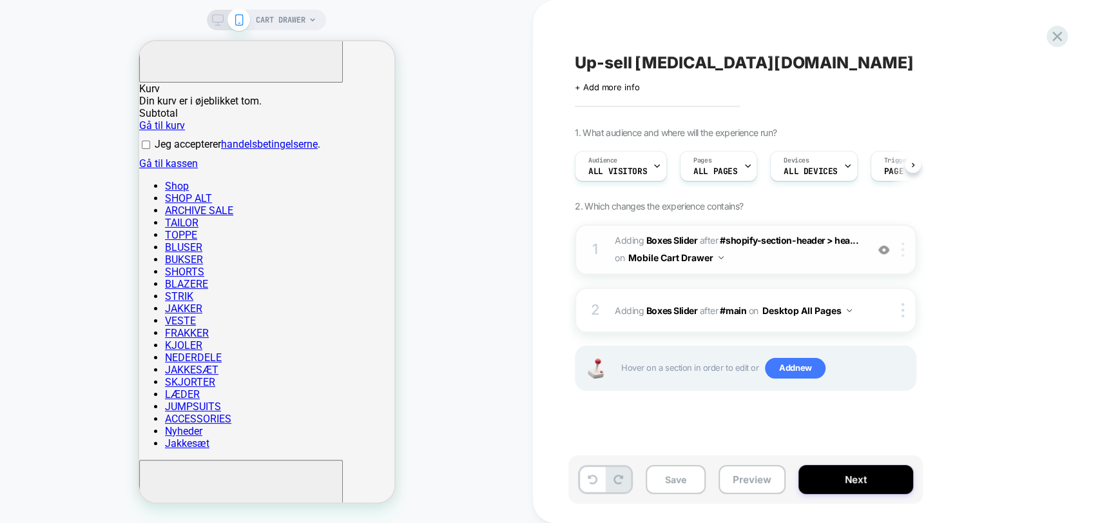
click at [904, 247] on div at bounding box center [905, 249] width 21 height 14
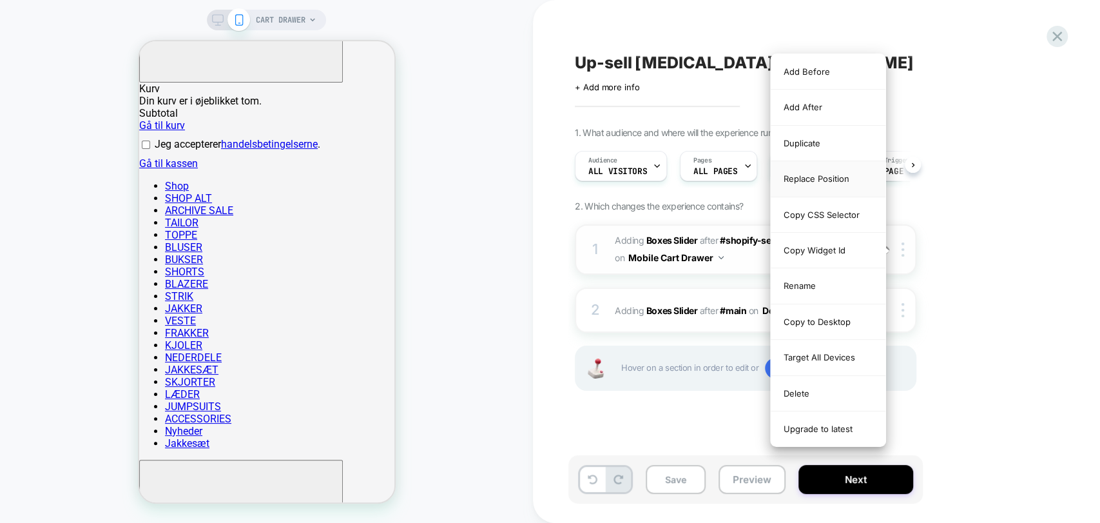
click at [820, 184] on div "Replace Position" at bounding box center [828, 178] width 115 height 35
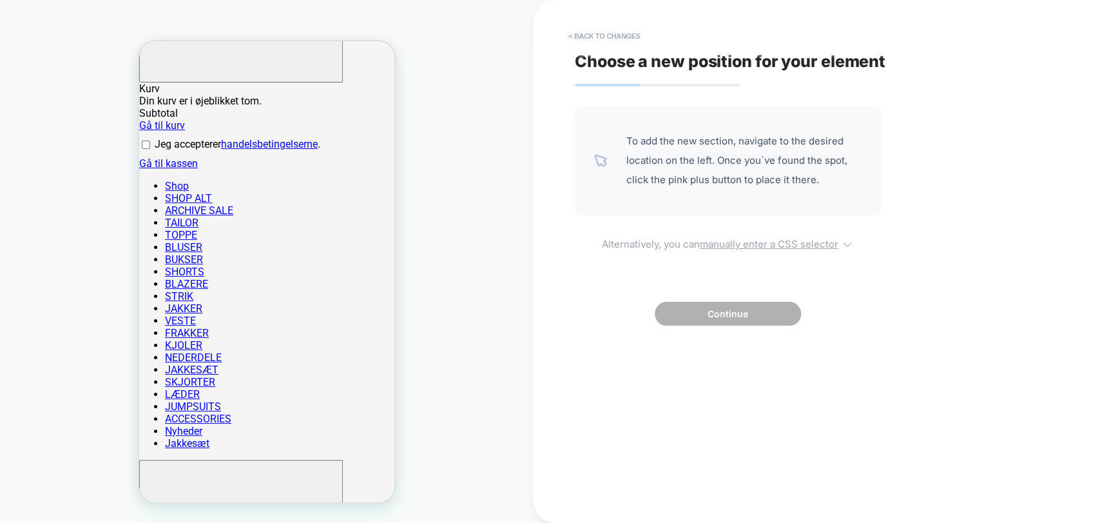
click at [717, 245] on u "manually enter a CSS selector" at bounding box center [769, 244] width 139 height 12
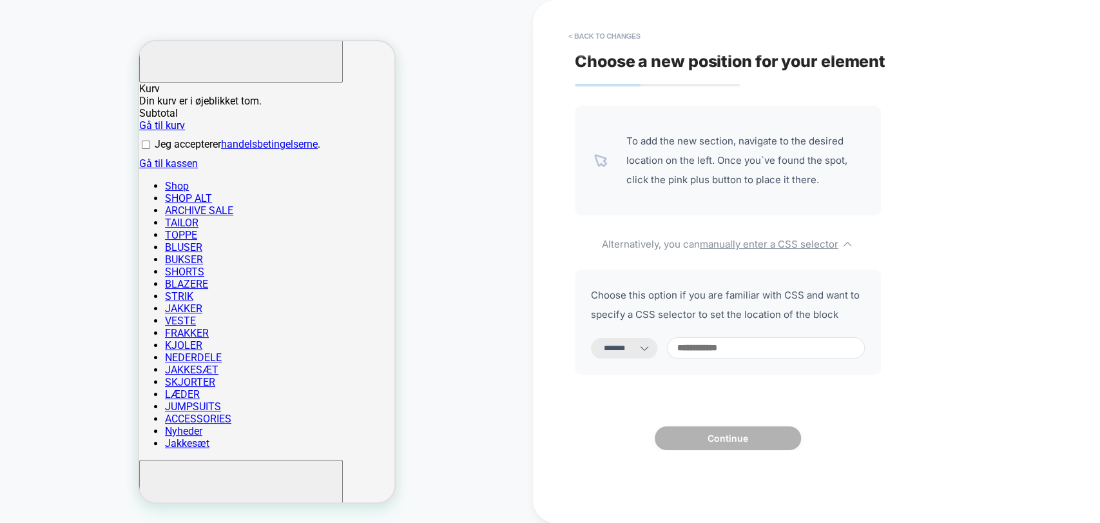
drag, startPoint x: 632, startPoint y: 347, endPoint x: 628, endPoint y: 356, distance: 9.8
click at [632, 347] on select "**********" at bounding box center [624, 348] width 66 height 21
select select "*********"
click at [591, 338] on select "**********" at bounding box center [624, 348] width 66 height 21
click at [749, 370] on div "**********" at bounding box center [728, 321] width 306 height 105
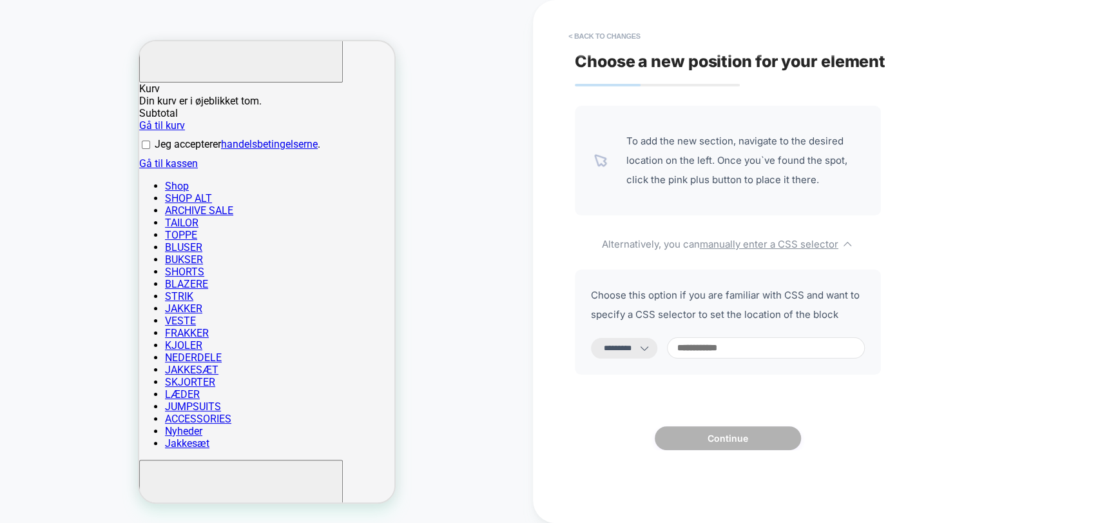
click at [750, 353] on input at bounding box center [766, 347] width 198 height 21
paste input "**********"
type input "**********"
click at [743, 444] on div "**********" at bounding box center [728, 279] width 306 height 346
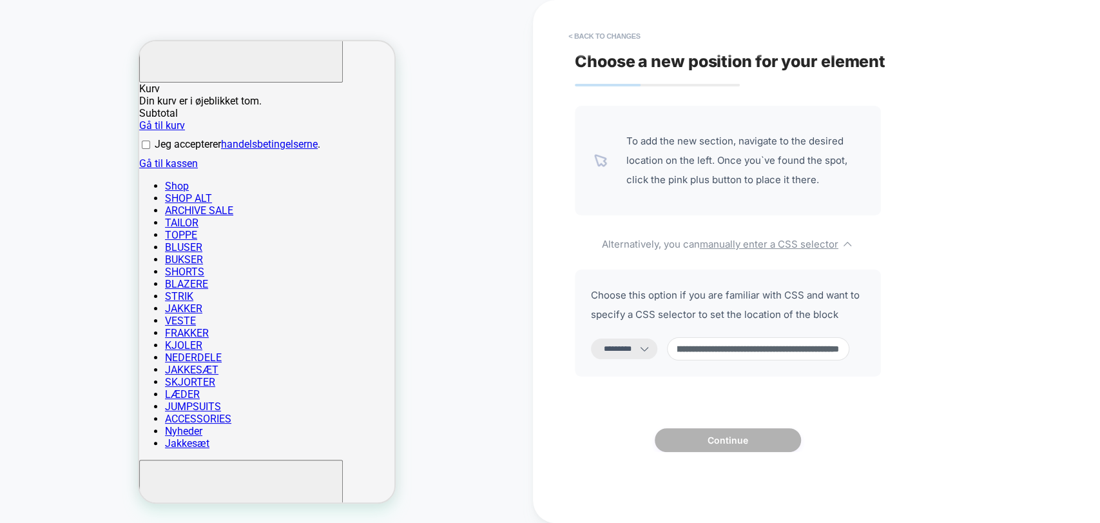
scroll to position [0, 0]
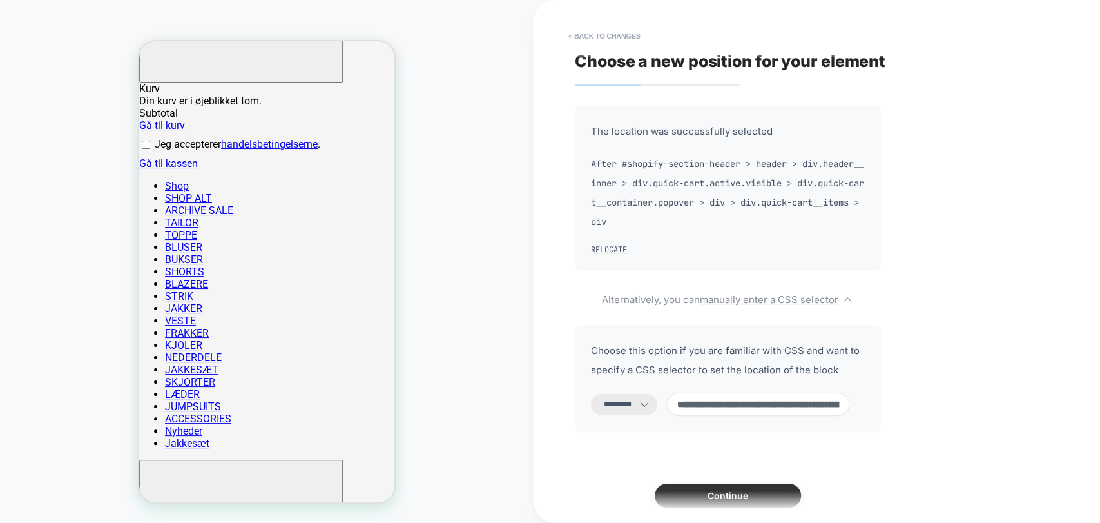
click at [728, 503] on button "Continue" at bounding box center [728, 495] width 146 height 24
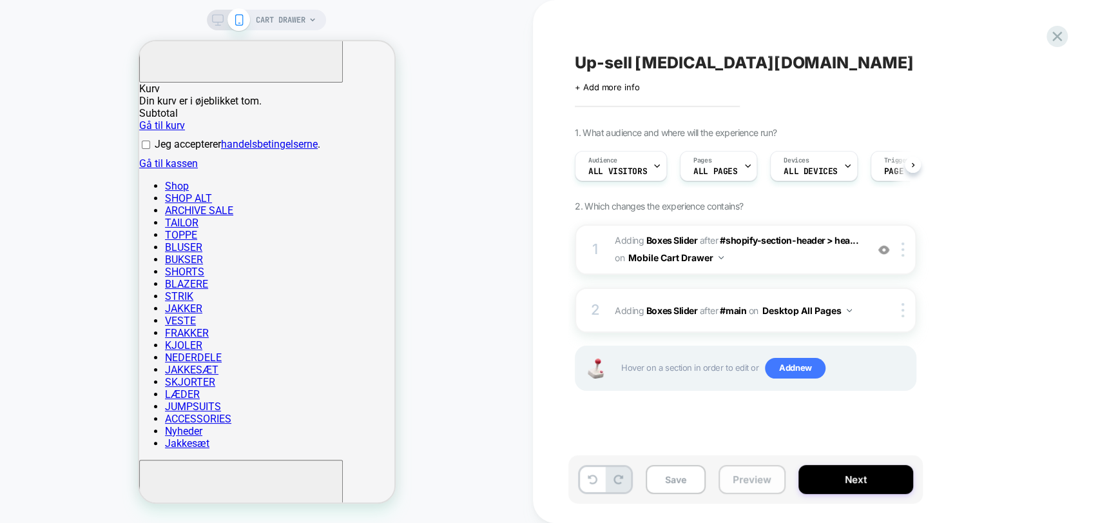
click at [742, 479] on button "Preview" at bounding box center [752, 479] width 67 height 29
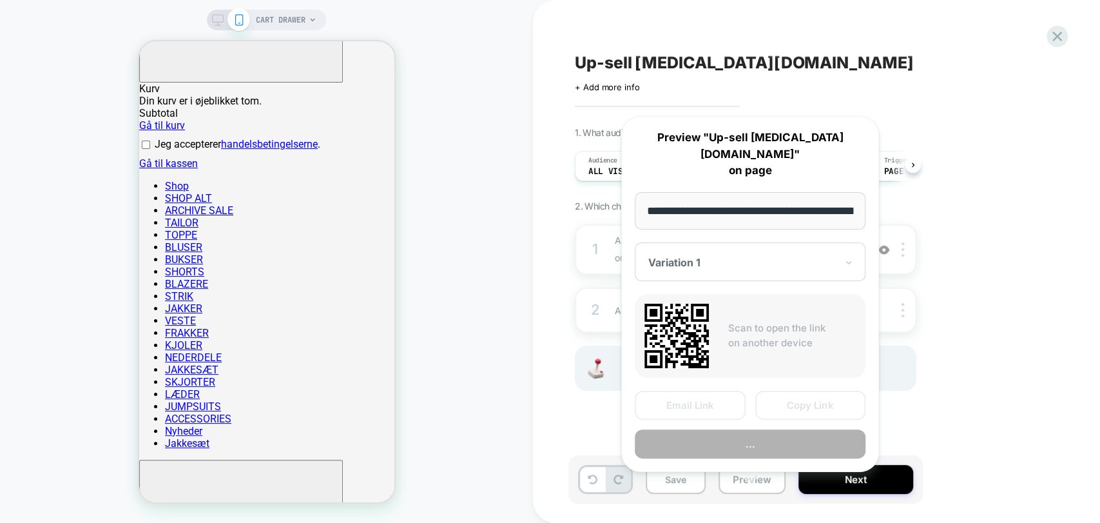
scroll to position [0, 149]
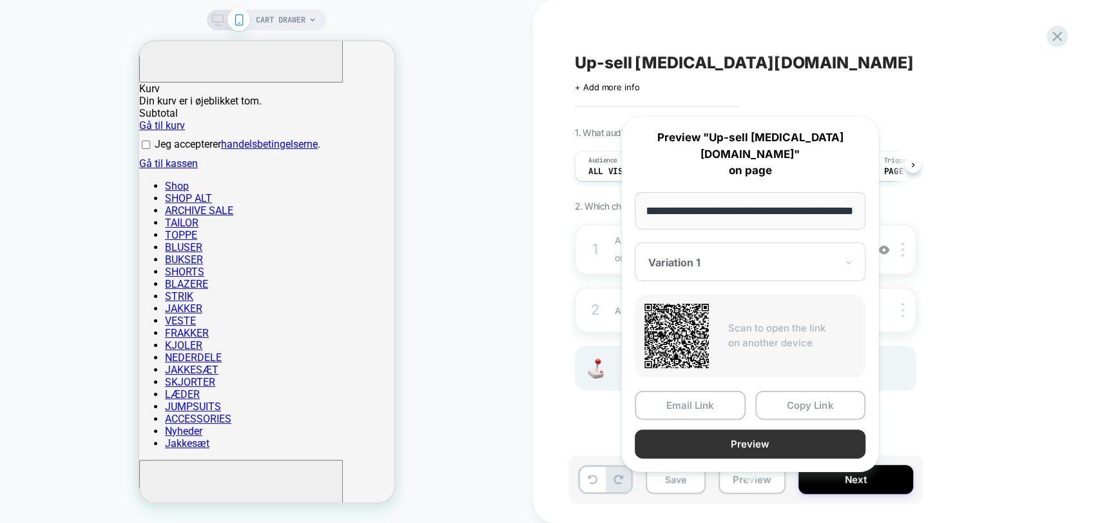
click at [768, 429] on button "Preview" at bounding box center [750, 443] width 231 height 29
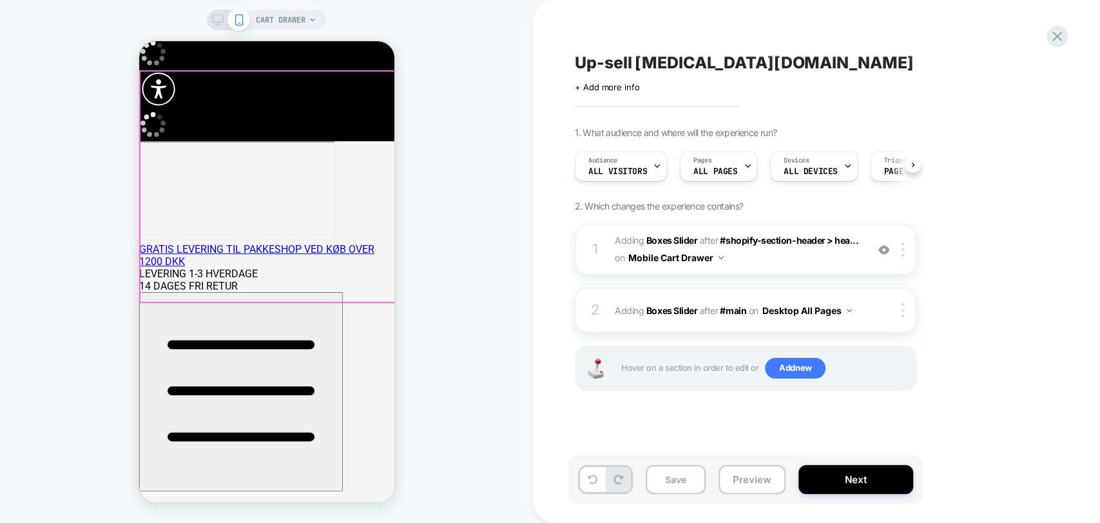
scroll to position [0, 0]
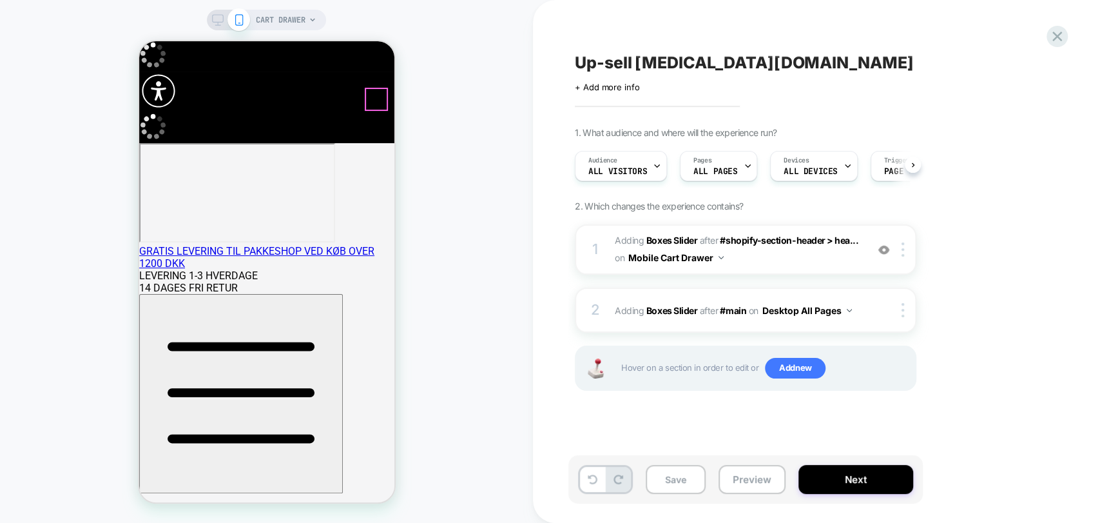
click at [302, 20] on span "CART DRAWER" at bounding box center [281, 20] width 50 height 21
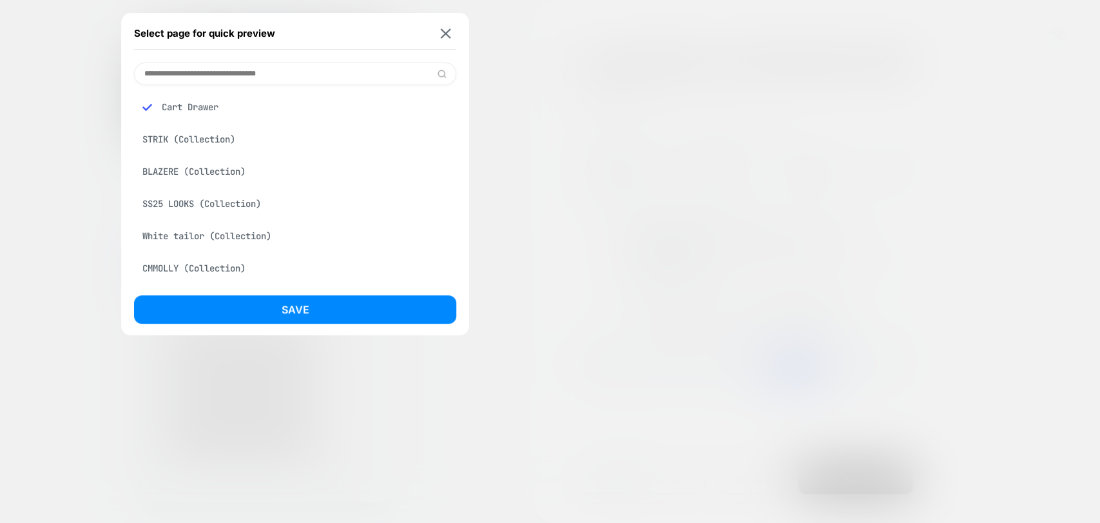
click at [224, 77] on input at bounding box center [295, 74] width 322 height 23
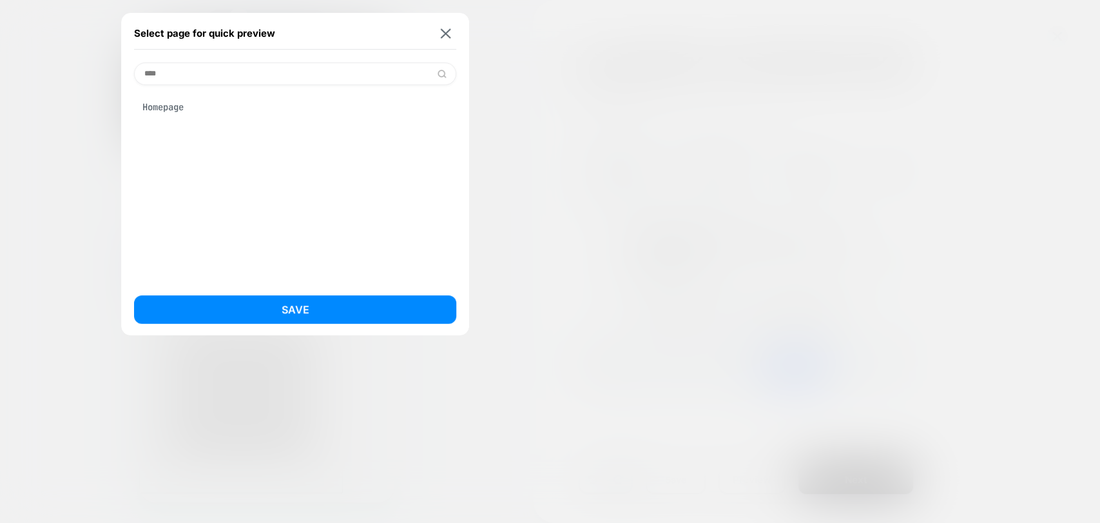
type input "****"
click at [188, 103] on div "Homepage" at bounding box center [295, 107] width 322 height 24
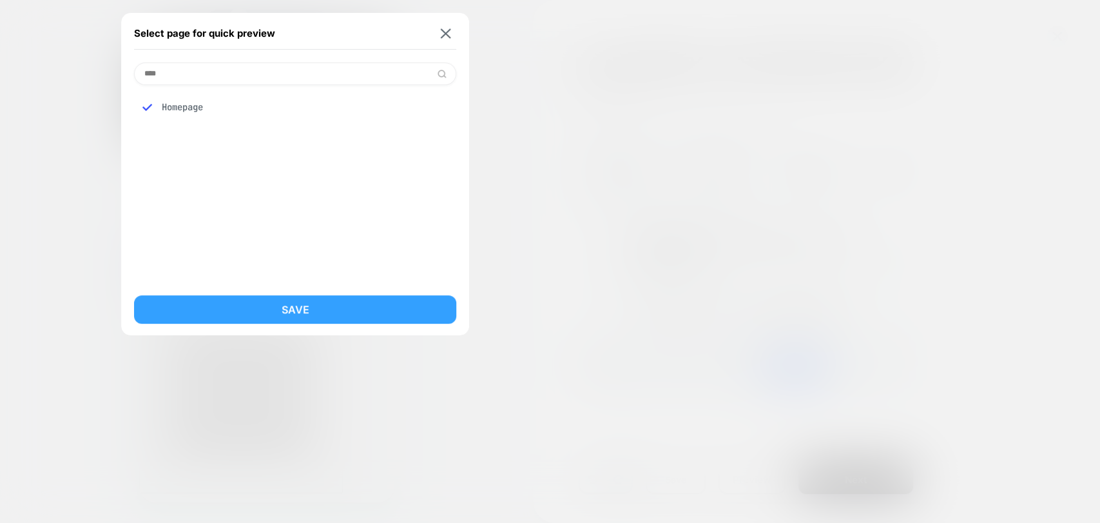
click at [281, 309] on button "Save" at bounding box center [295, 309] width 322 height 28
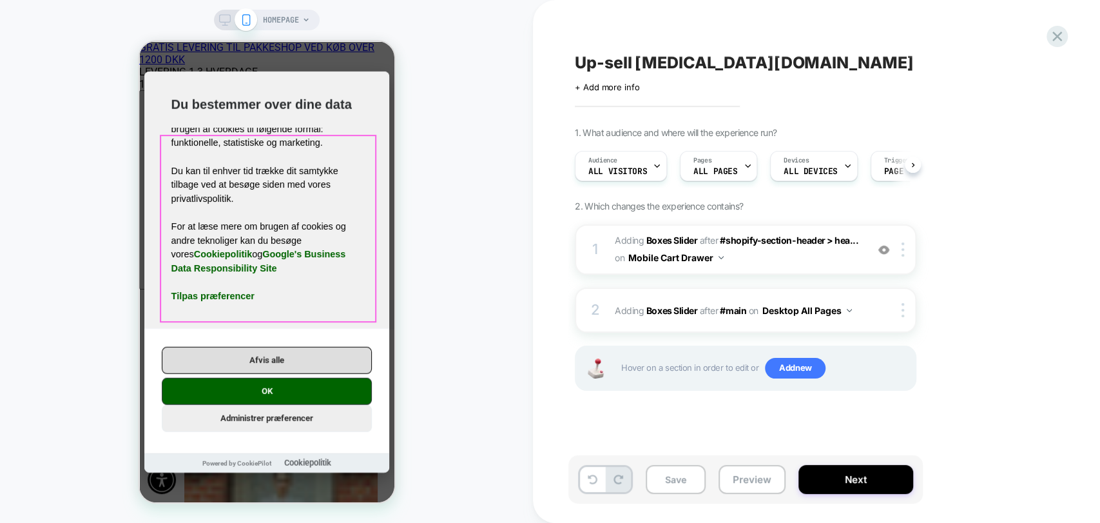
scroll to position [0, 1]
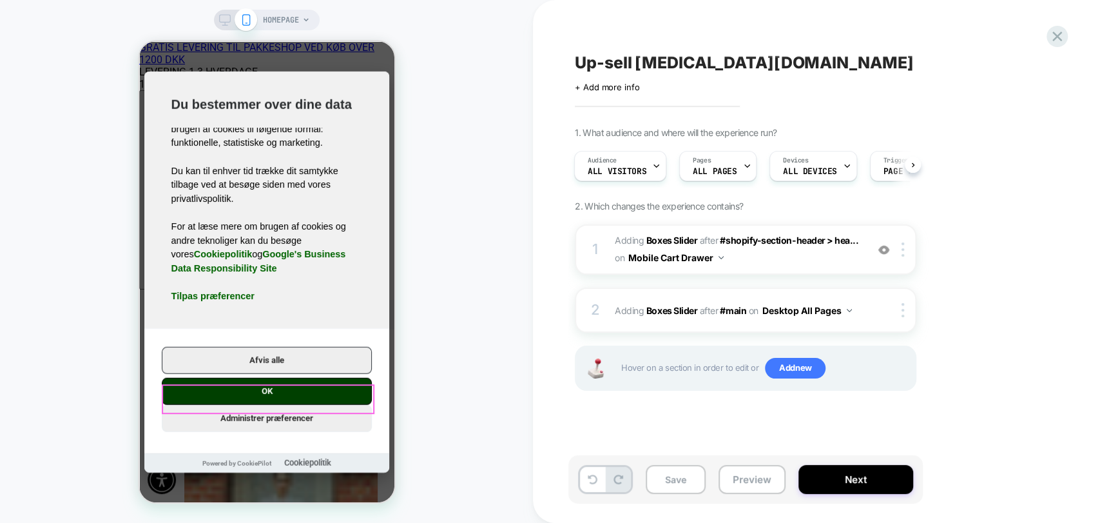
click at [305, 394] on button "OK" at bounding box center [266, 390] width 210 height 27
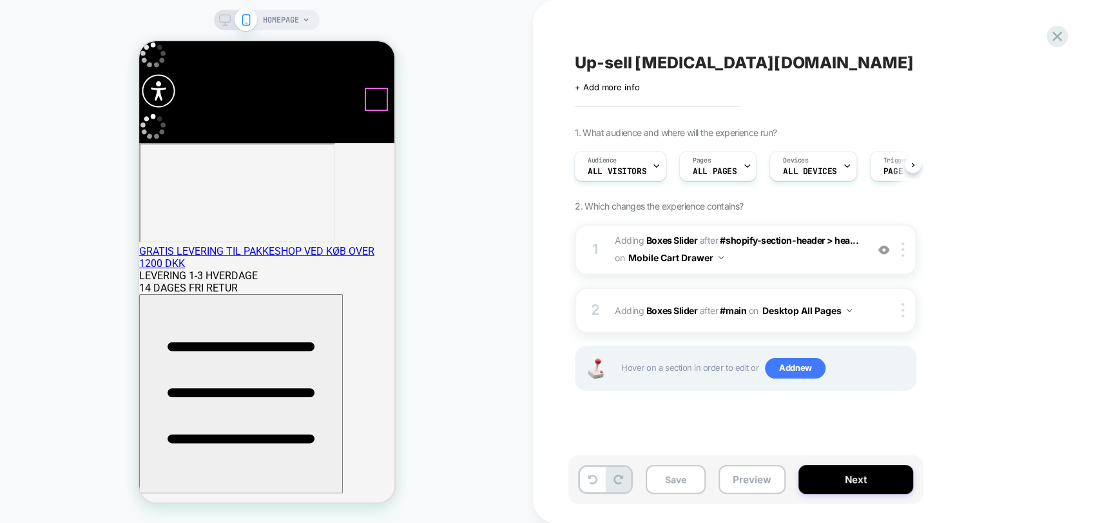
click at [743, 478] on button "Preview" at bounding box center [752, 479] width 67 height 29
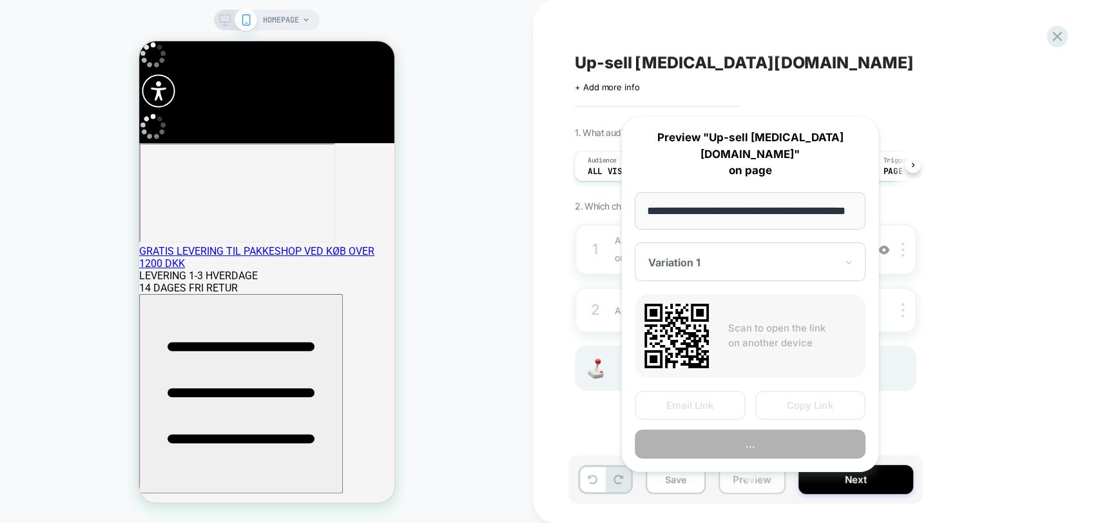
scroll to position [0, 46]
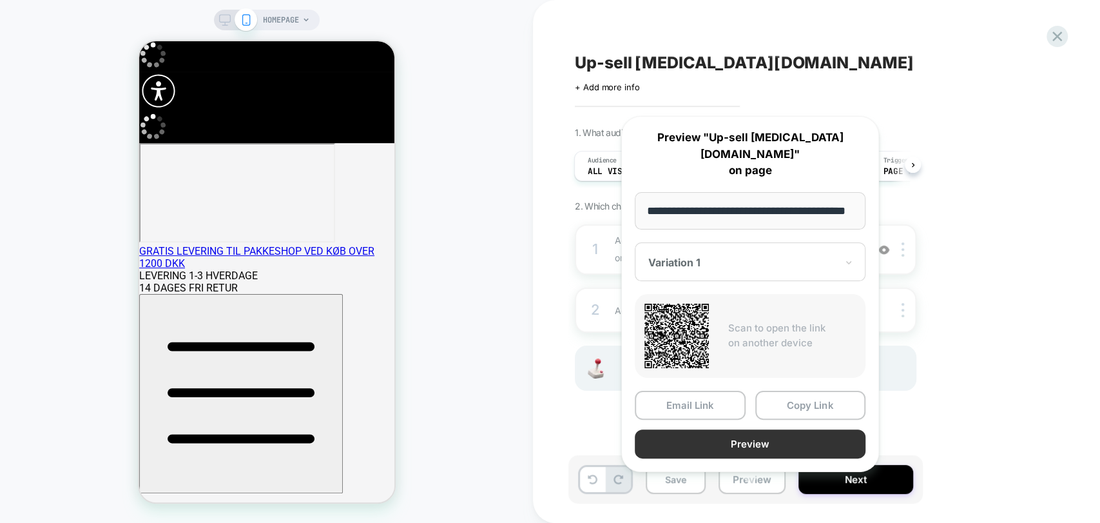
click at [752, 429] on button "Preview" at bounding box center [750, 443] width 231 height 29
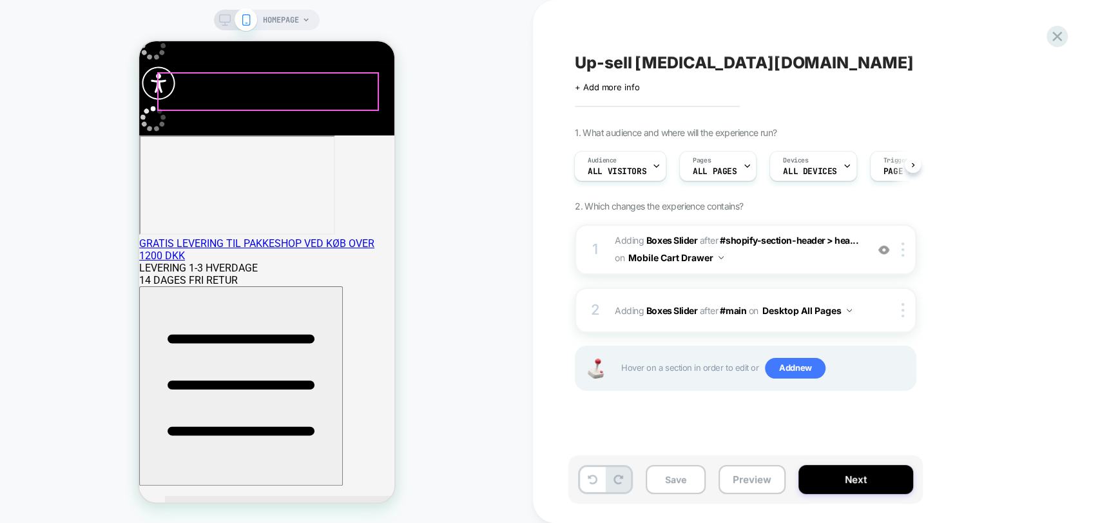
scroll to position [0, 0]
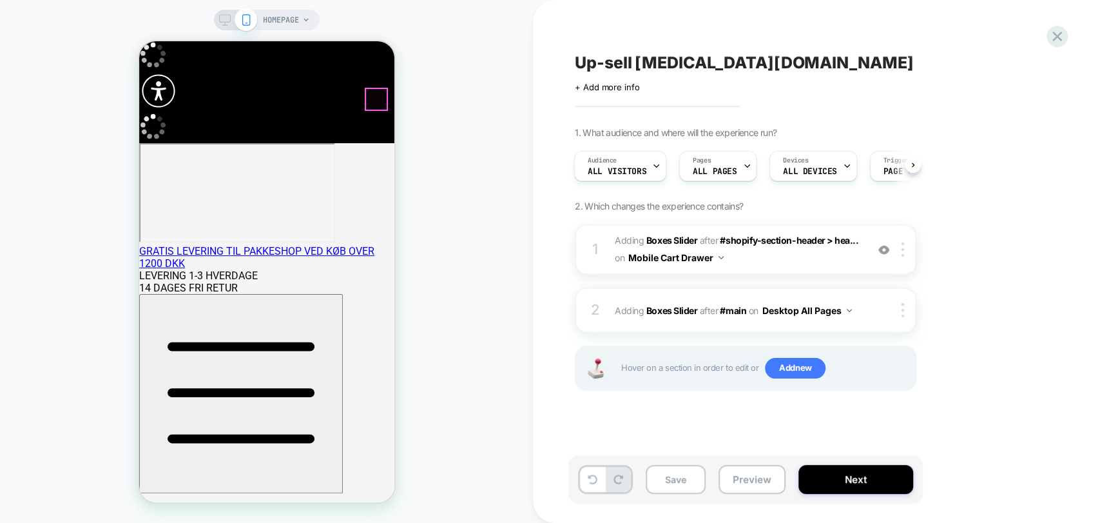
click at [61, 396] on div "HOMEPAGE" at bounding box center [266, 261] width 533 height 497
click at [712, 182] on div "Audience All Visitors Pages ALL PAGES Devices ALL DEVICES Trigger Page Load" at bounding box center [739, 165] width 342 height 43
click at [718, 171] on span "ALL PAGES" at bounding box center [715, 171] width 44 height 9
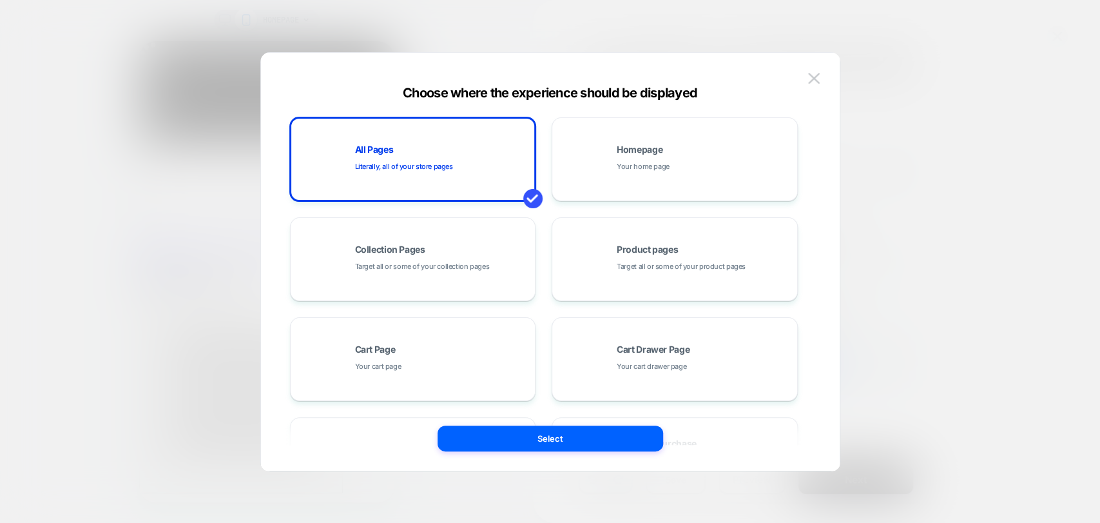
click at [814, 79] on img at bounding box center [814, 78] width 12 height 11
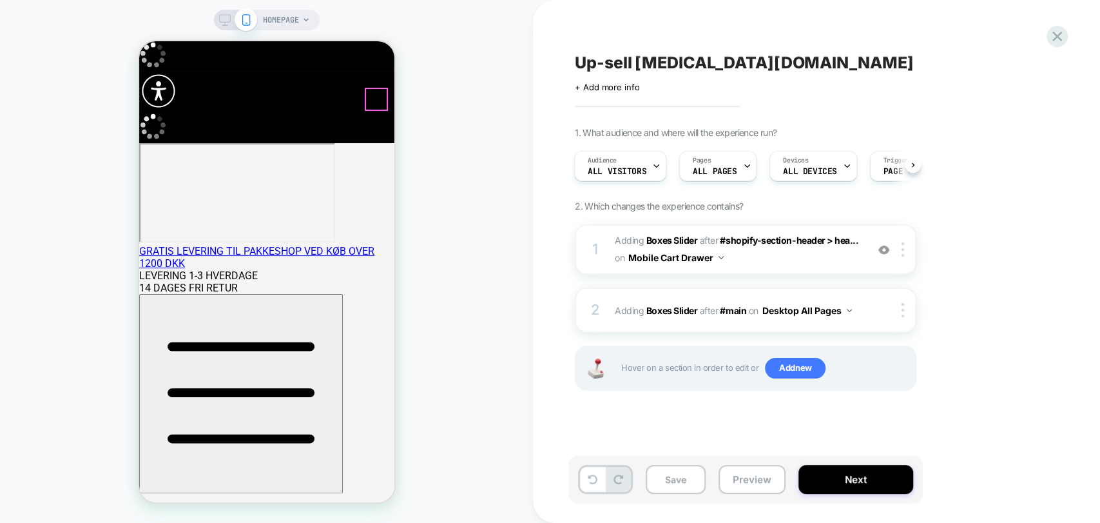
click at [494, 235] on div "HOMEPAGE" at bounding box center [266, 261] width 533 height 497
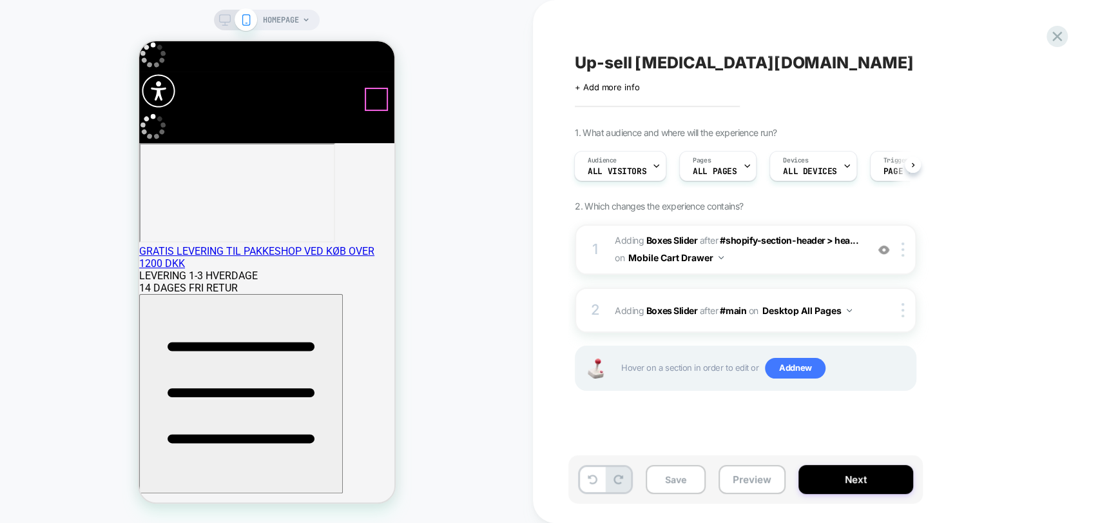
click at [371, 99] on div at bounding box center [375, 99] width 21 height 21
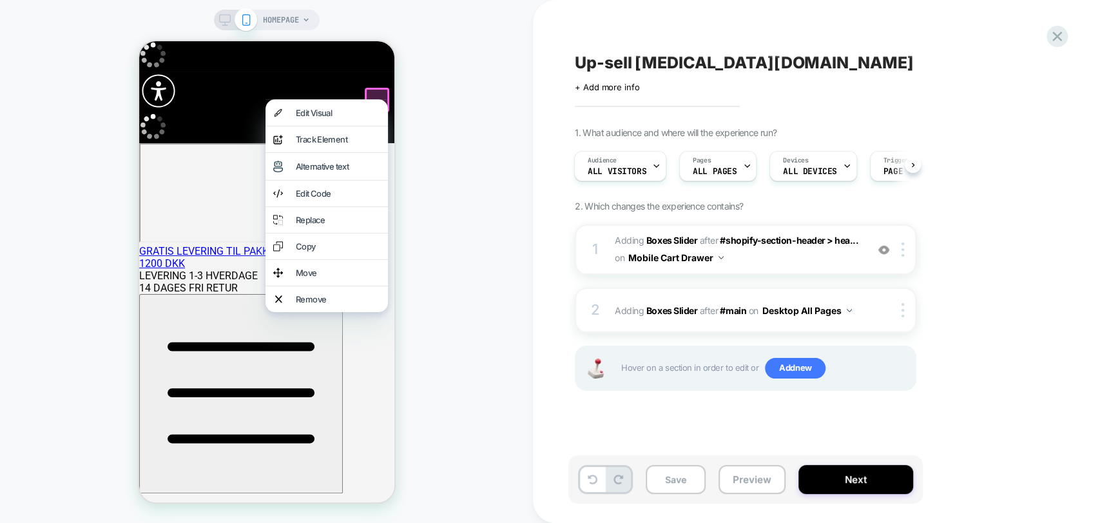
click at [371, 99] on div at bounding box center [326, 99] width 122 height 1
click at [448, 94] on div "HOMEPAGE" at bounding box center [266, 261] width 533 height 497
click at [433, 102] on div "HOMEPAGE" at bounding box center [266, 261] width 533 height 497
click at [461, 197] on div "HOMEPAGE" at bounding box center [266, 261] width 533 height 497
click at [91, 123] on div "HOMEPAGE" at bounding box center [266, 261] width 533 height 497
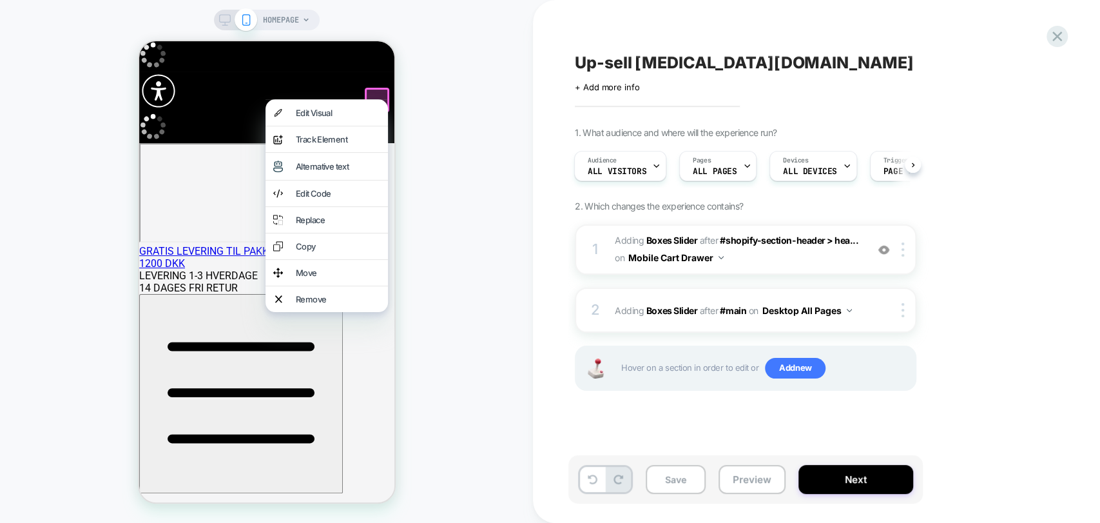
click at [329, 245] on div "GRATIS [PERSON_NAME] TIL PAKKESHOP VED KØB OVER 1200 DKK [PERSON_NAME] 1-3 HVER…" at bounding box center [266, 269] width 255 height 49
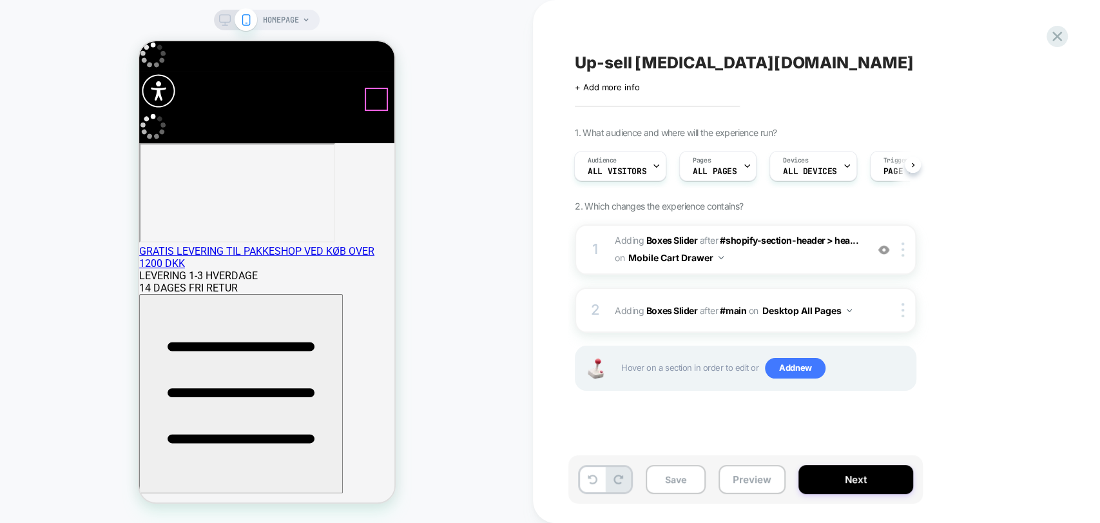
click at [675, 480] on button "Save" at bounding box center [676, 479] width 60 height 29
click at [757, 487] on button "Preview" at bounding box center [752, 479] width 67 height 29
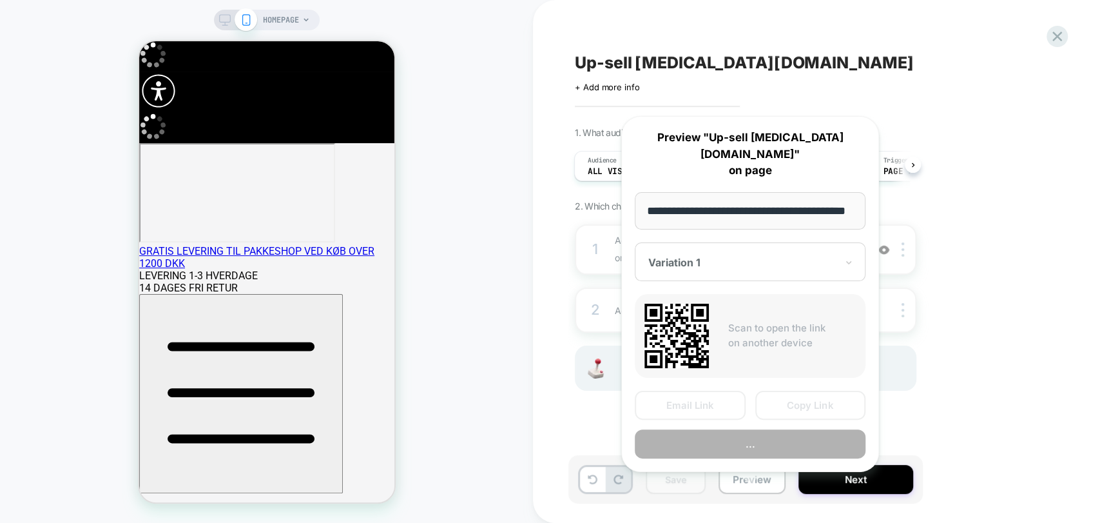
scroll to position [0, 46]
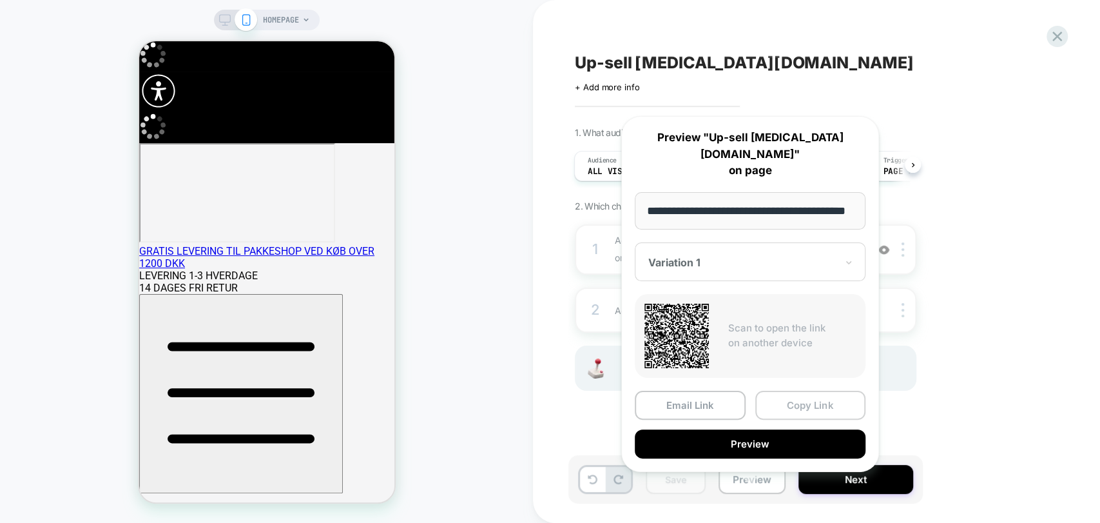
click at [825, 391] on button "Copy Link" at bounding box center [810, 405] width 111 height 29
